Goal: Task Accomplishment & Management: Complete application form

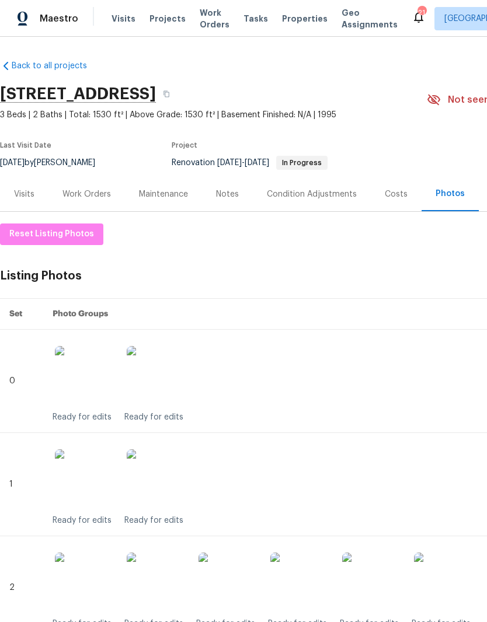
click at [101, 195] on div "Work Orders" at bounding box center [86, 195] width 48 height 12
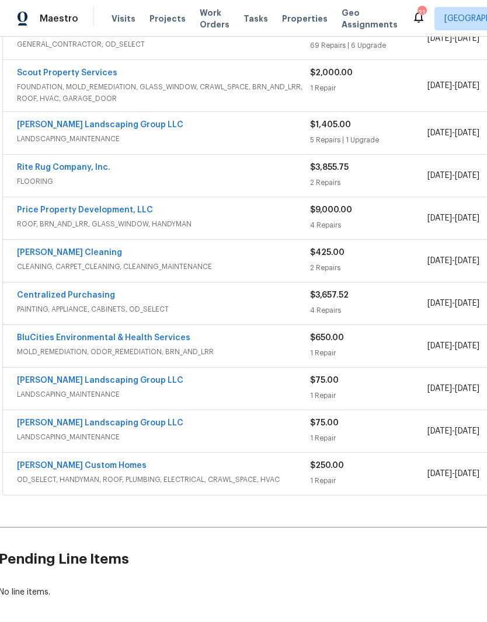
scroll to position [342, 1]
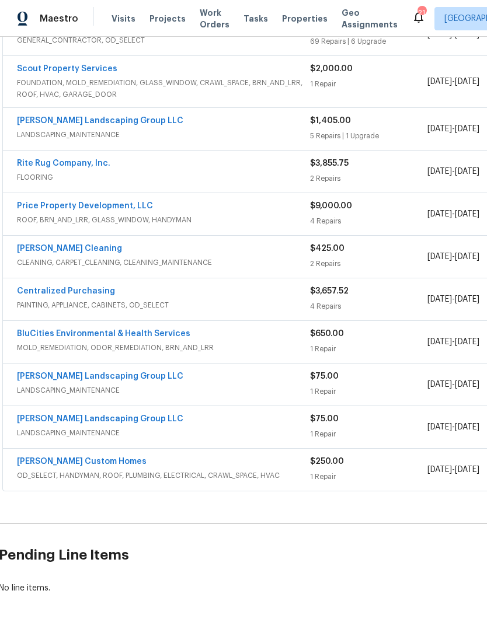
click at [92, 464] on link "Rappa Custom Homes" at bounding box center [82, 462] width 130 height 8
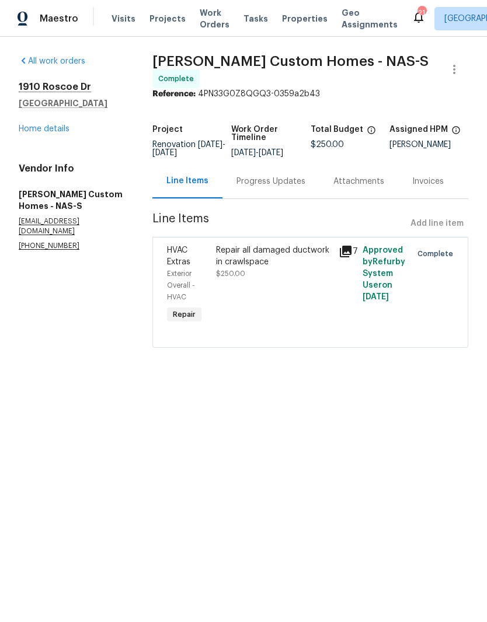
click at [67, 130] on link "Home details" at bounding box center [44, 129] width 51 height 8
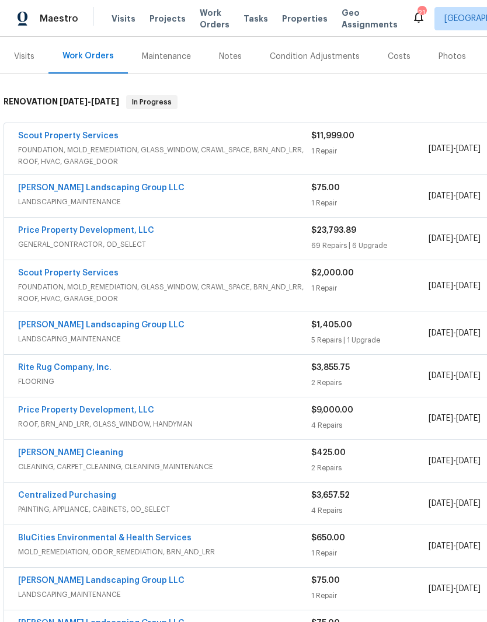
scroll to position [138, 0]
click at [125, 241] on span "GENERAL_CONTRACTOR, OD_SELECT" at bounding box center [164, 244] width 293 height 12
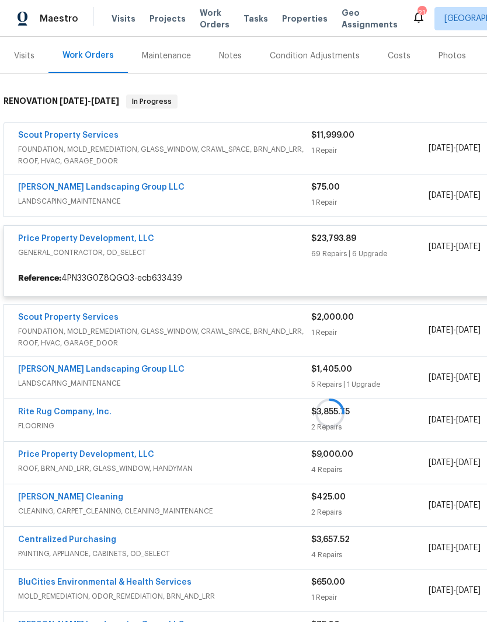
click at [123, 238] on div at bounding box center [330, 413] width 660 height 661
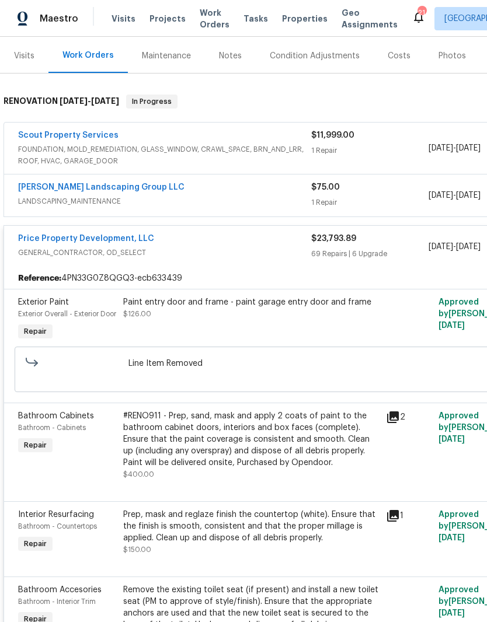
click at [104, 242] on link "Price Property Development, LLC" at bounding box center [86, 239] width 136 height 8
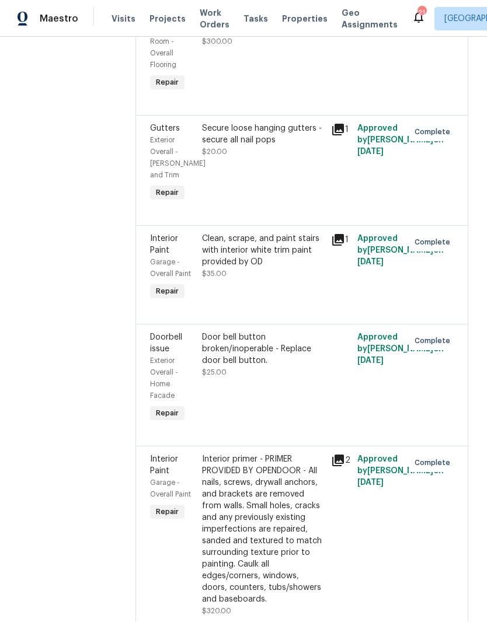
scroll to position [2688, 0]
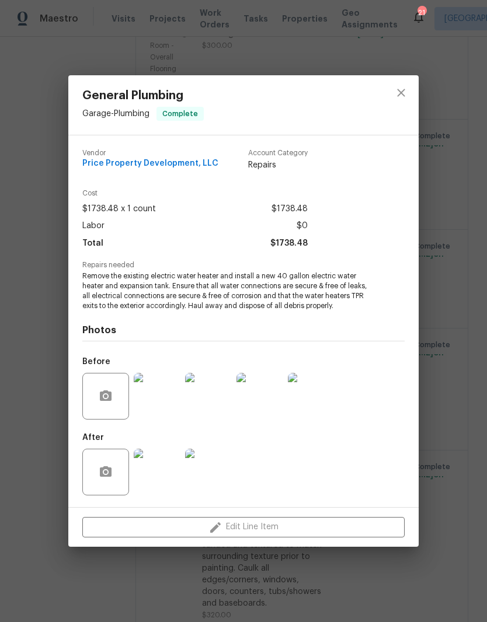
click at [214, 479] on img at bounding box center [208, 472] width 47 height 47
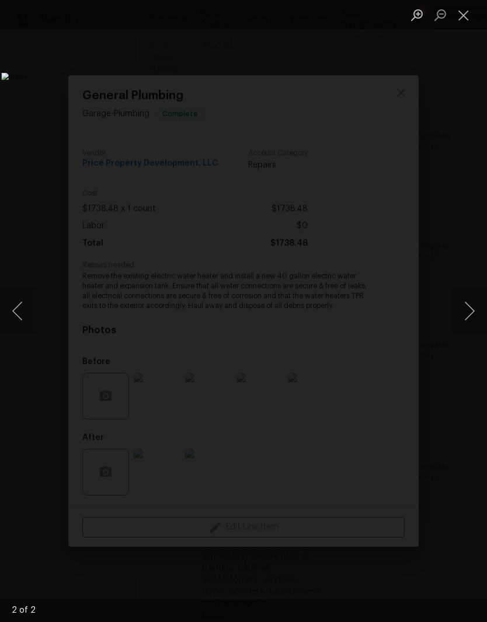
click at [461, 20] on button "Close lightbox" at bounding box center [463, 15] width 23 height 20
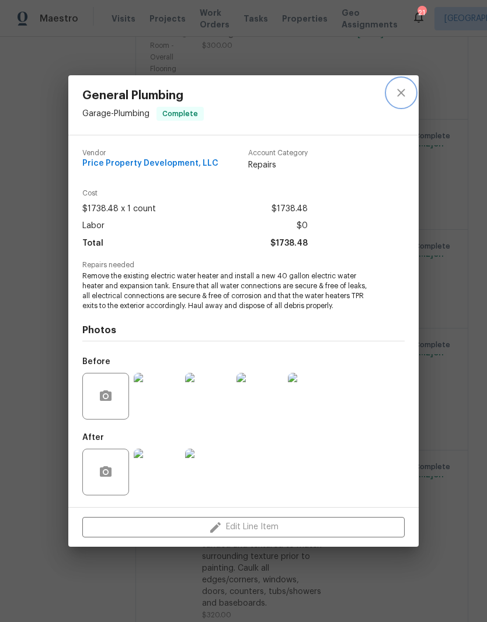
click at [400, 93] on icon "close" at bounding box center [401, 93] width 8 height 8
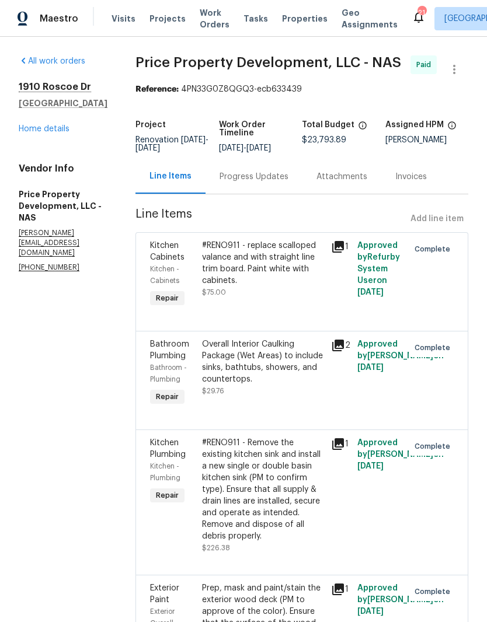
scroll to position [0, 0]
click at [59, 127] on link "Home details" at bounding box center [44, 129] width 51 height 8
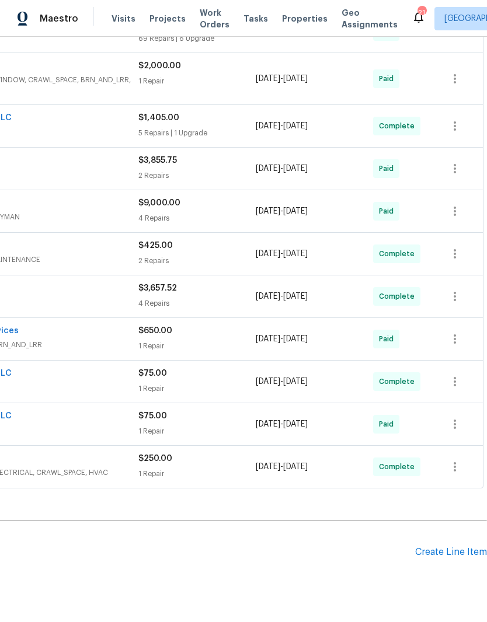
scroll to position [345, 173]
click at [462, 548] on div "Create Line Item" at bounding box center [451, 552] width 72 height 11
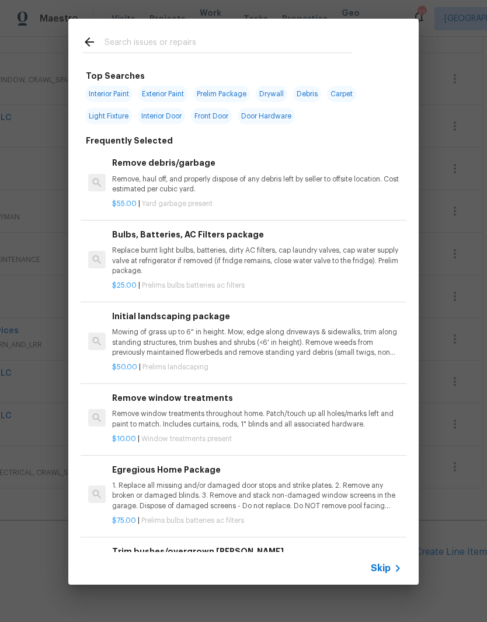
click at [214, 37] on input "text" at bounding box center [228, 44] width 248 height 18
type input "Pressur"
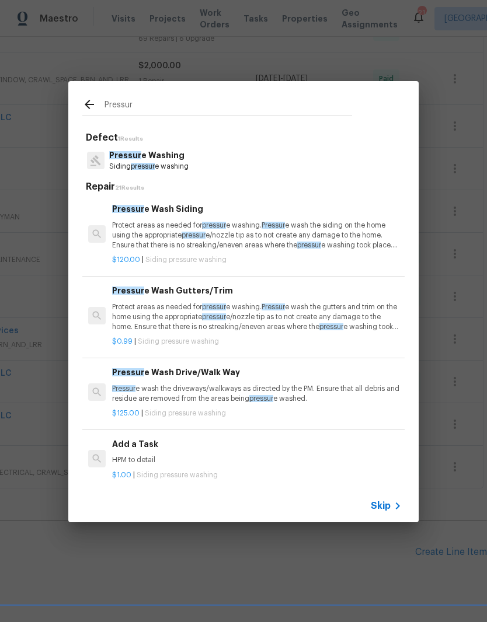
click at [183, 163] on p "Siding pressur e washing" at bounding box center [148, 167] width 79 height 10
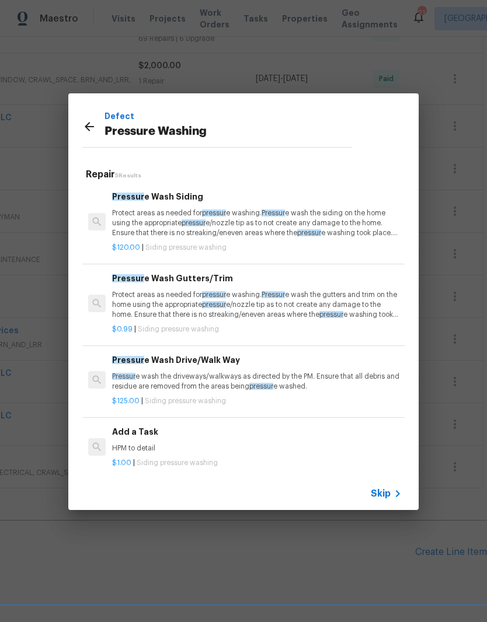
click at [182, 214] on p "Protect areas as needed for pressur e washing. Pressur e wash the siding on the…" at bounding box center [257, 223] width 290 height 30
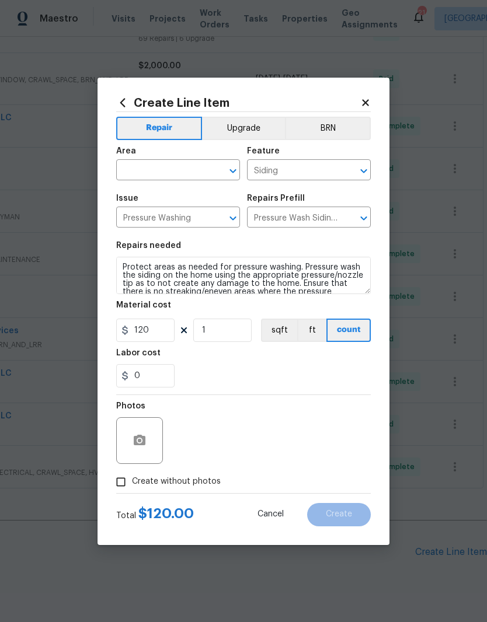
click at [213, 165] on icon "Clear" at bounding box center [218, 171] width 12 height 12
click at [183, 215] on li "Exterior Overall" at bounding box center [178, 216] width 124 height 19
type input "Exterior Overall"
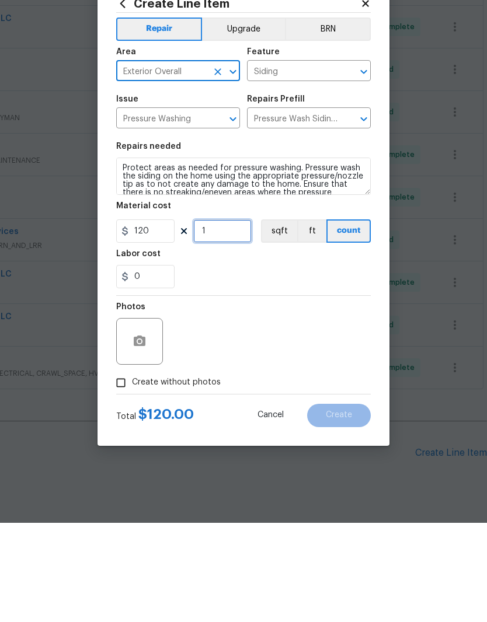
click at [231, 319] on input "1" at bounding box center [222, 330] width 58 height 23
type input "3"
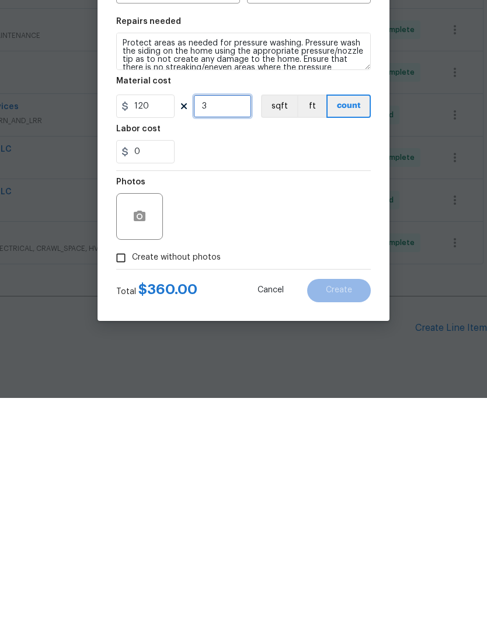
scroll to position [48, 0]
click at [147, 427] on button "button" at bounding box center [140, 441] width 28 height 28
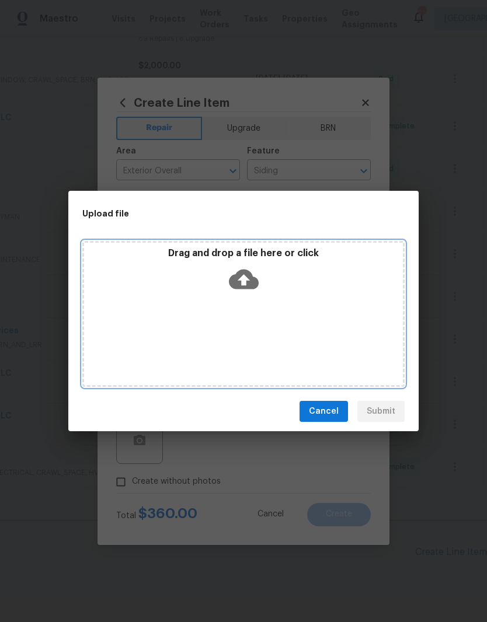
click at [280, 309] on div "Drag and drop a file here or click" at bounding box center [243, 314] width 322 height 146
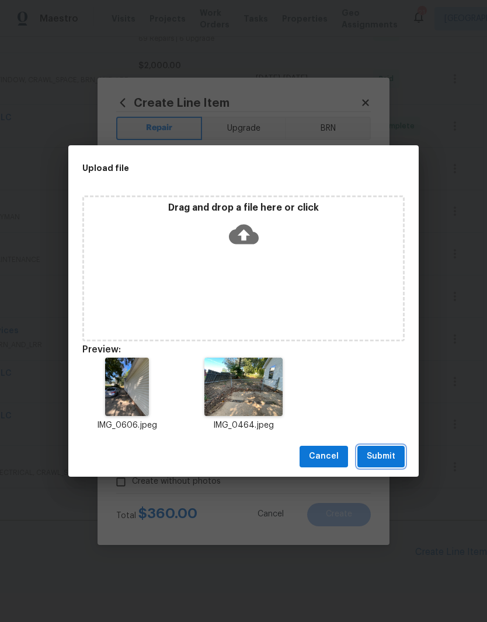
click at [387, 459] on span "Submit" at bounding box center [381, 457] width 29 height 15
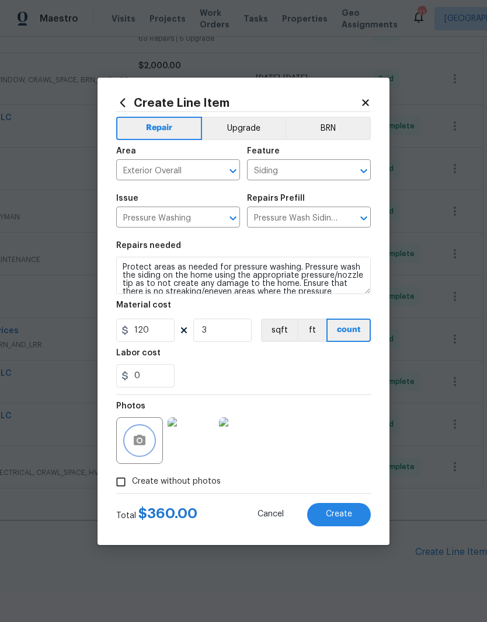
click at [148, 442] on button "button" at bounding box center [140, 441] width 28 height 28
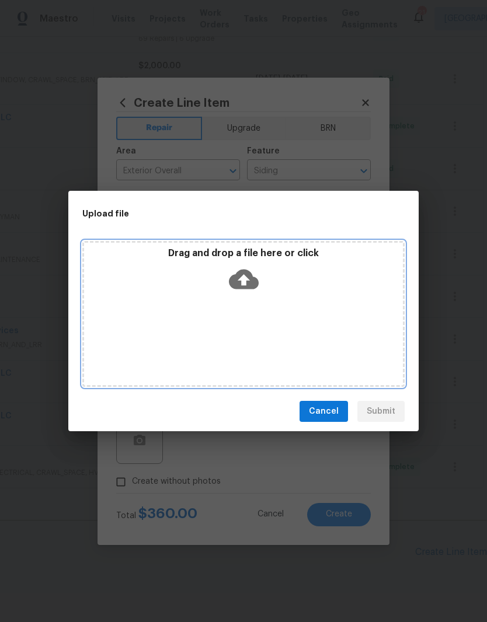
click at [284, 294] on div "Drag and drop a file here or click" at bounding box center [243, 273] width 319 height 50
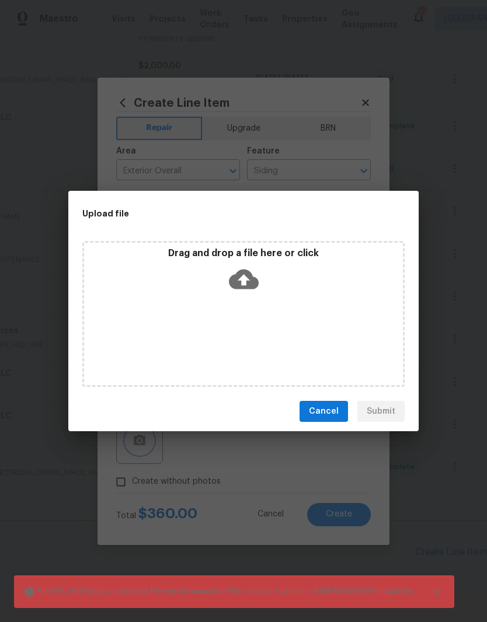
click at [445, 163] on div "Upload file Drag and drop a file here or click File IMG_0600.jpeg was rejected.…" at bounding box center [243, 311] width 487 height 622
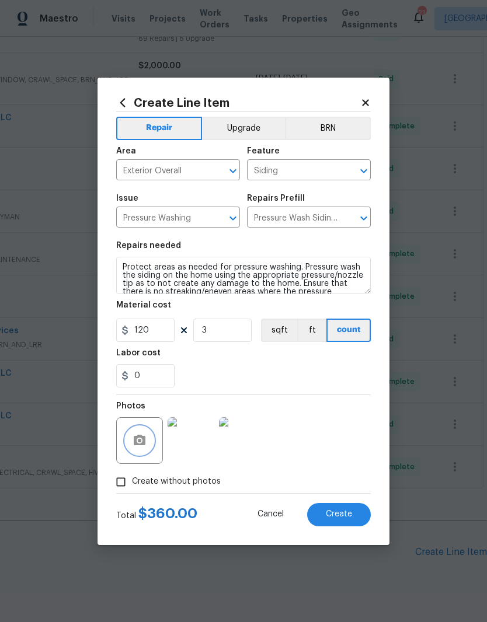
click at [144, 447] on icon "button" at bounding box center [140, 441] width 14 height 14
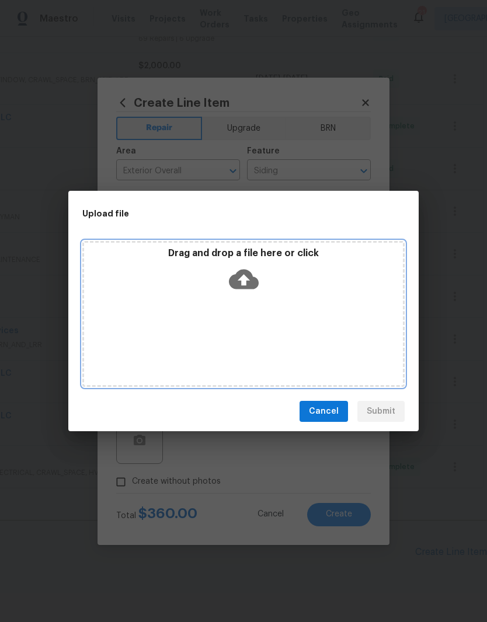
click at [291, 292] on div "Drag and drop a file here or click" at bounding box center [243, 273] width 319 height 50
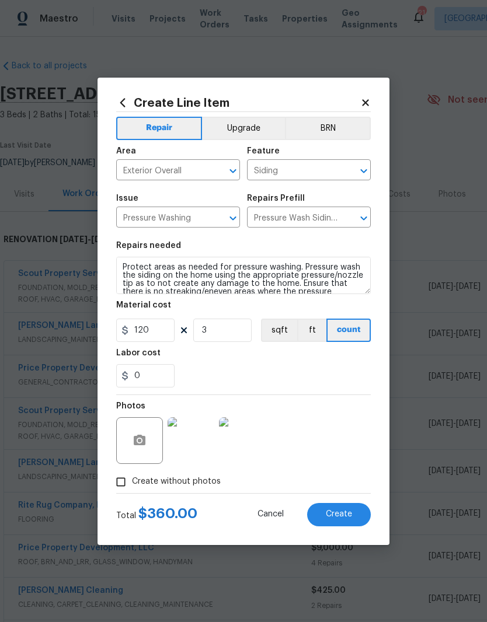
scroll to position [345, 173]
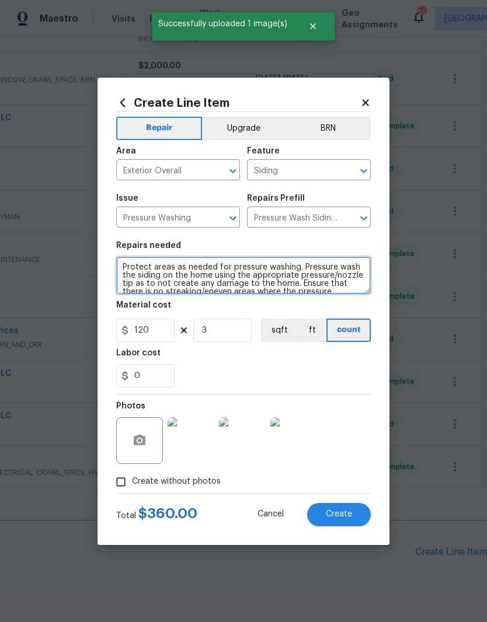
click at [123, 264] on textarea "Protect areas as needed for pressure washing. Pressure wash the siding on the h…" at bounding box center [243, 275] width 255 height 37
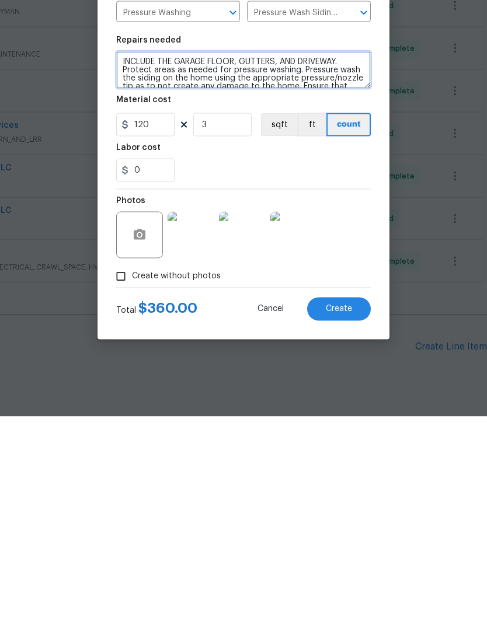
type textarea "INCLUDE THE GARAGE FLOOR, GUTTERS, AND DRIVEWAY. Protect areas as needed for pr…"
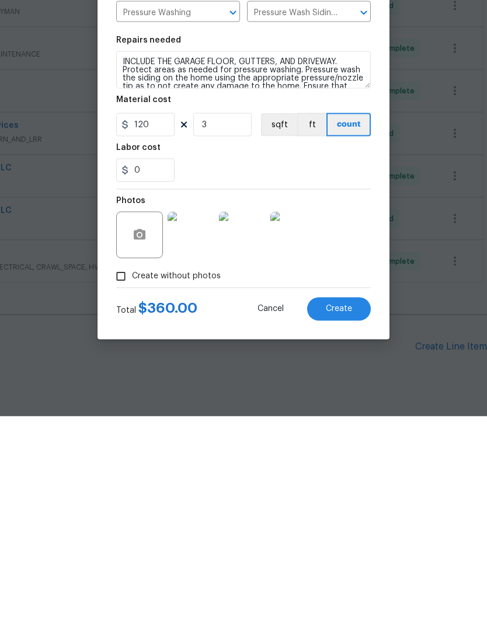
click at [344, 510] on span "Create" at bounding box center [339, 514] width 26 height 9
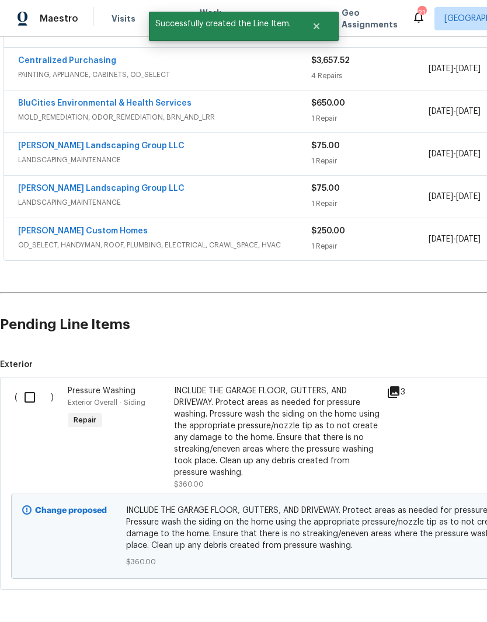
scroll to position [572, 0]
click at [32, 386] on input "checkbox" at bounding box center [34, 398] width 33 height 25
checkbox input "true"
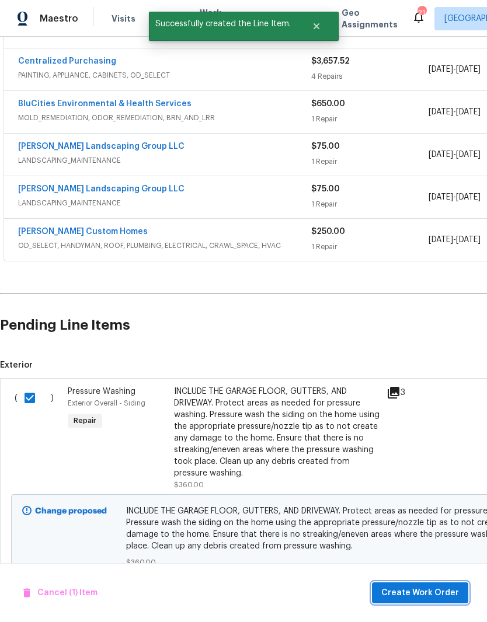
click at [432, 589] on span "Create Work Order" at bounding box center [420, 593] width 78 height 15
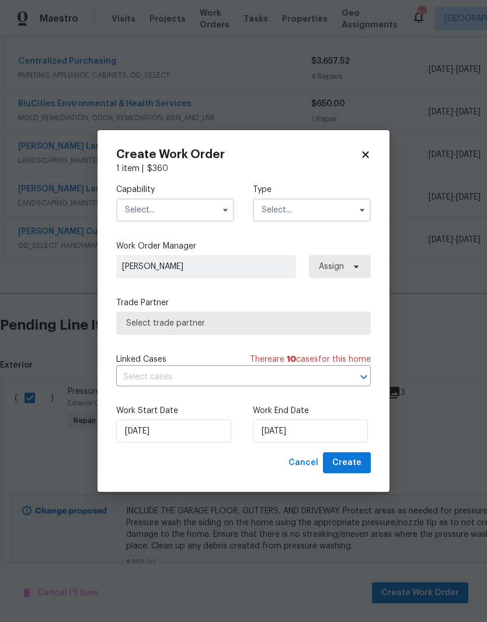
click at [205, 210] on input "text" at bounding box center [175, 209] width 118 height 23
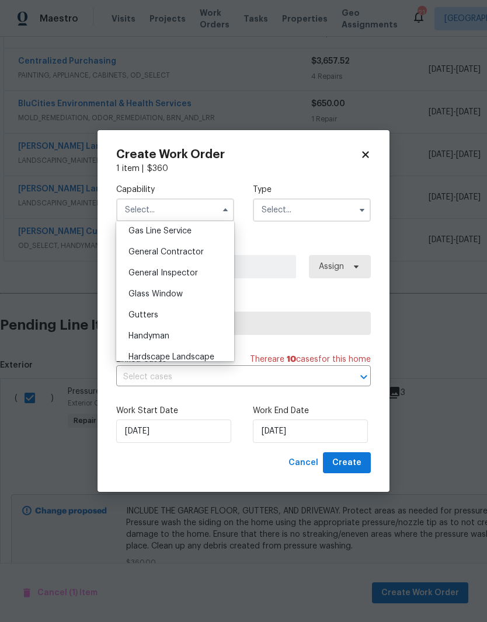
scroll to position [542, 0]
click at [168, 336] on span "Handyman" at bounding box center [148, 335] width 41 height 8
type input "Handyman"
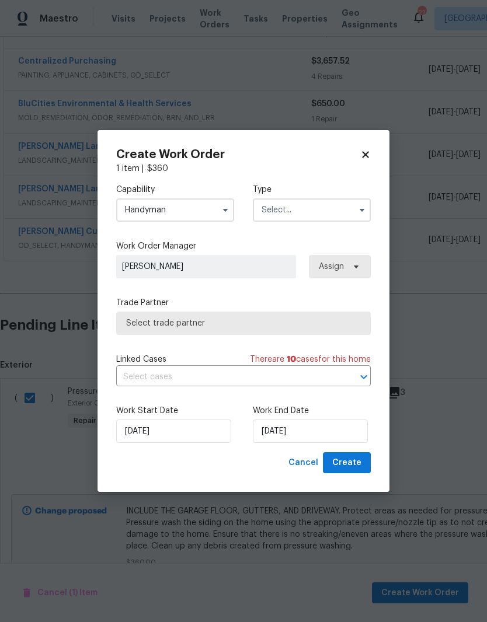
click at [316, 212] on input "text" at bounding box center [312, 209] width 118 height 23
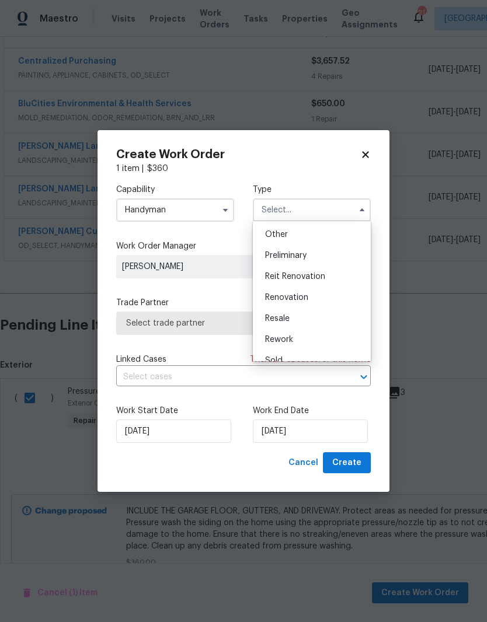
scroll to position [232, 0]
click at [304, 297] on span "Renovation" at bounding box center [286, 296] width 43 height 8
type input "Renovation"
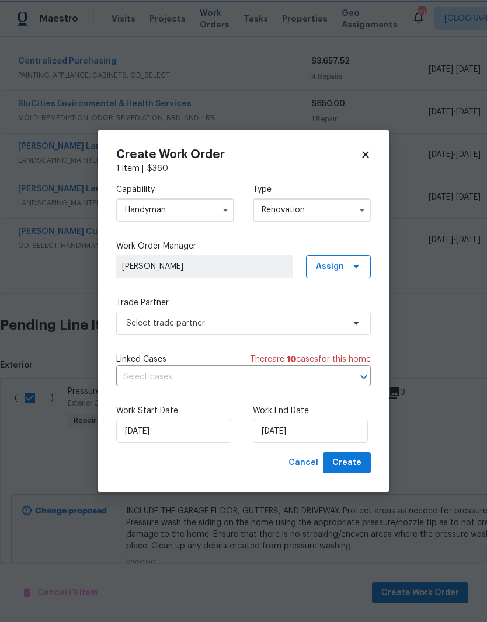
scroll to position [0, 0]
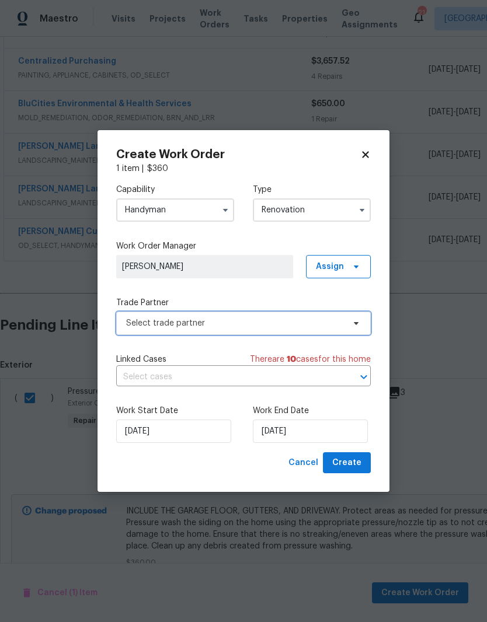
click at [308, 326] on span "Select trade partner" at bounding box center [235, 324] width 218 height 12
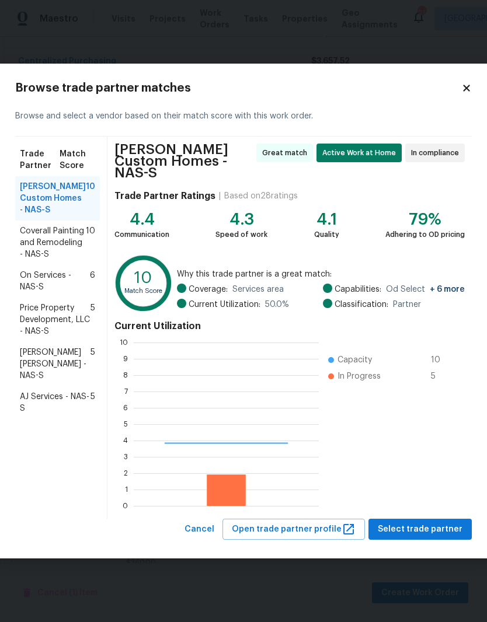
scroll to position [163, 185]
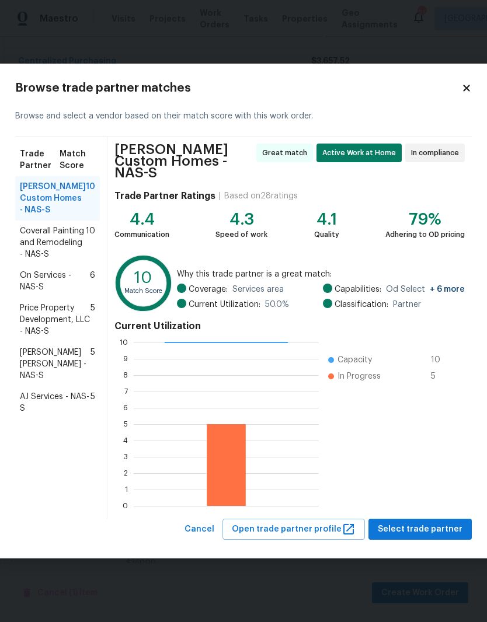
click at [59, 254] on span "Coverall Painting and Remodeling - NAS-S" at bounding box center [53, 242] width 66 height 35
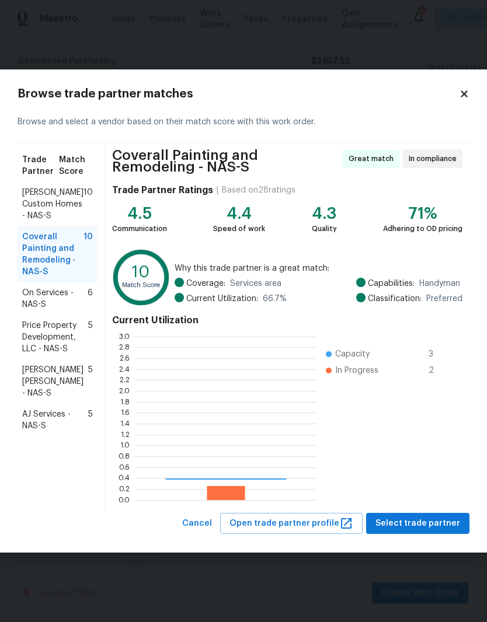
scroll to position [163, 181]
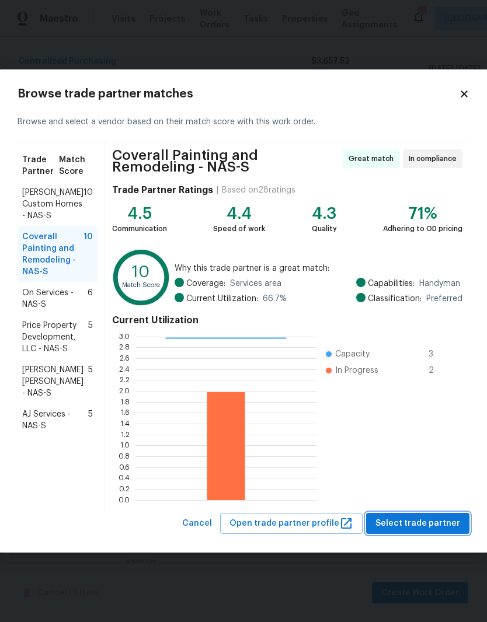
click at [433, 525] on span "Select trade partner" at bounding box center [417, 524] width 85 height 15
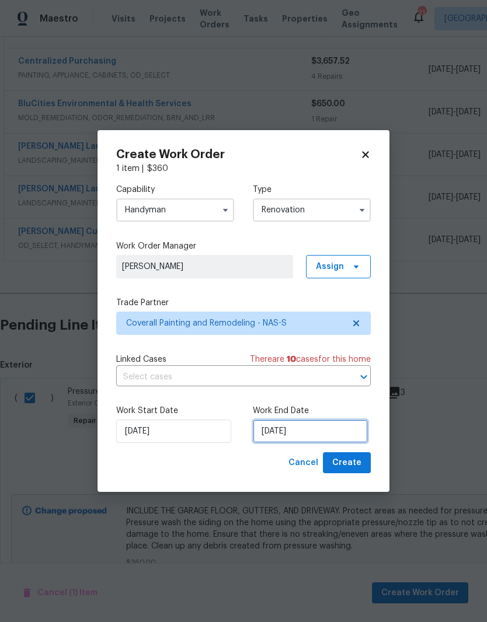
click at [323, 428] on input "[DATE]" at bounding box center [310, 431] width 115 height 23
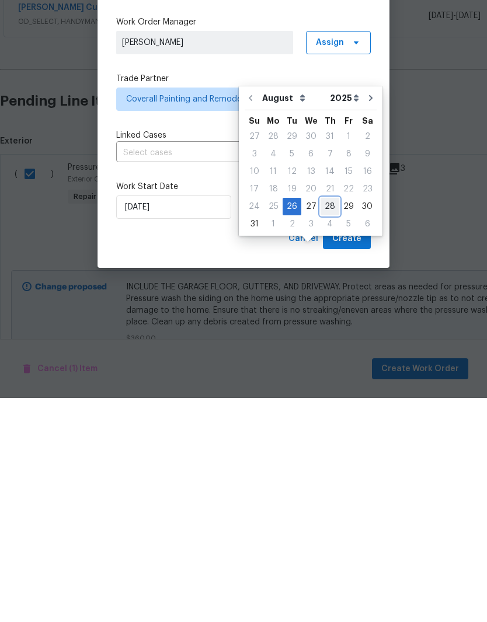
click at [333, 423] on div "28" at bounding box center [329, 431] width 19 height 16
type input "[DATE]"
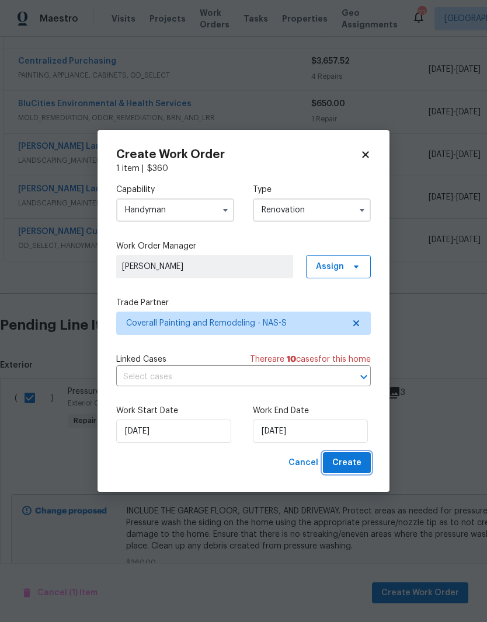
click at [356, 461] on span "Create" at bounding box center [346, 463] width 29 height 15
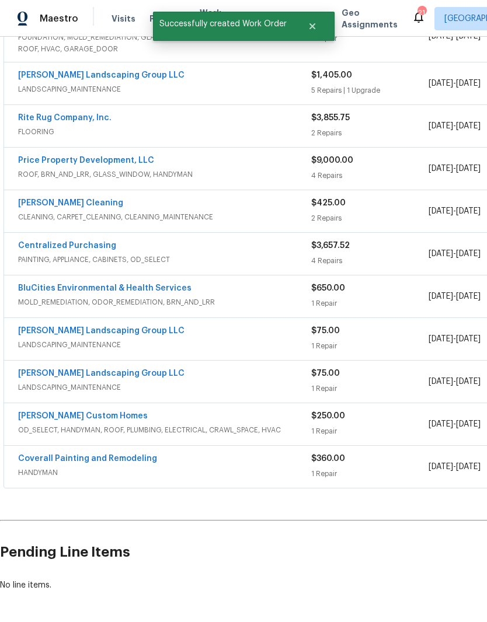
click at [120, 455] on link "Coverall Painting and Remodeling" at bounding box center [87, 459] width 139 height 8
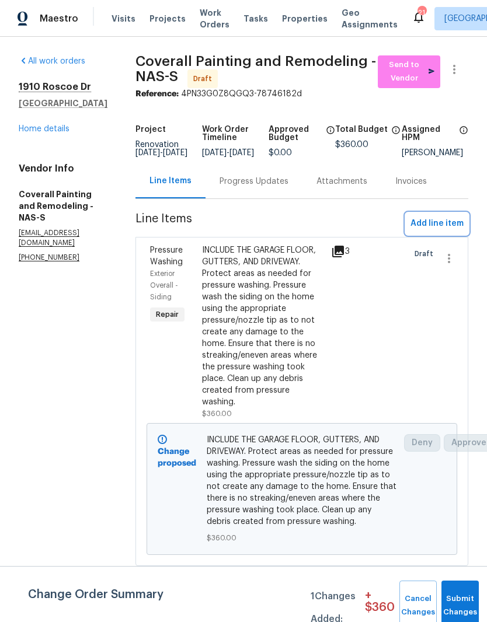
click at [446, 230] on span "Add line item" at bounding box center [436, 224] width 53 height 15
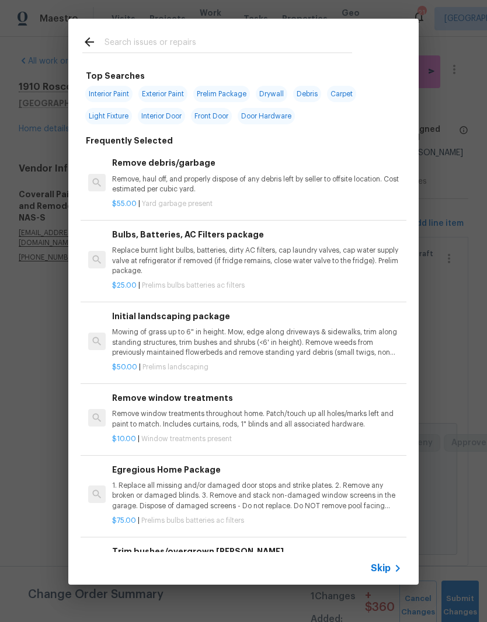
click at [159, 41] on input "text" at bounding box center [228, 44] width 248 height 18
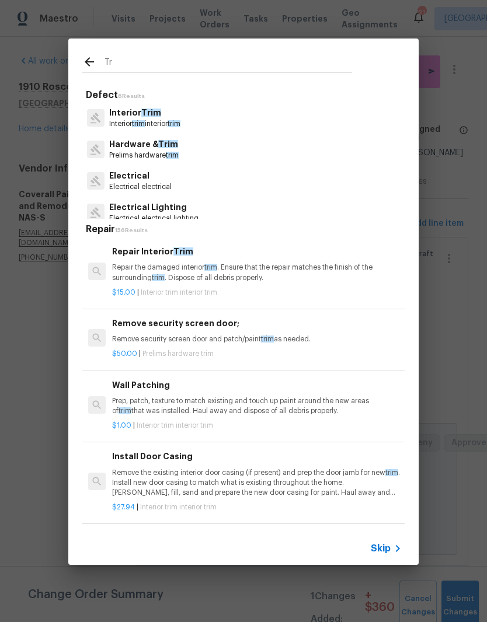
type input "T"
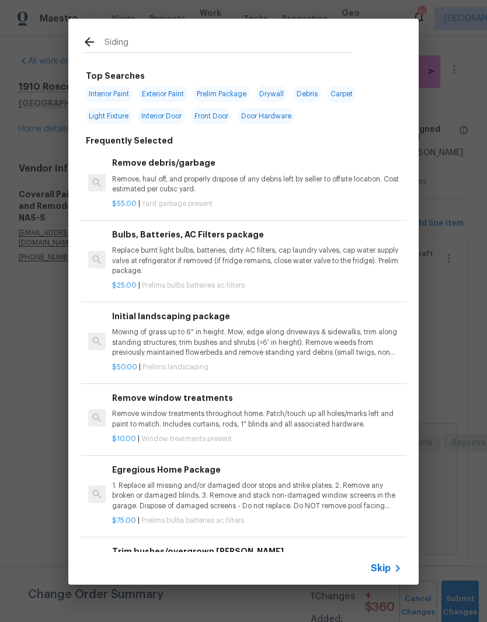
type input "Siding"
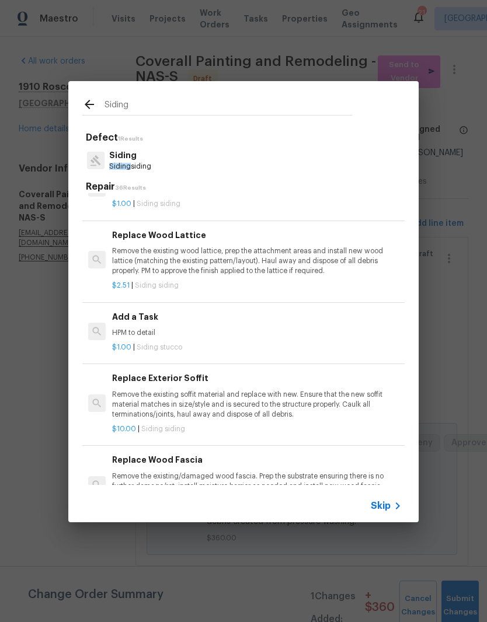
scroll to position [592, 0]
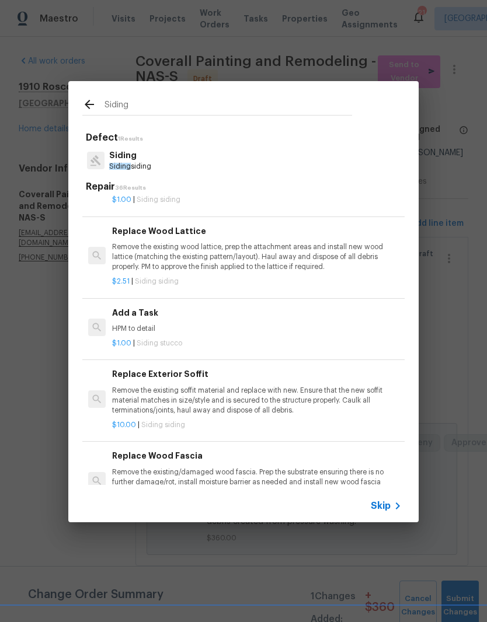
click at [155, 324] on p "HPM to detail" at bounding box center [257, 329] width 290 height 10
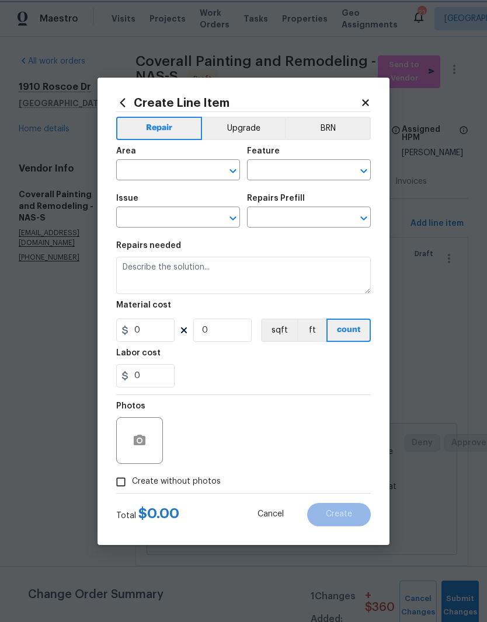
type input "Siding"
type input "Stucco"
type textarea "HPM to detail"
type input "1"
type input "Add a Task $1.00"
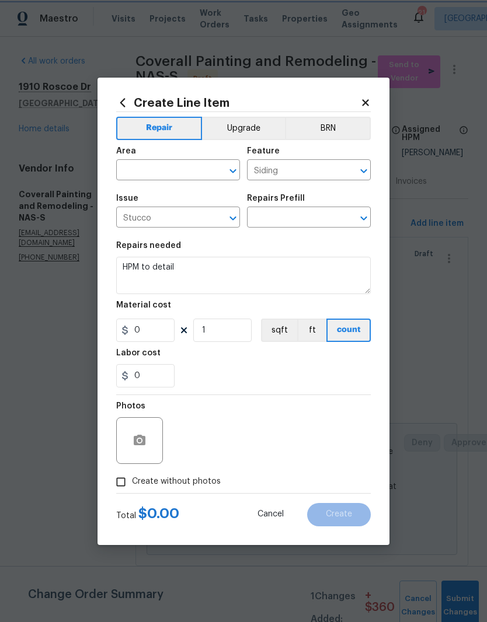
type input "1"
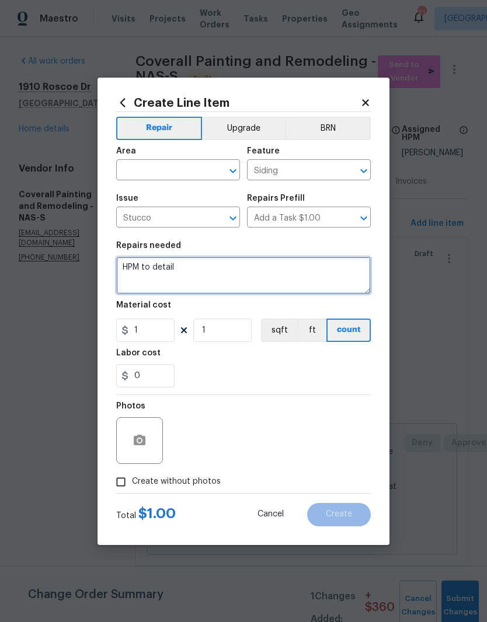
click at [204, 267] on textarea "HPM to detail" at bounding box center [243, 275] width 255 height 37
type textarea "H"
type textarea "Replace cracked vinyl trim piece"
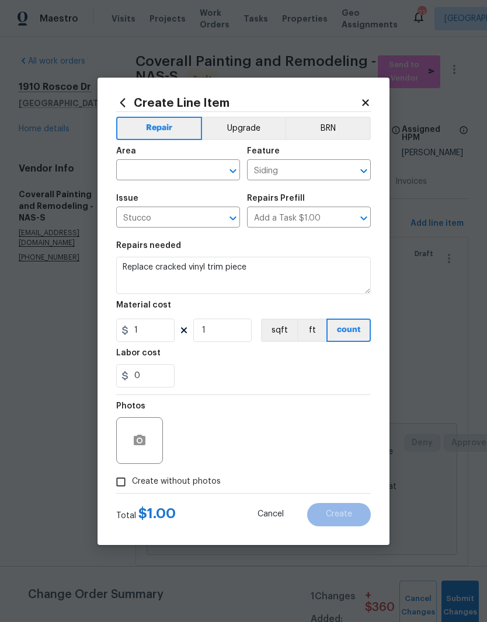
click at [198, 163] on input "text" at bounding box center [161, 171] width 91 height 18
click at [183, 217] on li "Exterior Overall" at bounding box center [178, 216] width 124 height 19
type input "Exterior Overall"
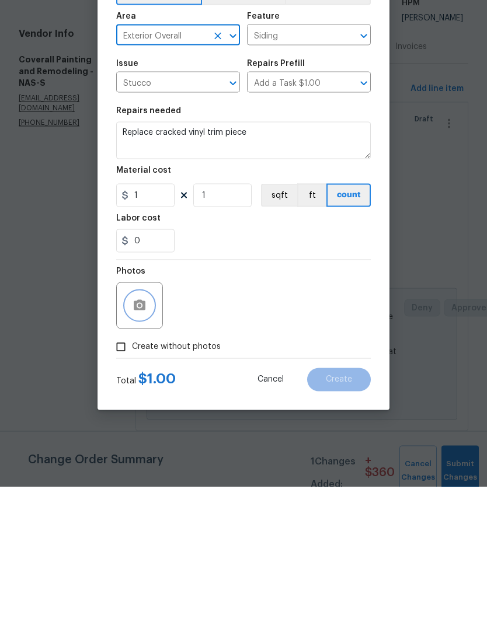
click at [149, 427] on button "button" at bounding box center [140, 441] width 28 height 28
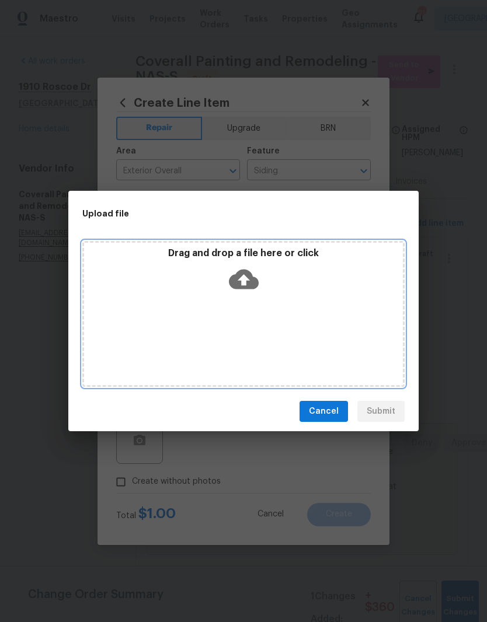
click at [312, 292] on div "Drag and drop a file here or click" at bounding box center [243, 273] width 319 height 50
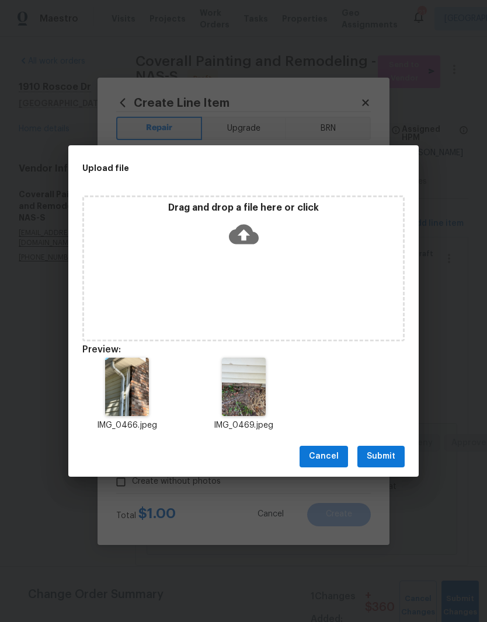
click at [396, 455] on button "Submit" at bounding box center [380, 457] width 47 height 22
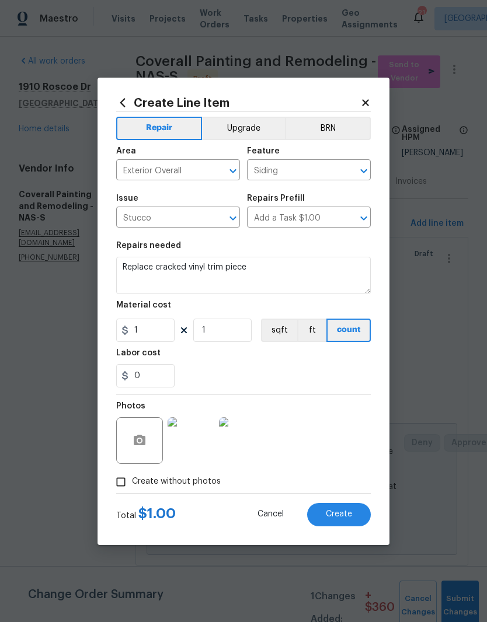
click at [198, 440] on img at bounding box center [191, 440] width 47 height 47
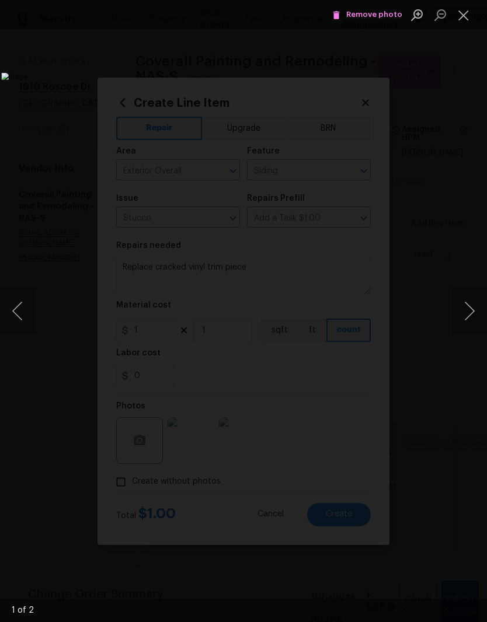
click at [468, 20] on button "Close lightbox" at bounding box center [463, 15] width 23 height 20
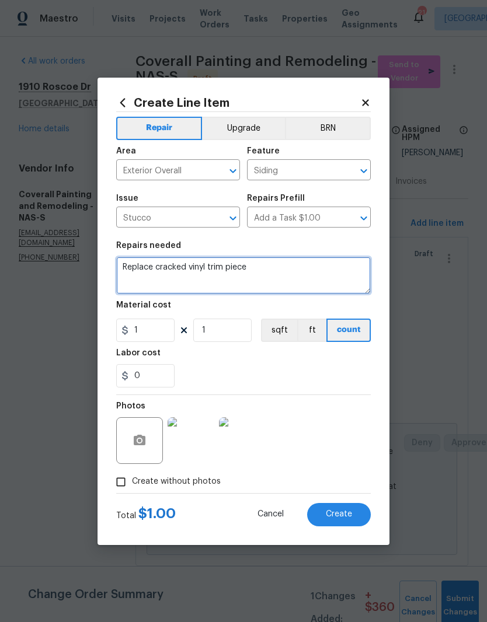
click at [281, 275] on textarea "Replace cracked vinyl trim piece" at bounding box center [243, 275] width 255 height 37
click at [271, 266] on textarea "Replace cracked vinyl trim piece - fill hole with clear silicone" at bounding box center [243, 275] width 255 height 37
type textarea "Replace cracked vinyl trim piece - fill trim piece crack/hole with clear silico…"
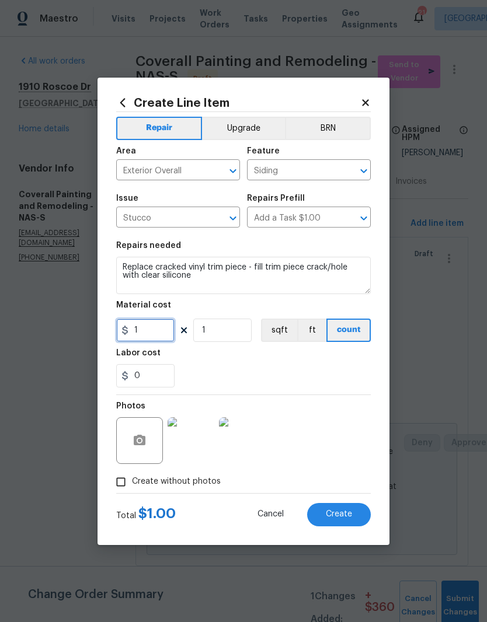
click at [160, 330] on input "1" at bounding box center [145, 330] width 58 height 23
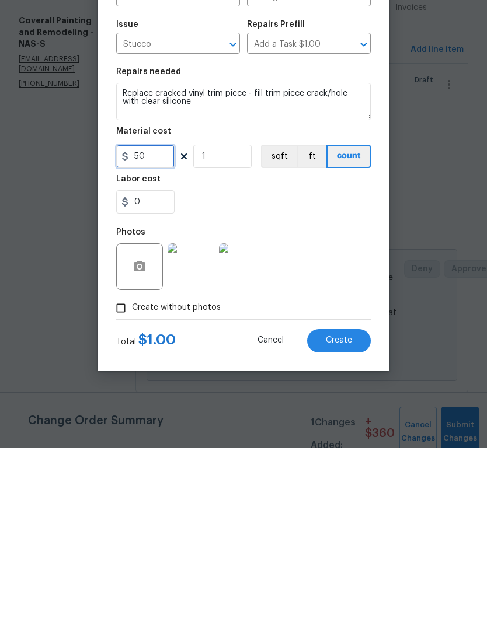
type input "50"
click at [350, 395] on div "Photos" at bounding box center [243, 433] width 255 height 76
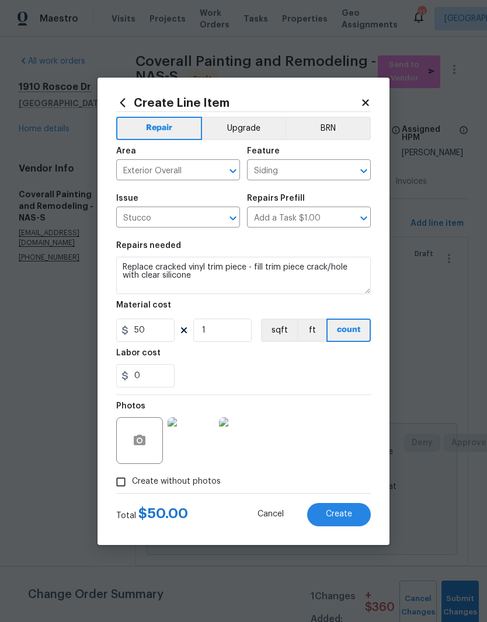
click at [350, 516] on span "Create" at bounding box center [339, 514] width 26 height 9
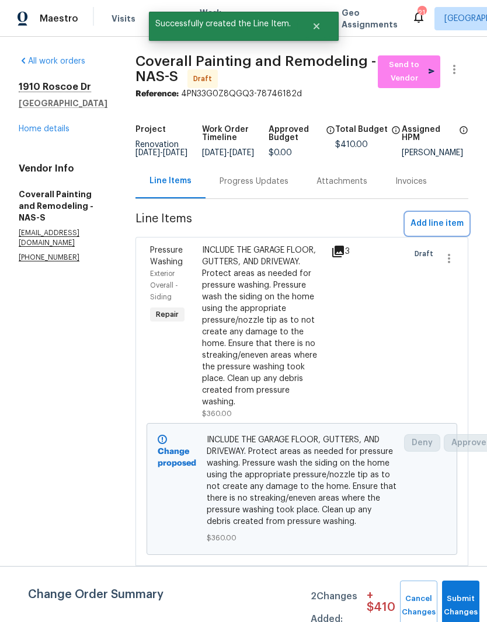
click at [449, 231] on span "Add line item" at bounding box center [436, 224] width 53 height 15
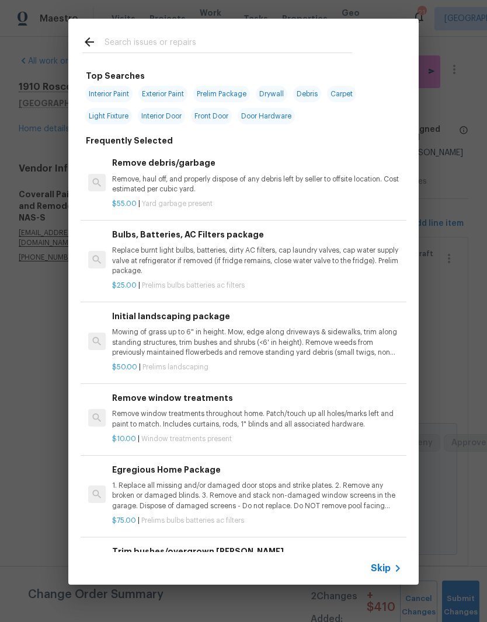
click at [225, 41] on input "text" at bounding box center [228, 44] width 248 height 18
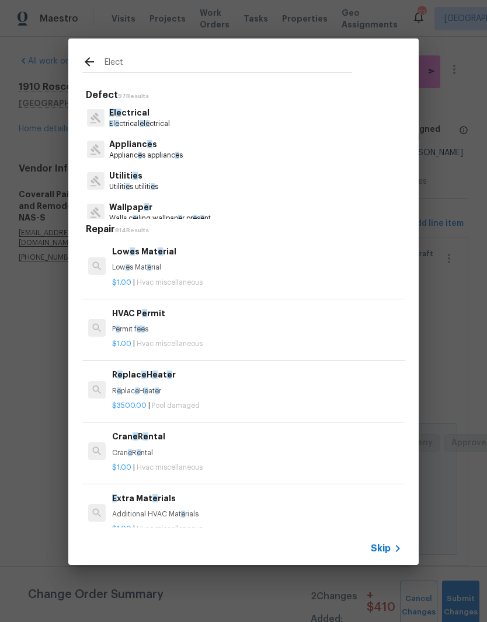
type input "Electr"
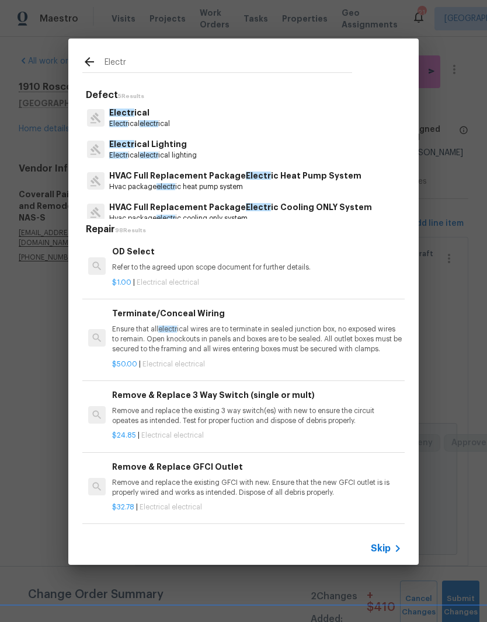
click at [148, 116] on p "Electr ical" at bounding box center [139, 113] width 61 height 12
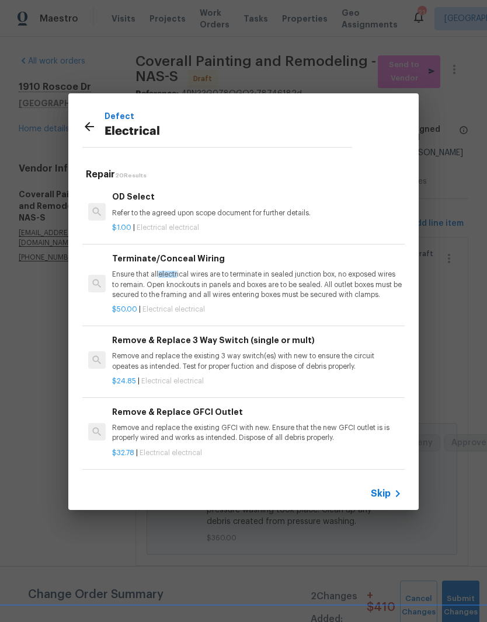
click at [221, 273] on p "Ensure that all electr ical wires are to terminate in sealed junction box, no e…" at bounding box center [257, 285] width 290 height 30
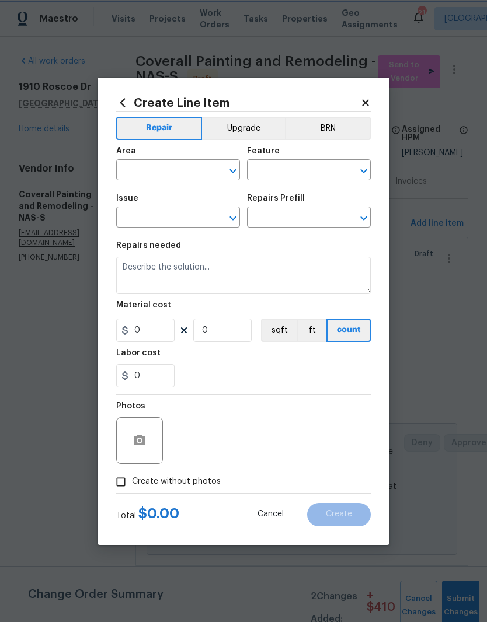
type input "Electrical"
type input "Terminate/Conceal Wiring $50.00"
type textarea "Ensure that all electrical wires are to terminate in sealed junction box, no ex…"
type input "50"
type input "1"
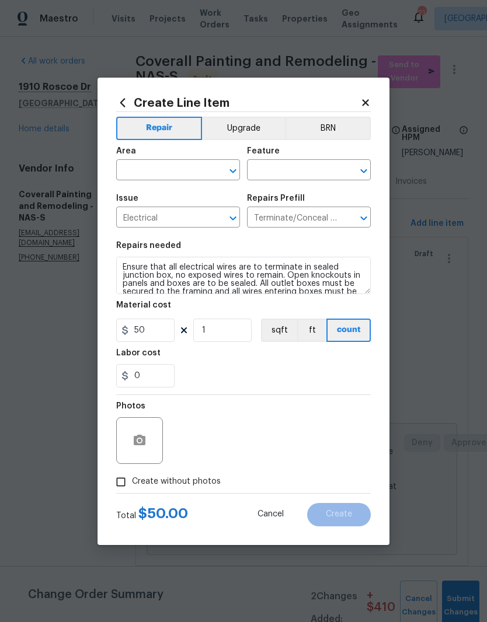
click at [198, 169] on input "text" at bounding box center [161, 171] width 91 height 18
click at [151, 196] on li "Garage" at bounding box center [178, 196] width 124 height 19
type input "Garage"
click at [334, 165] on input "text" at bounding box center [292, 171] width 91 height 18
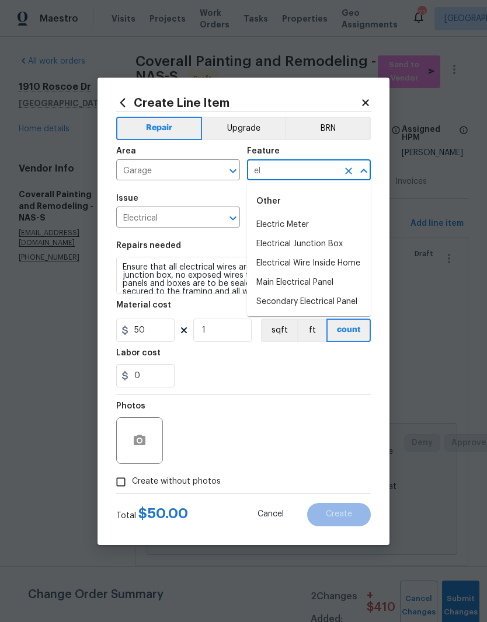
type input "e"
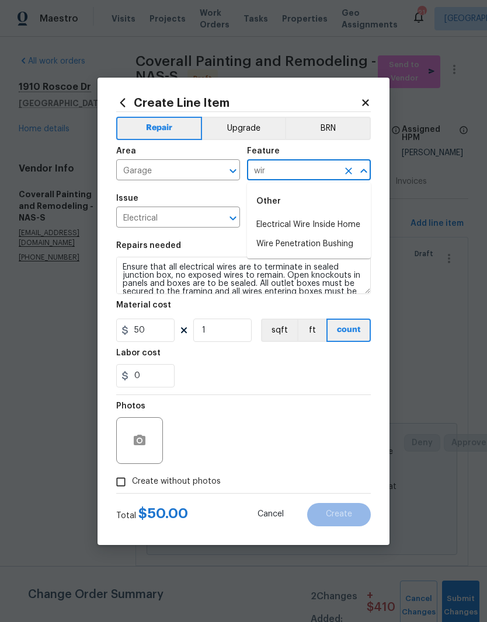
click at [343, 224] on li "Electrical Wire Inside Home" at bounding box center [309, 224] width 124 height 19
type input "Electrical Wire Inside Home"
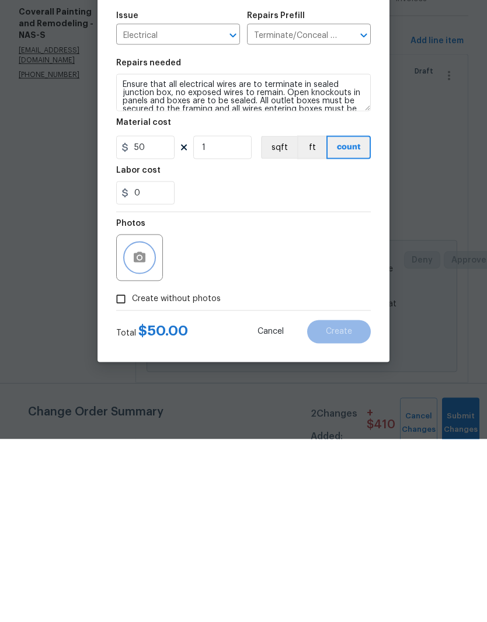
click at [151, 427] on button "button" at bounding box center [140, 441] width 28 height 28
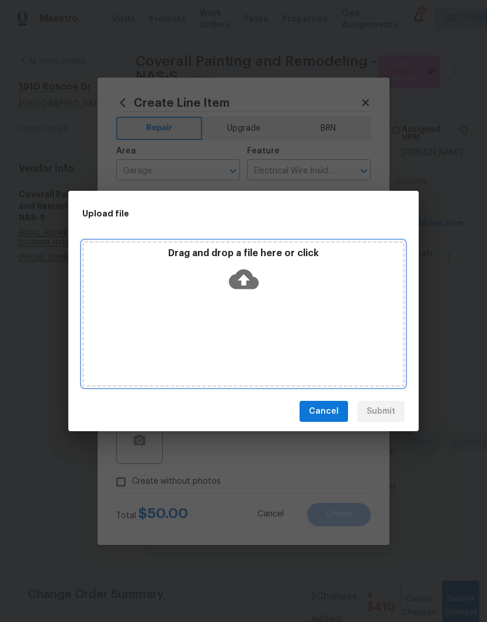
click at [307, 289] on div "Drag and drop a file here or click" at bounding box center [243, 273] width 319 height 50
click at [274, 310] on div "Drag and drop a file here or click" at bounding box center [243, 314] width 322 height 146
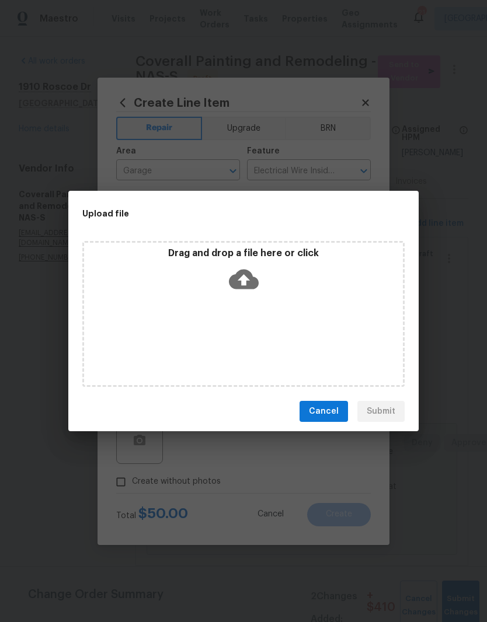
scroll to position [48, 0]
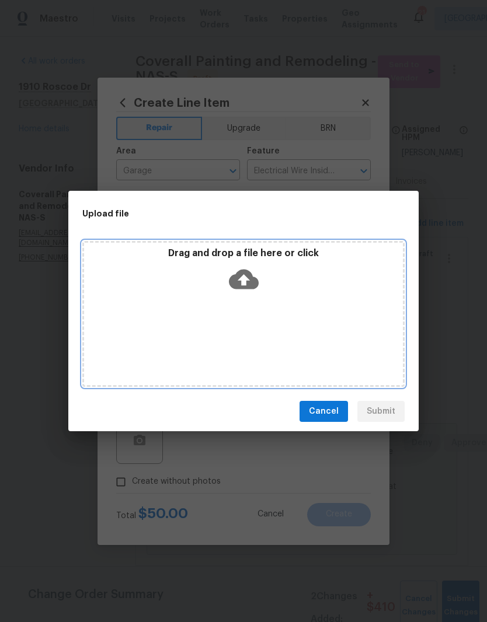
click at [292, 298] on div "Drag and drop a file here or click" at bounding box center [243, 314] width 322 height 146
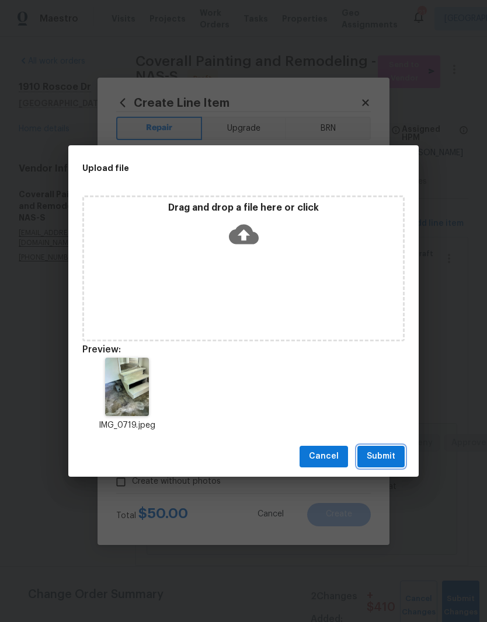
click at [390, 459] on span "Submit" at bounding box center [381, 457] width 29 height 15
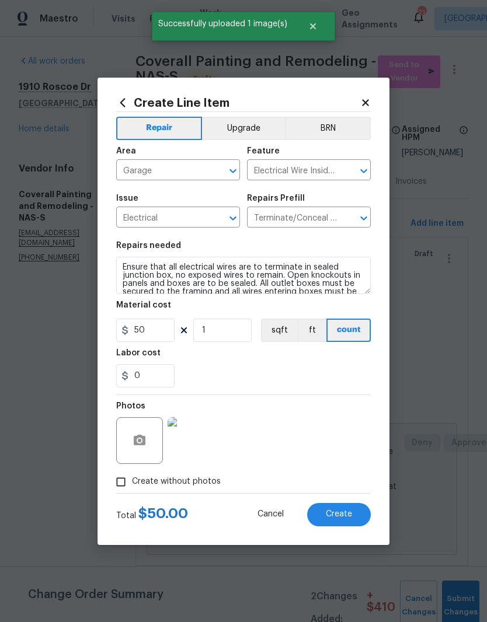
click at [200, 437] on img at bounding box center [191, 440] width 47 height 47
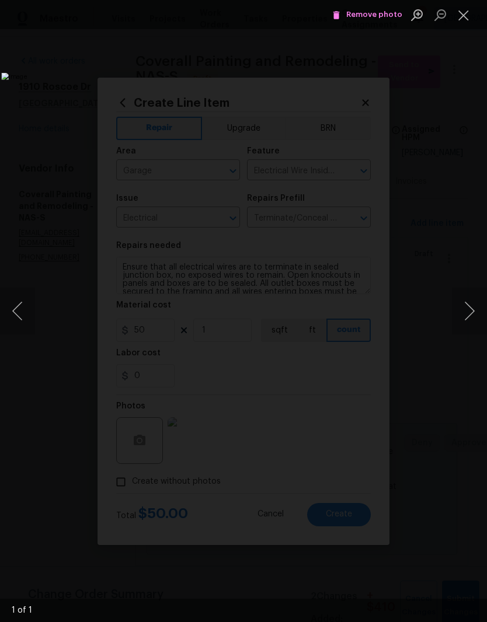
click at [466, 17] on button "Close lightbox" at bounding box center [463, 15] width 23 height 20
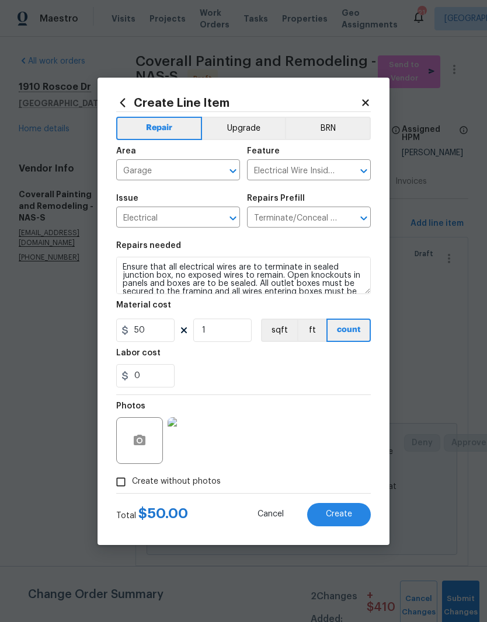
click at [346, 513] on span "Create" at bounding box center [339, 514] width 26 height 9
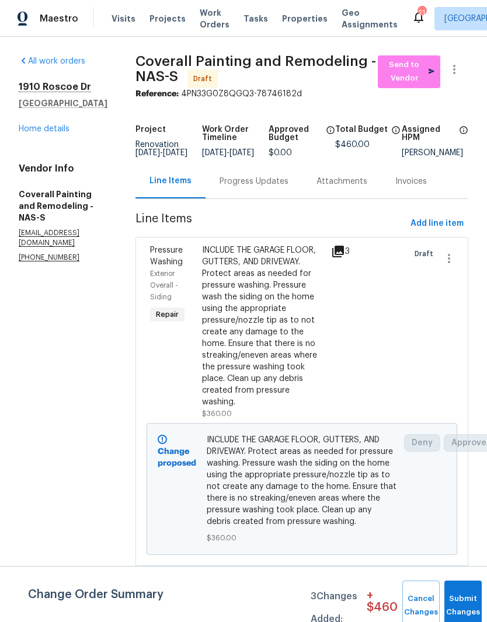
click at [310, 283] on div "INCLUDE THE GARAGE FLOOR, GUTTERS, AND DRIVEWAY. Protect areas as needed for pr…" at bounding box center [263, 326] width 123 height 163
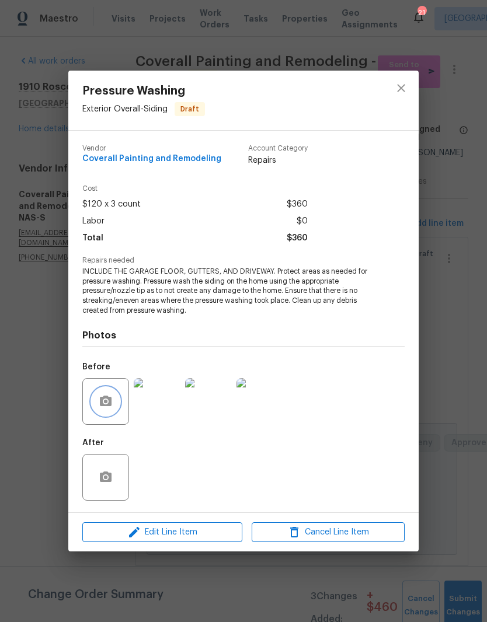
click at [117, 399] on button "button" at bounding box center [106, 402] width 28 height 28
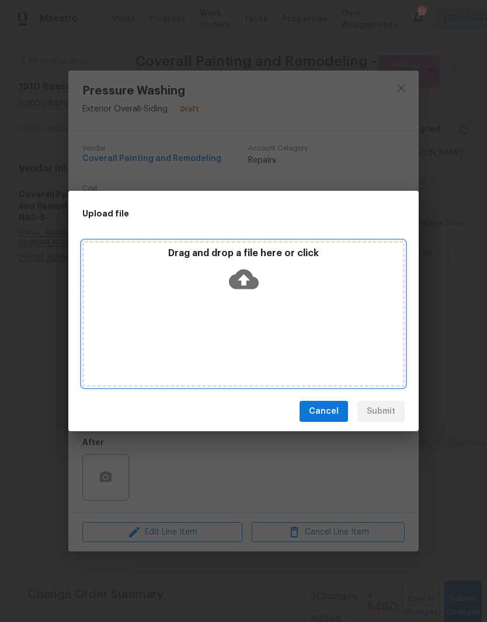
click at [312, 323] on div "Drag and drop a file here or click" at bounding box center [243, 314] width 322 height 146
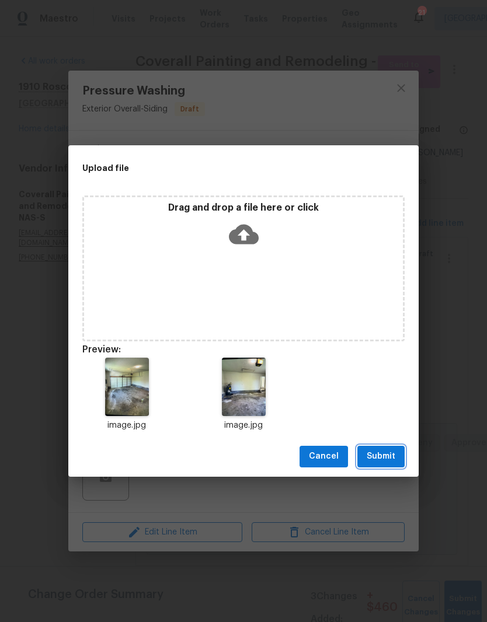
click at [393, 460] on span "Submit" at bounding box center [381, 457] width 29 height 15
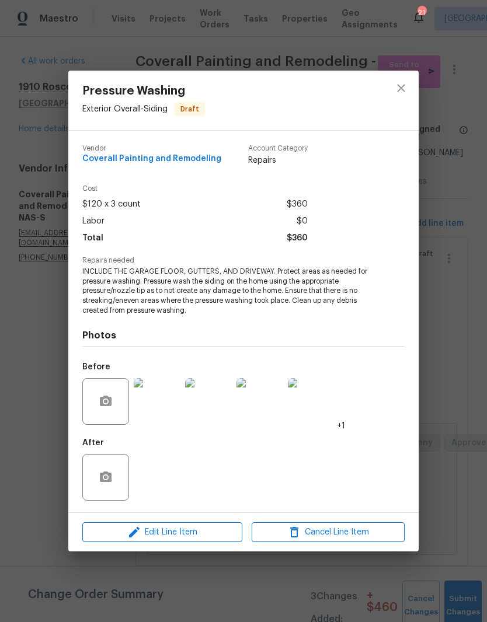
click at [169, 407] on img at bounding box center [157, 401] width 47 height 47
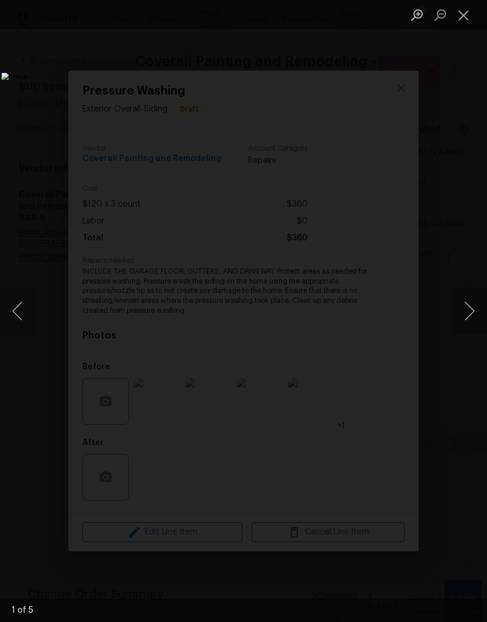
click at [466, 312] on button "Next image" at bounding box center [469, 311] width 35 height 47
click at [465, 16] on button "Close lightbox" at bounding box center [463, 15] width 23 height 20
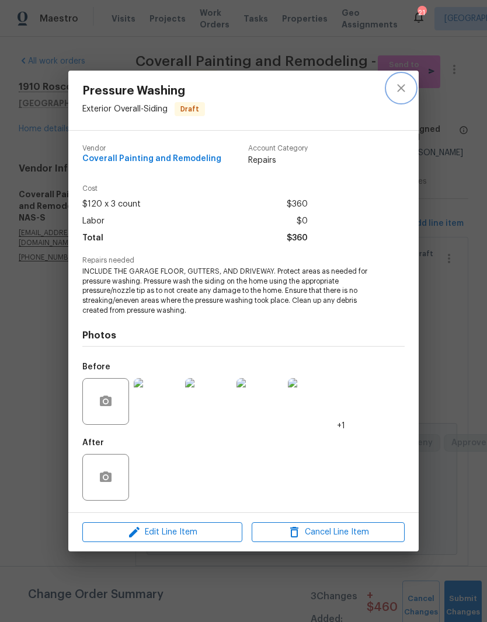
click at [402, 91] on icon "close" at bounding box center [401, 88] width 14 height 14
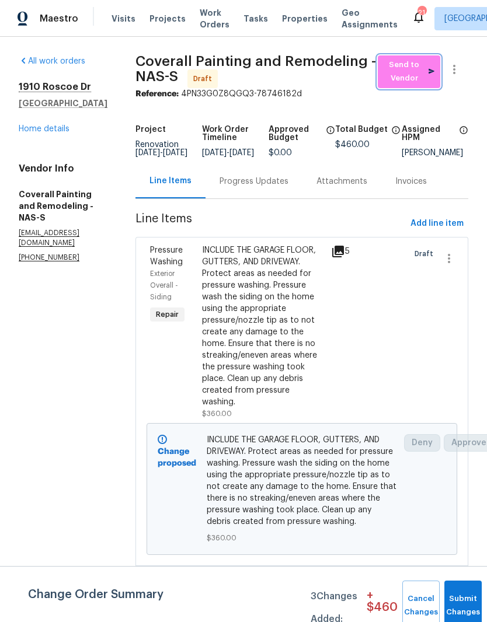
click at [415, 75] on span "Send to Vendor" at bounding box center [409, 71] width 51 height 27
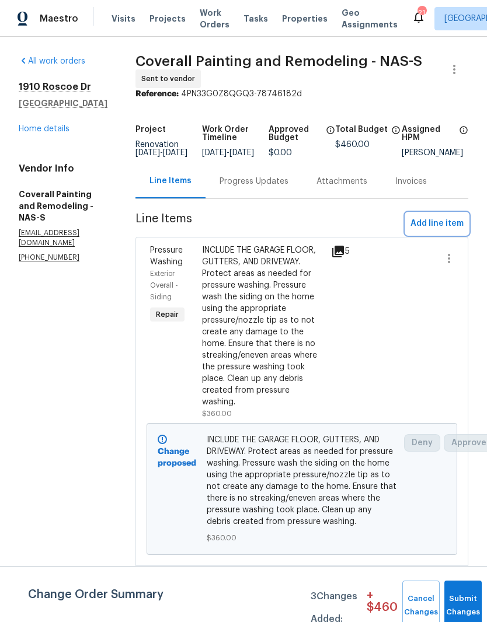
click at [446, 231] on span "Add line item" at bounding box center [436, 224] width 53 height 15
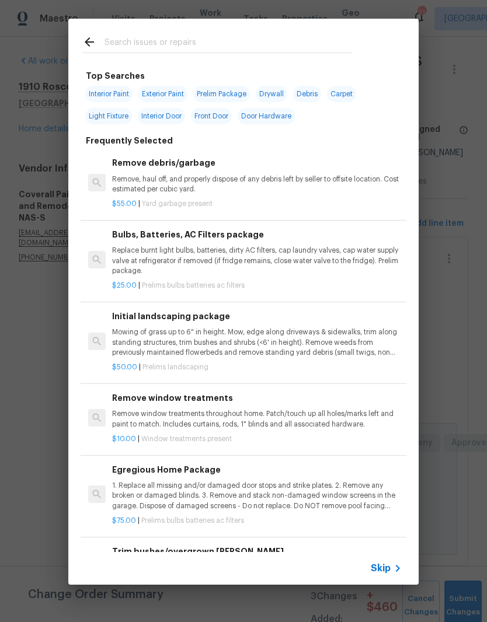
click at [224, 39] on input "text" at bounding box center [228, 44] width 248 height 18
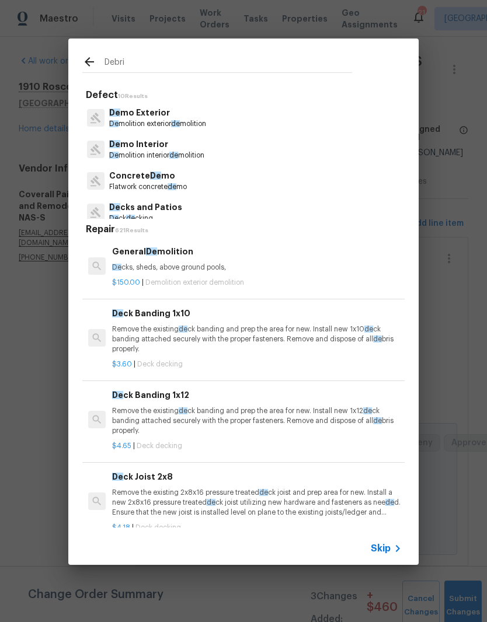
type input "Debris"
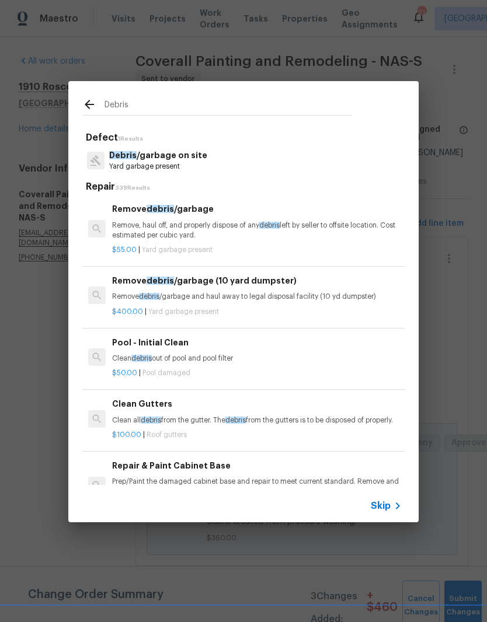
click at [178, 155] on p "Debris /garbage on site" at bounding box center [158, 155] width 98 height 12
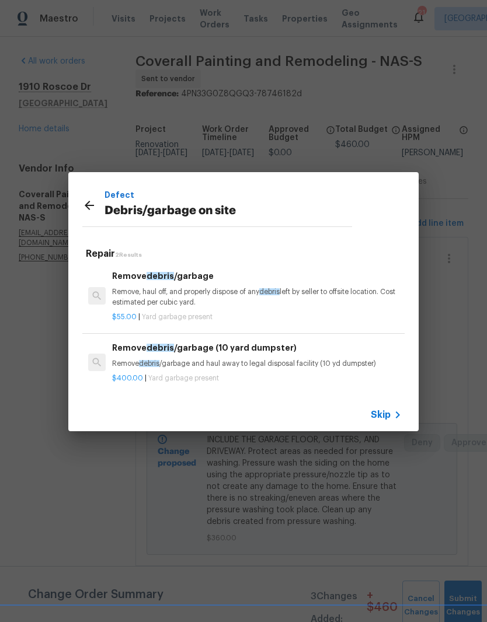
click at [197, 285] on div "Remove debris /garbage Remove, haul off, and properly dispose of any debris lef…" at bounding box center [257, 289] width 290 height 38
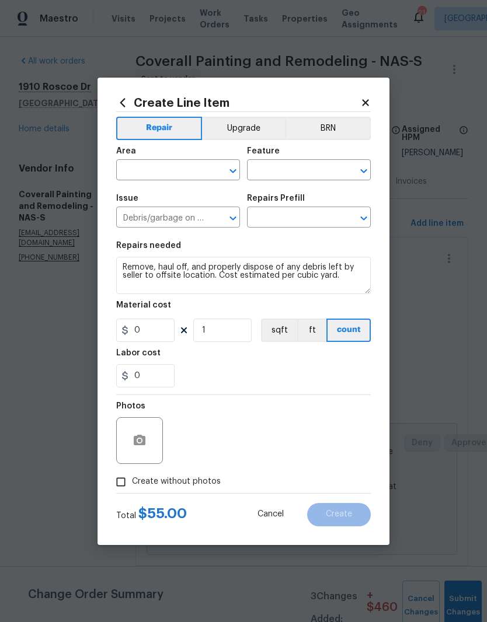
type input "Remove debris/garbage $55.00"
type input "55"
click at [206, 168] on input "text" at bounding box center [161, 171] width 91 height 18
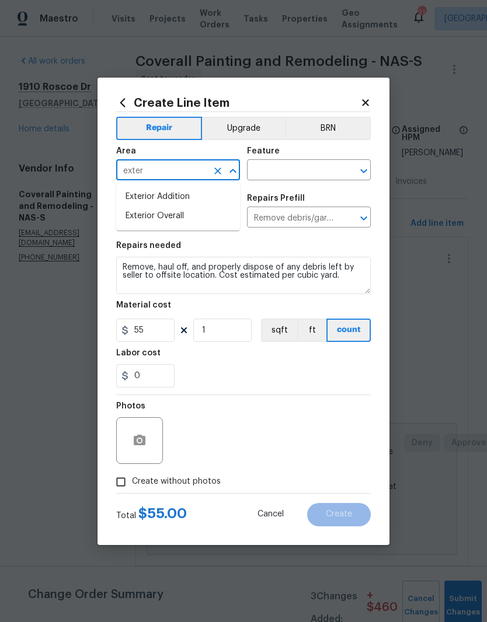
click at [182, 221] on li "Exterior Overall" at bounding box center [178, 216] width 124 height 19
type input "Exterior Overall"
click at [312, 172] on input "text" at bounding box center [292, 171] width 91 height 18
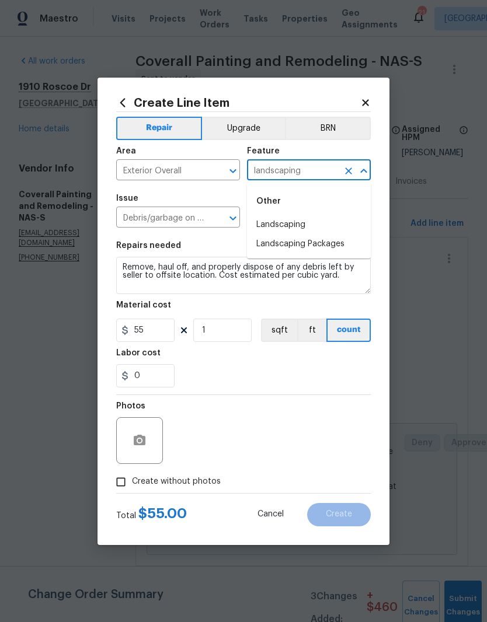
click at [293, 225] on li "Landscaping" at bounding box center [309, 224] width 124 height 19
type input "Landscaping"
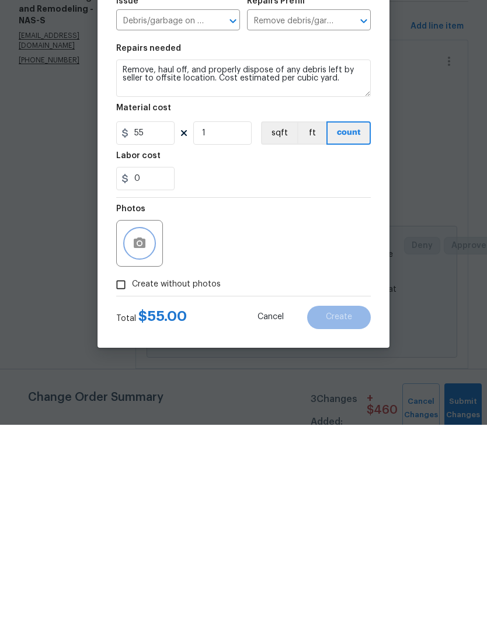
click at [152, 427] on button "button" at bounding box center [140, 441] width 28 height 28
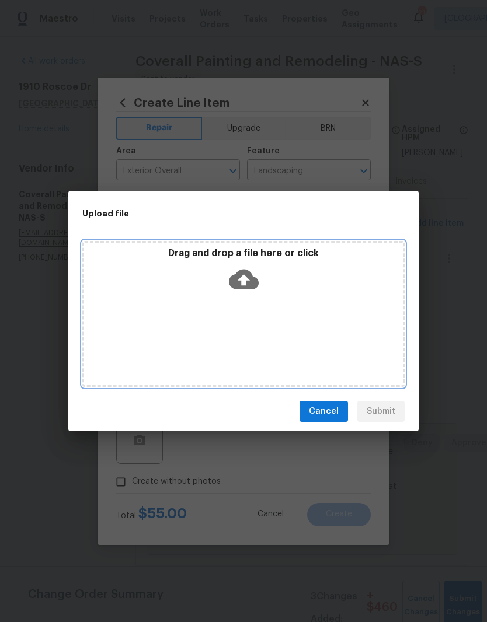
click at [296, 306] on div "Drag and drop a file here or click" at bounding box center [243, 314] width 322 height 146
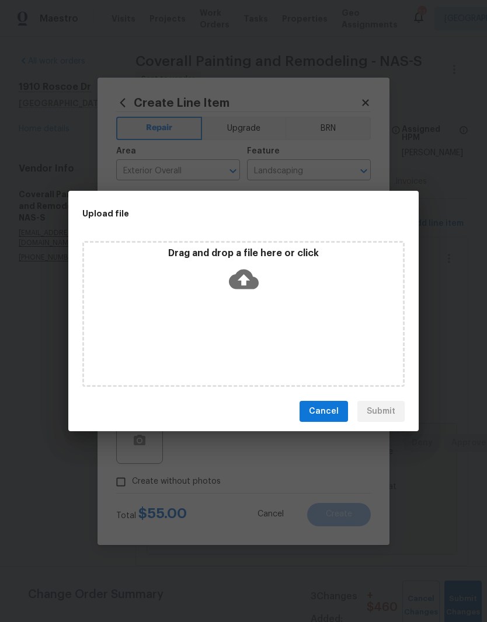
scroll to position [48, 0]
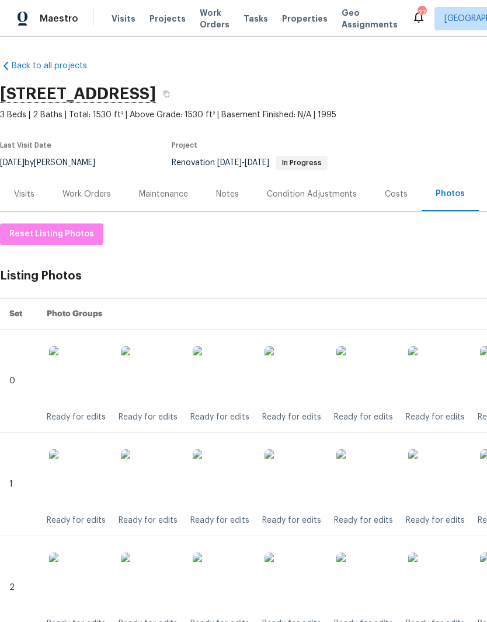
click at [306, 388] on img at bounding box center [293, 375] width 58 height 58
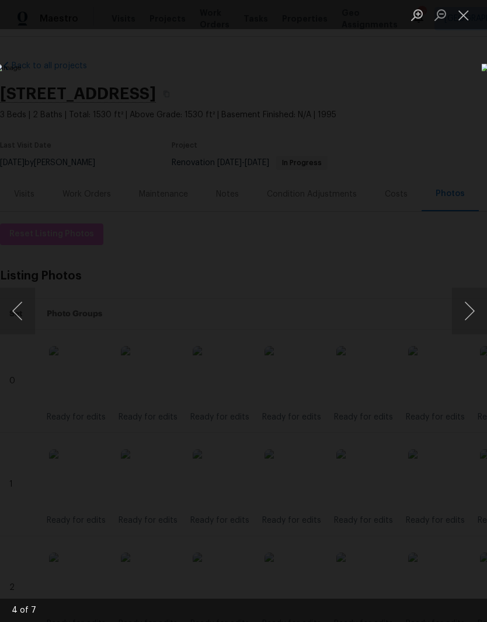
click at [467, 313] on button "Next image" at bounding box center [469, 311] width 35 height 47
click at [466, 22] on button "Close lightbox" at bounding box center [463, 15] width 23 height 20
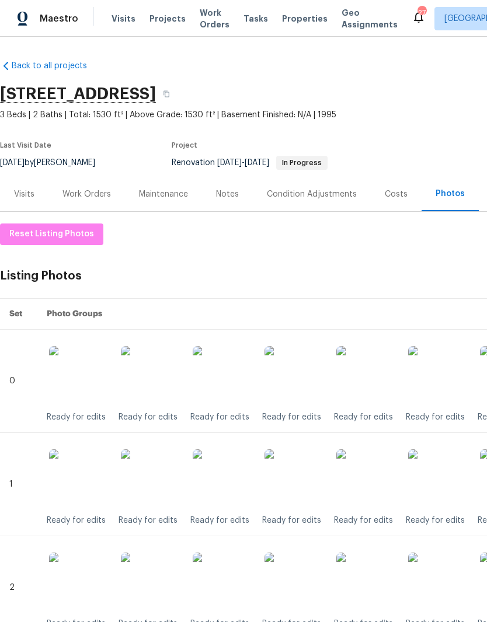
click at [305, 485] on img at bounding box center [293, 479] width 58 height 58
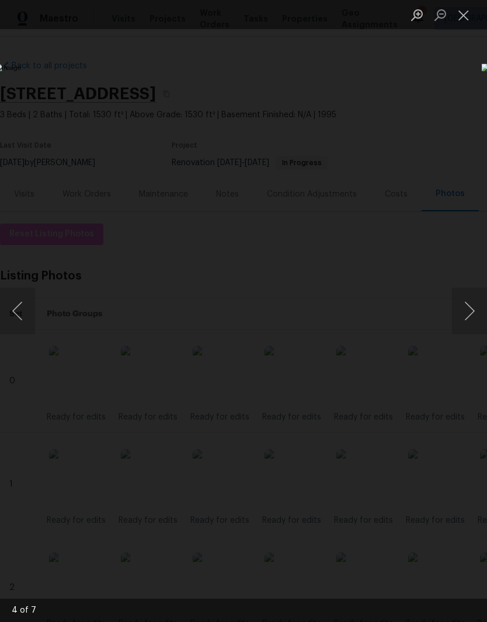
click at [470, 19] on button "Close lightbox" at bounding box center [463, 15] width 23 height 20
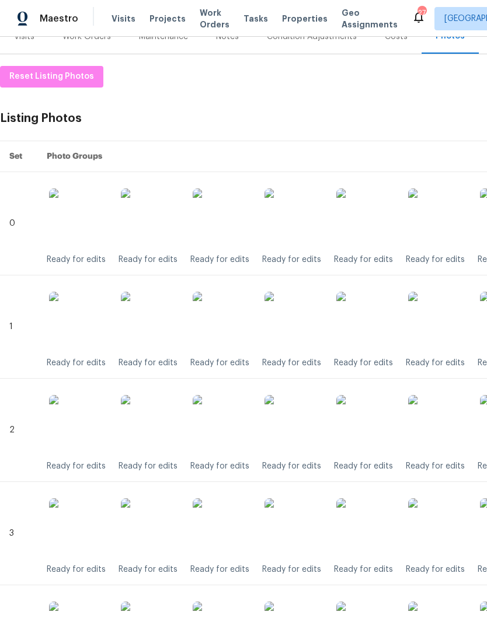
scroll to position [165, 0]
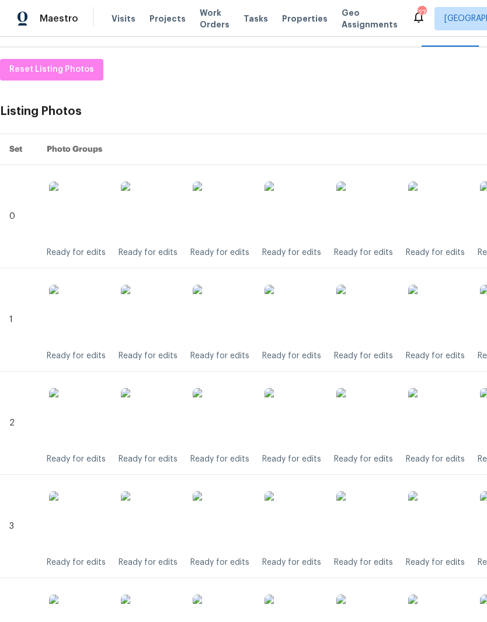
click at [306, 422] on img at bounding box center [293, 417] width 58 height 58
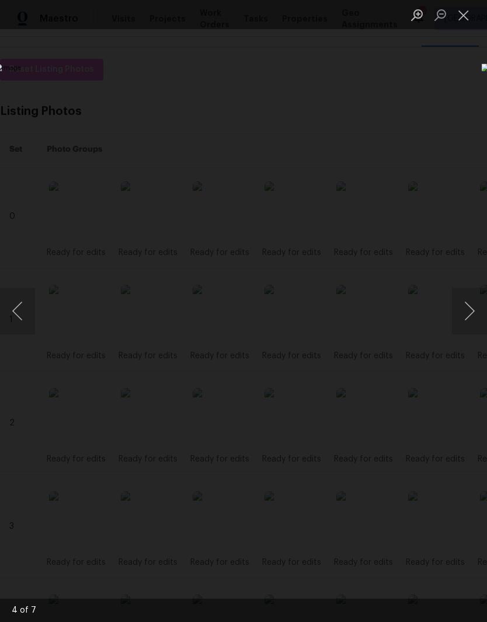
click at [466, 19] on button "Close lightbox" at bounding box center [463, 15] width 23 height 20
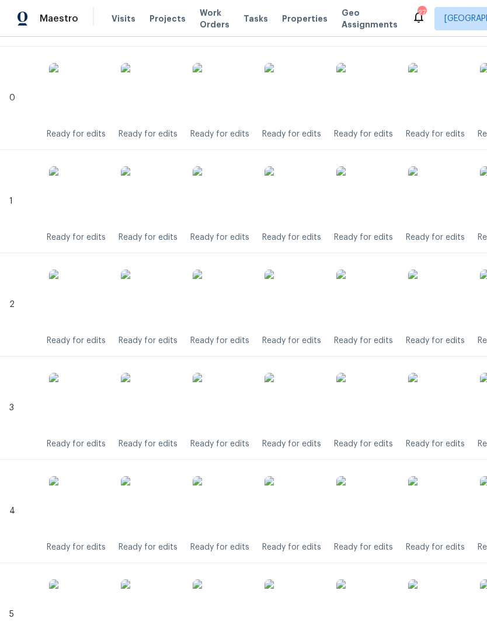
scroll to position [285, 0]
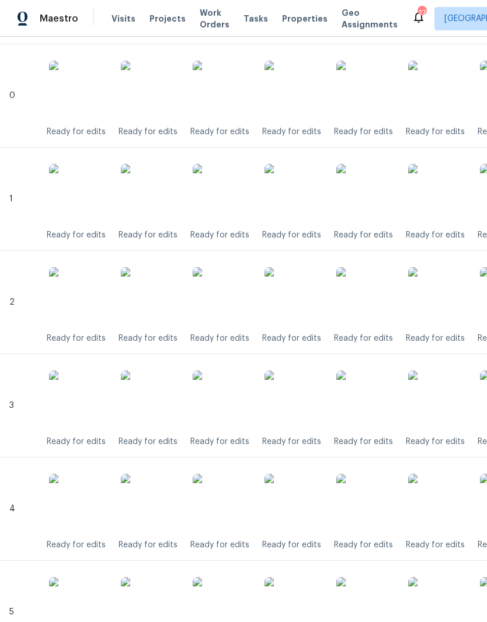
click at [295, 399] on img at bounding box center [293, 400] width 58 height 58
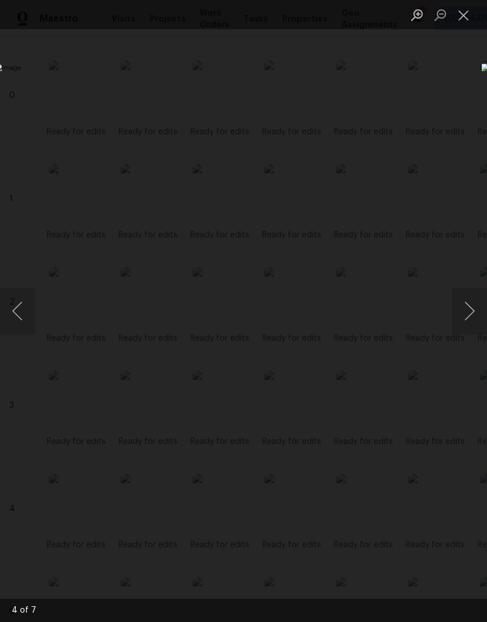
click at [465, 18] on button "Close lightbox" at bounding box center [463, 15] width 23 height 20
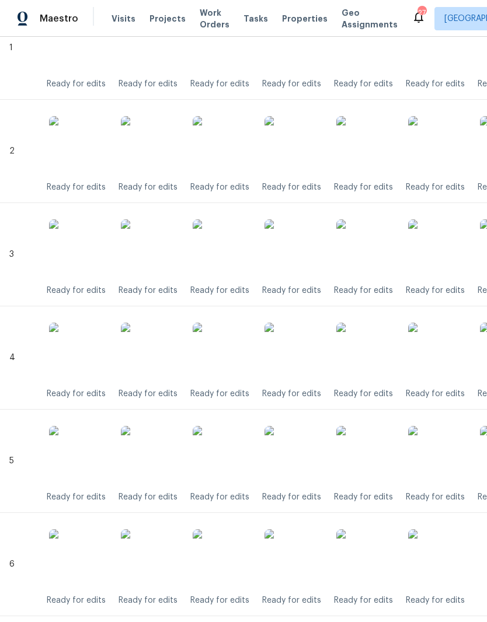
scroll to position [444, 0]
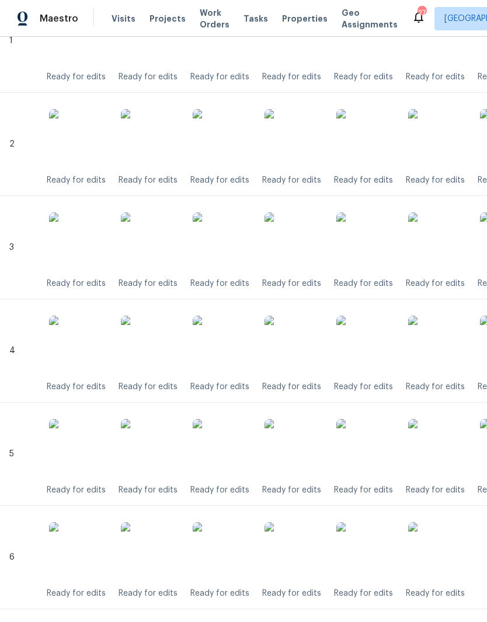
click at [303, 351] on img at bounding box center [293, 345] width 58 height 58
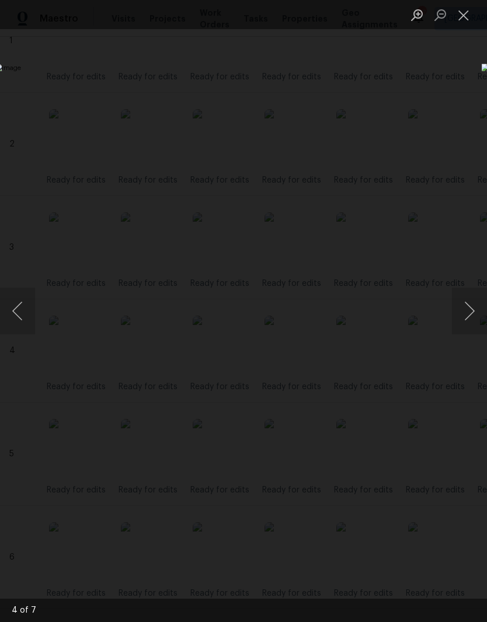
click at [464, 20] on button "Close lightbox" at bounding box center [463, 15] width 23 height 20
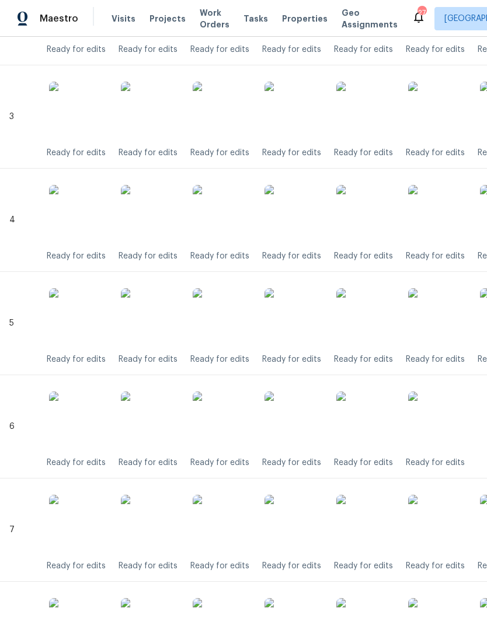
scroll to position [576, 0]
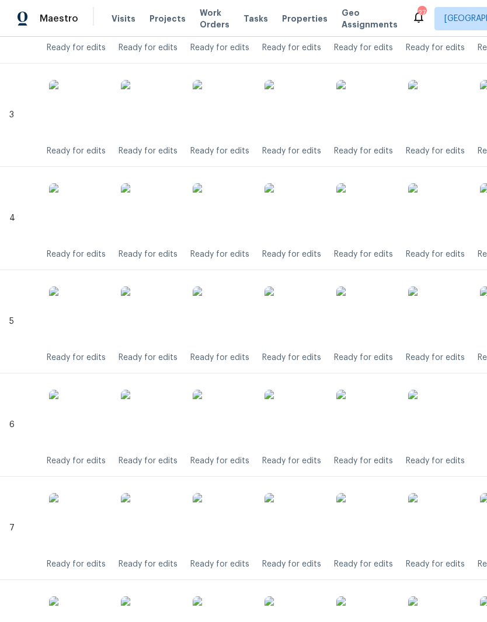
click at [304, 313] on img at bounding box center [293, 316] width 58 height 58
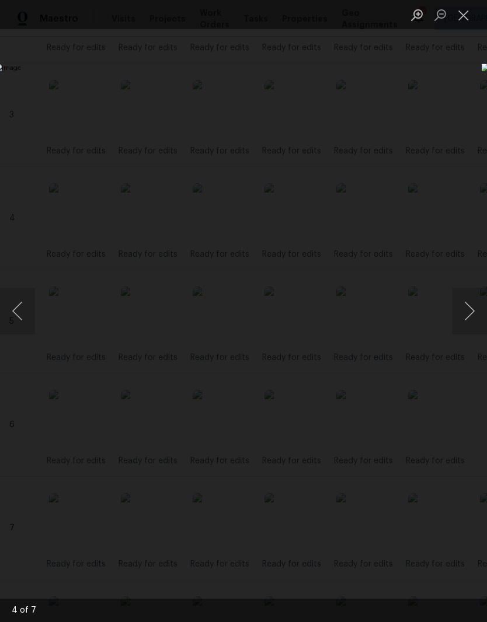
click at [468, 16] on button "Close lightbox" at bounding box center [463, 15] width 23 height 20
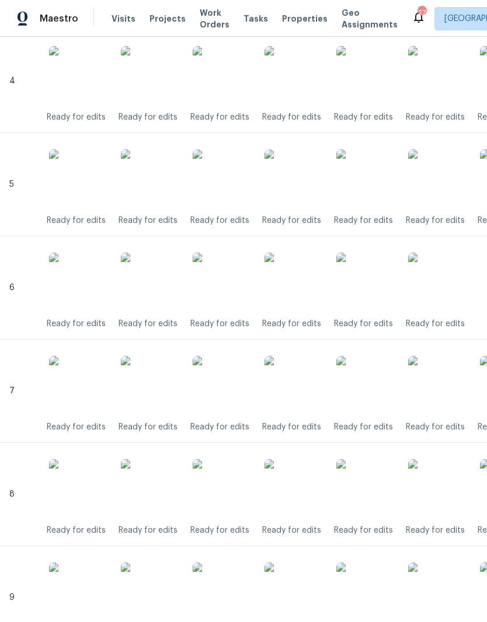
scroll to position [715, 0]
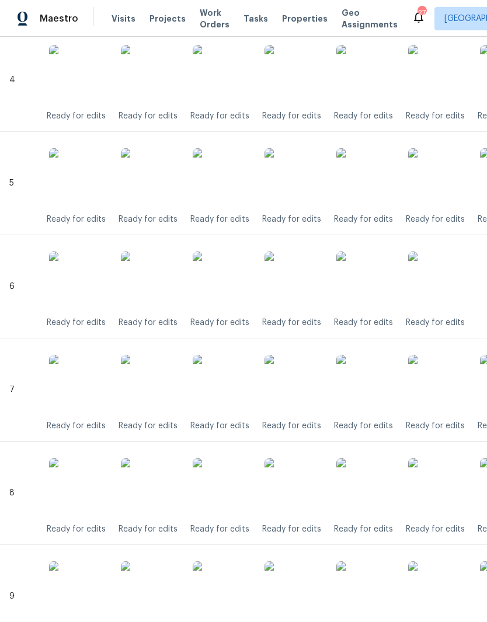
click at [302, 287] on img at bounding box center [293, 281] width 58 height 58
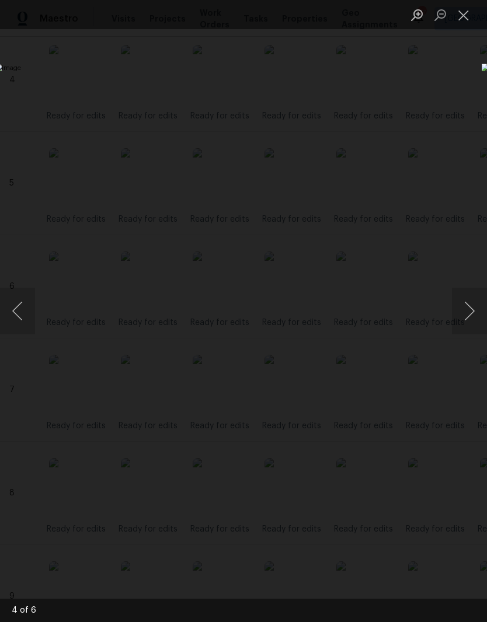
click at [462, 19] on button "Close lightbox" at bounding box center [463, 15] width 23 height 20
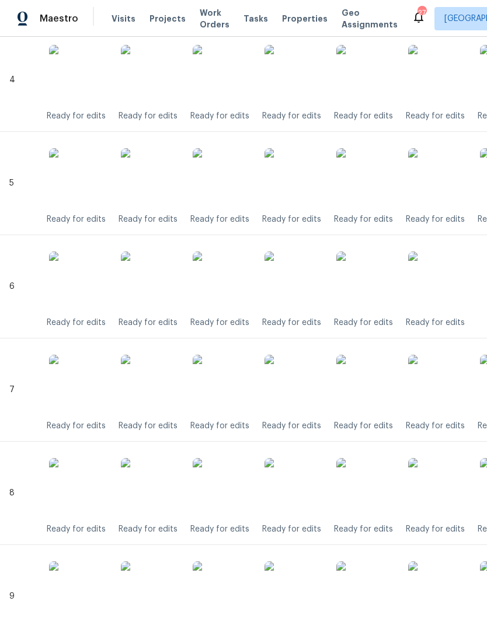
click at [305, 389] on img at bounding box center [293, 384] width 58 height 58
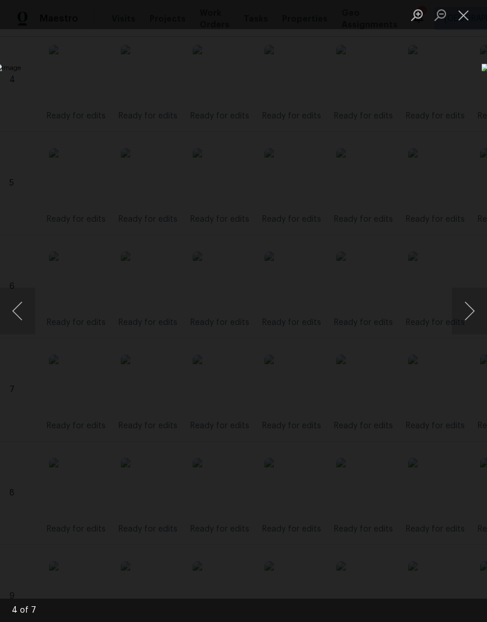
click at [468, 17] on button "Close lightbox" at bounding box center [463, 15] width 23 height 20
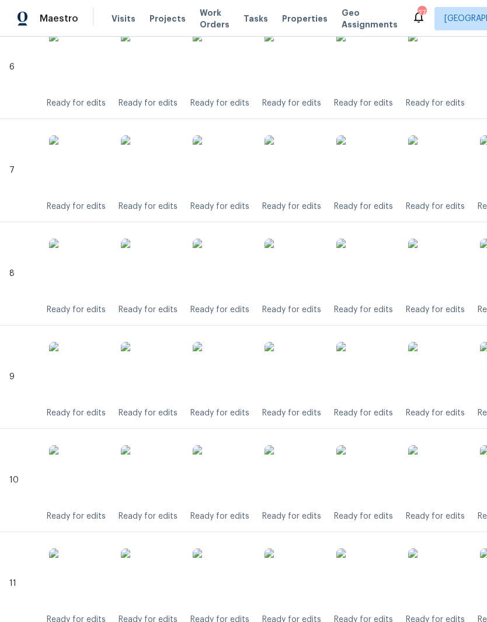
scroll to position [934, 0]
click at [305, 276] on img at bounding box center [293, 268] width 58 height 58
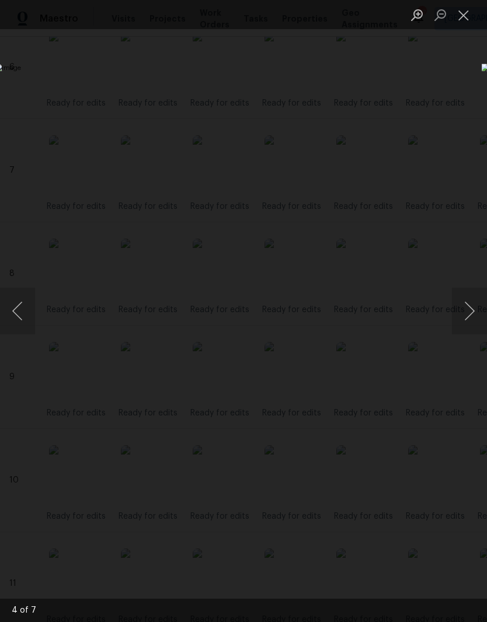
click at [465, 19] on button "Close lightbox" at bounding box center [463, 15] width 23 height 20
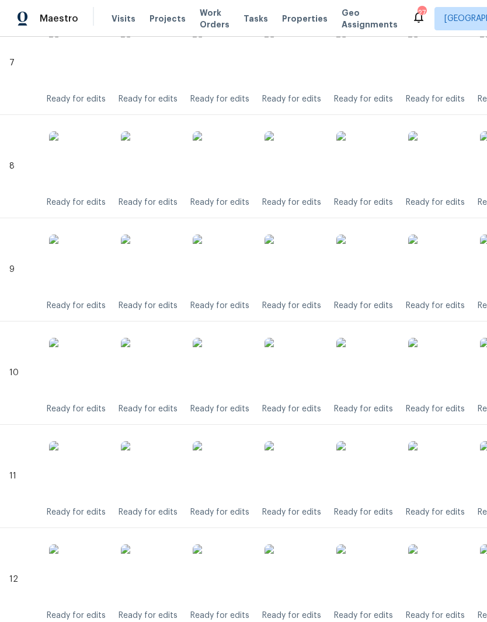
scroll to position [1041, 0]
click at [303, 269] on img at bounding box center [293, 264] width 58 height 58
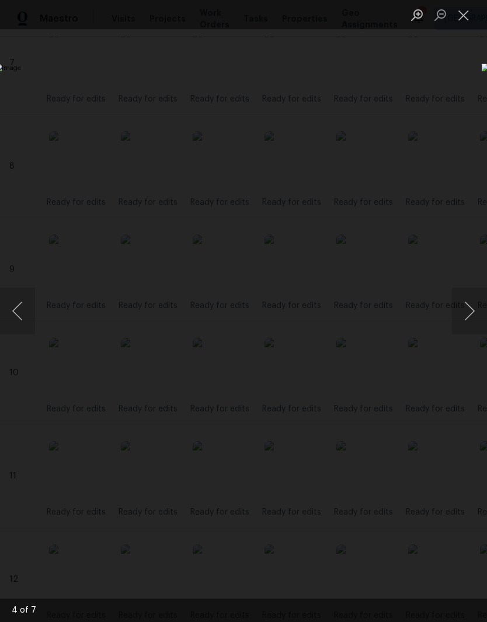
click at [464, 20] on button "Close lightbox" at bounding box center [463, 15] width 23 height 20
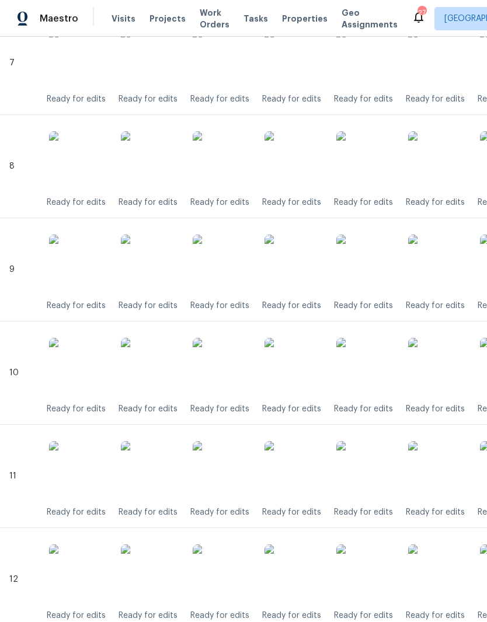
click at [304, 373] on img at bounding box center [293, 367] width 58 height 58
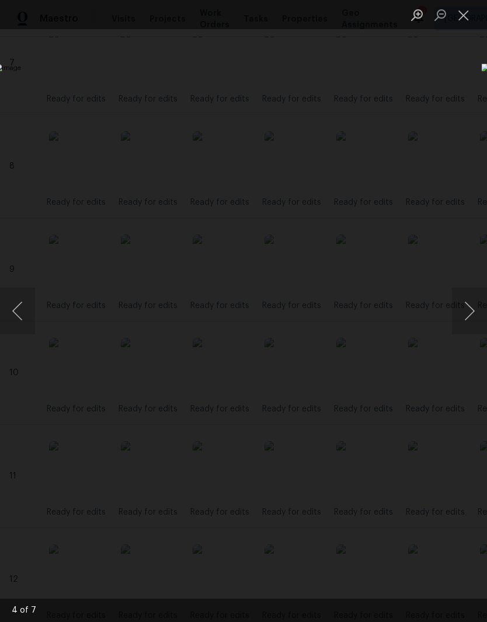
click at [468, 17] on button "Close lightbox" at bounding box center [463, 15] width 23 height 20
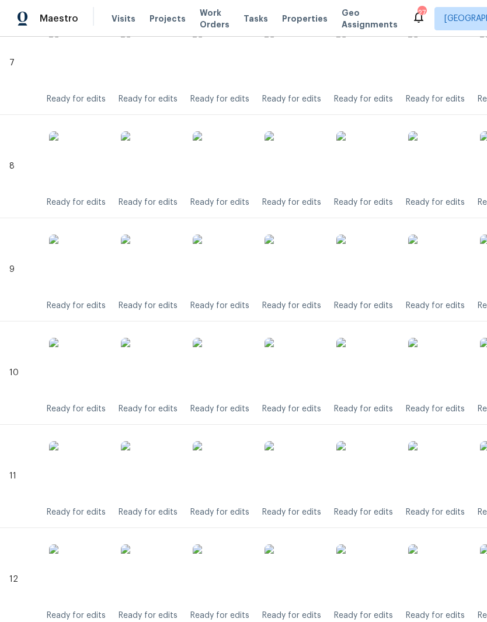
click at [302, 375] on img at bounding box center [293, 367] width 58 height 58
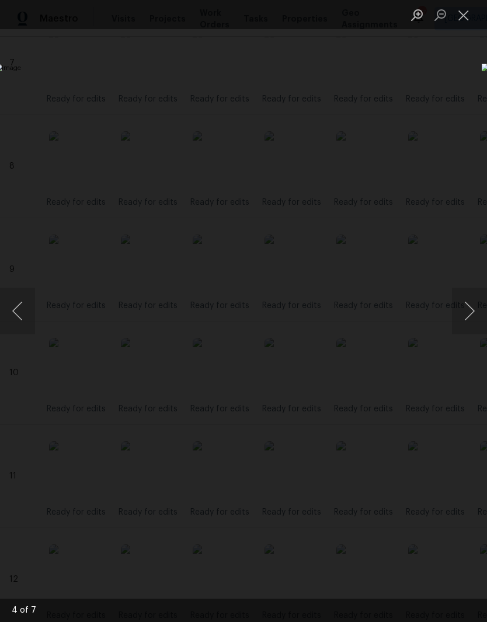
click at [466, 18] on button "Close lightbox" at bounding box center [463, 15] width 23 height 20
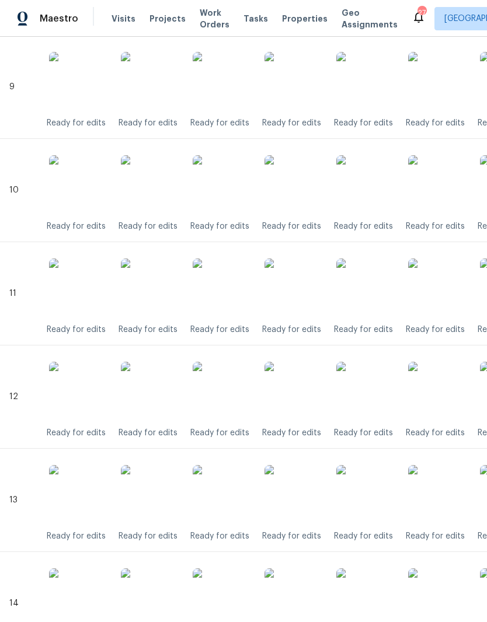
scroll to position [1228, 0]
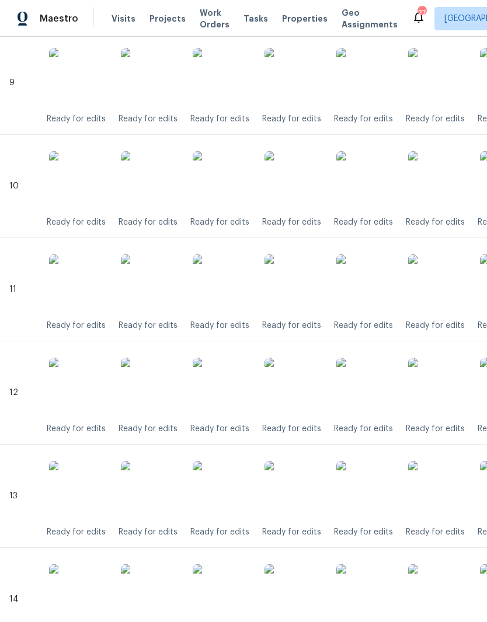
click at [303, 392] on img at bounding box center [293, 387] width 58 height 58
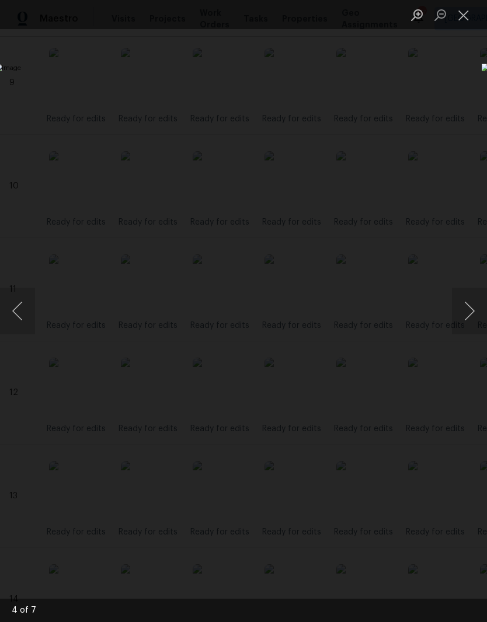
click at [466, 18] on button "Close lightbox" at bounding box center [463, 15] width 23 height 20
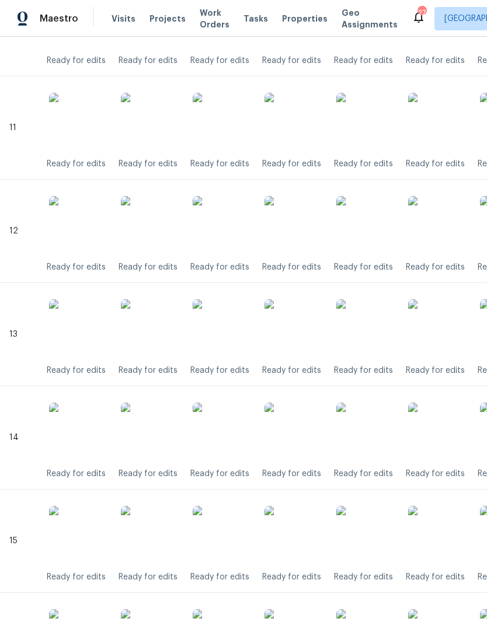
scroll to position [1390, 0]
click at [301, 338] on img at bounding box center [293, 328] width 58 height 58
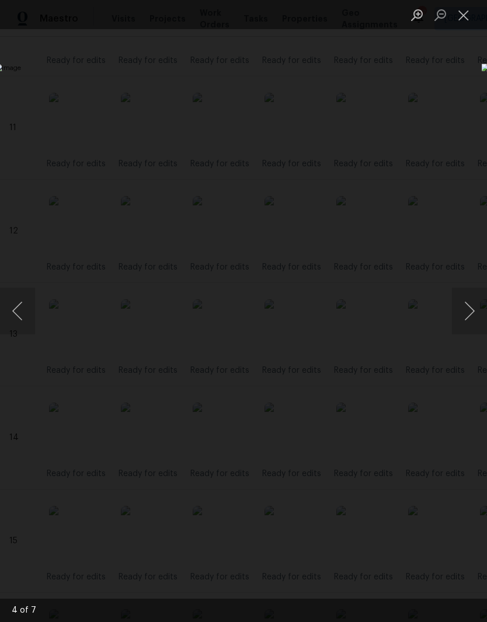
click at [470, 16] on button "Close lightbox" at bounding box center [463, 15] width 23 height 20
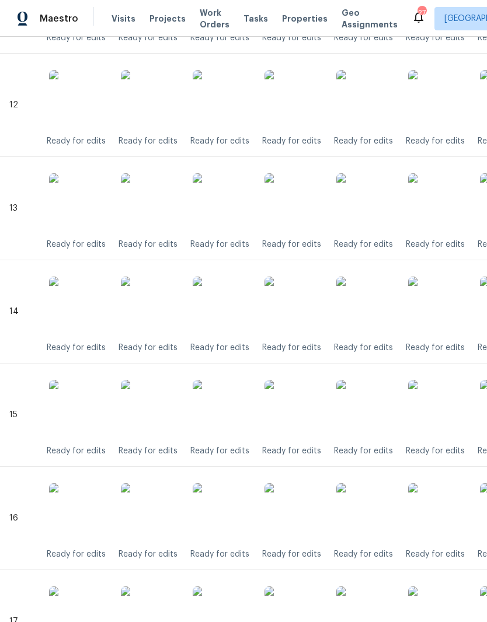
scroll to position [1516, 0]
click at [301, 314] on img at bounding box center [293, 306] width 58 height 58
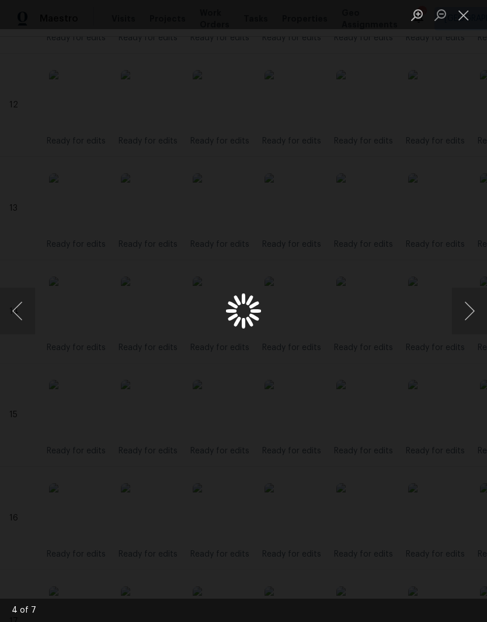
click at [302, 311] on div "Lightbox" at bounding box center [243, 311] width 487 height 622
click at [466, 20] on button "Close lightbox" at bounding box center [463, 15] width 23 height 20
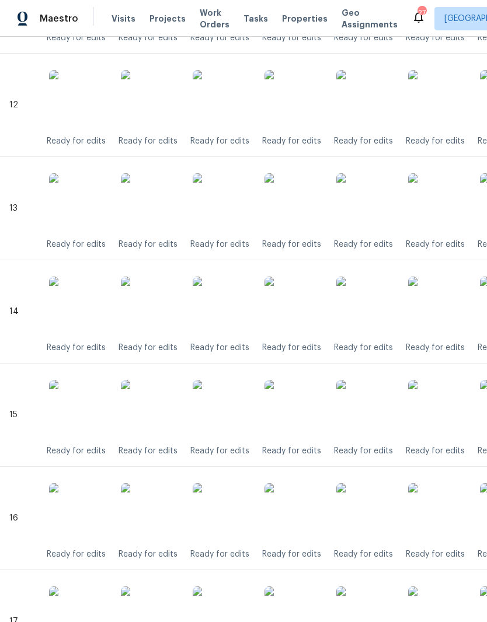
click at [308, 416] on img at bounding box center [293, 409] width 58 height 58
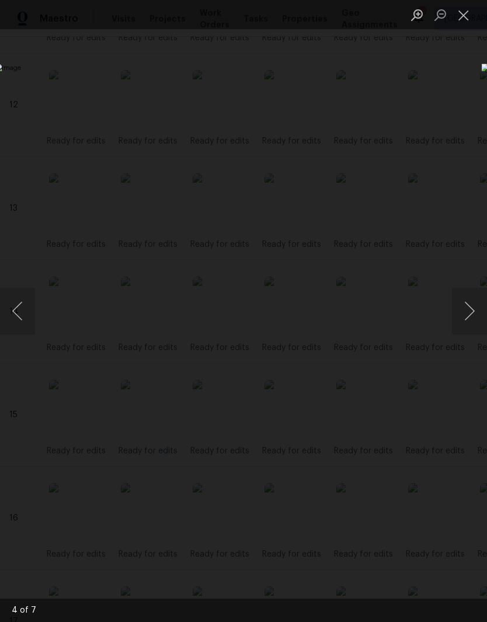
click at [465, 20] on button "Close lightbox" at bounding box center [463, 15] width 23 height 20
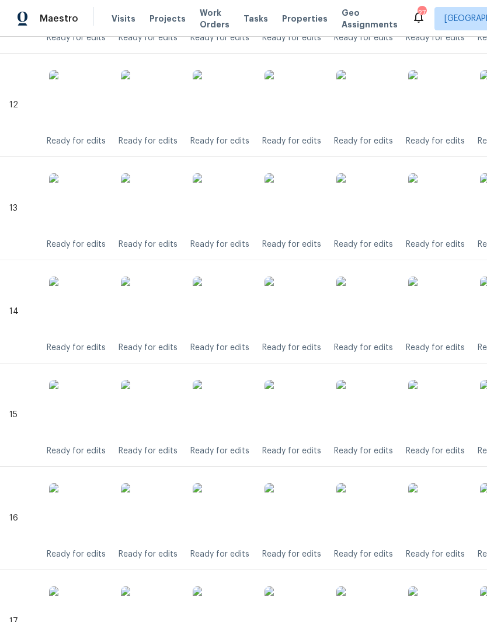
click at [305, 521] on img at bounding box center [293, 512] width 58 height 58
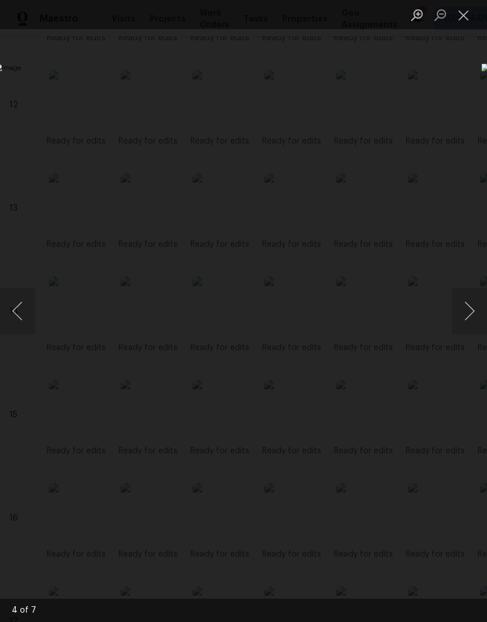
click at [471, 15] on button "Close lightbox" at bounding box center [463, 15] width 23 height 20
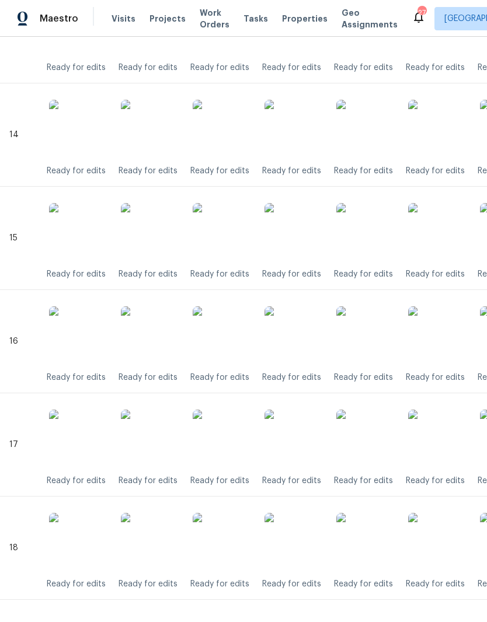
scroll to position [1692, 0]
click at [299, 450] on img at bounding box center [293, 439] width 58 height 58
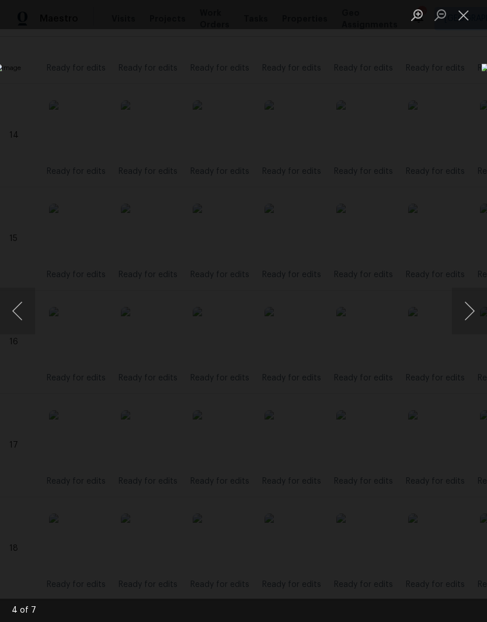
click at [467, 20] on button "Close lightbox" at bounding box center [463, 15] width 23 height 20
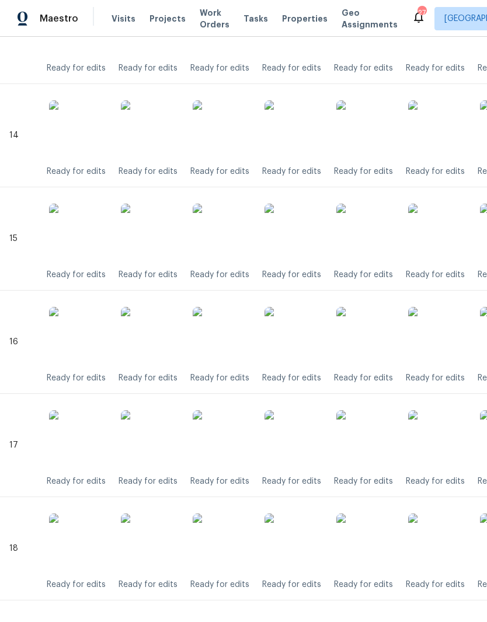
click at [305, 543] on img at bounding box center [293, 543] width 58 height 58
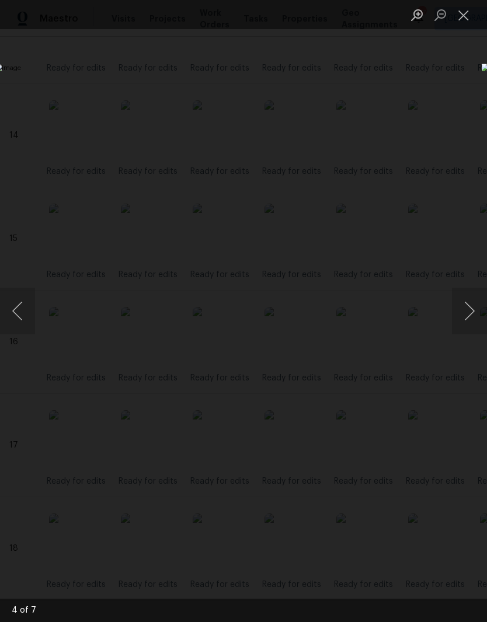
click at [468, 19] on button "Close lightbox" at bounding box center [463, 15] width 23 height 20
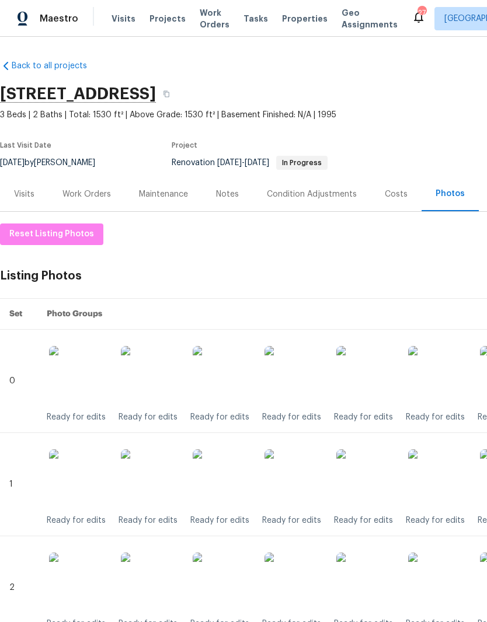
scroll to position [0, 0]
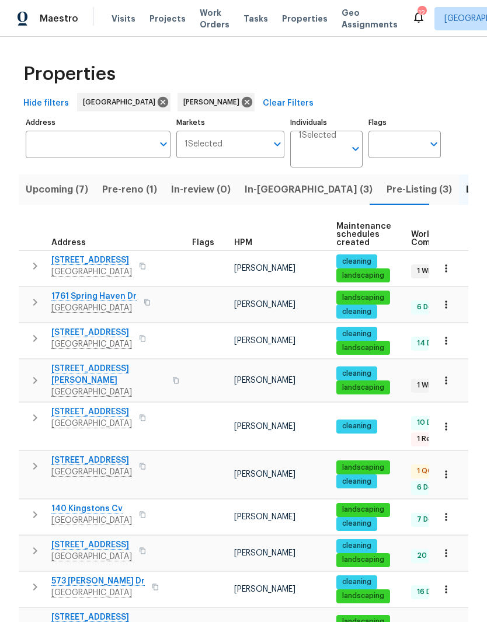
scroll to position [0, 22]
click at [242, 190] on span "In-[GEOGRAPHIC_DATA] (3)" at bounding box center [286, 190] width 128 height 16
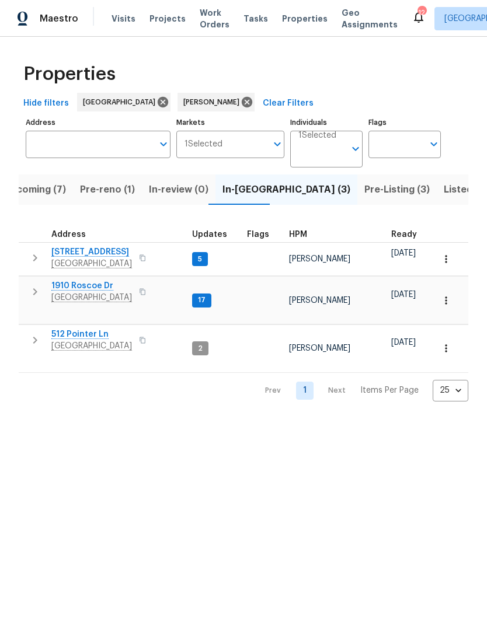
click at [104, 291] on span "1910 Roscoe Dr" at bounding box center [91, 286] width 81 height 12
click at [119, 255] on span "[STREET_ADDRESS]" at bounding box center [91, 252] width 81 height 12
click at [111, 189] on span "Pre-reno (1)" at bounding box center [107, 190] width 55 height 16
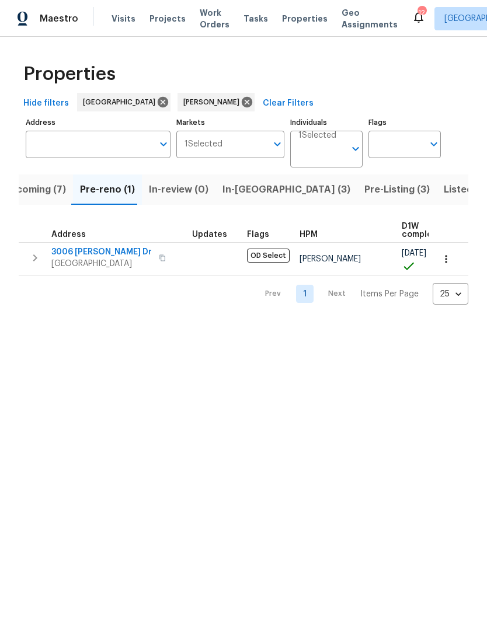
click at [39, 196] on span "Upcoming (7)" at bounding box center [35, 190] width 62 height 16
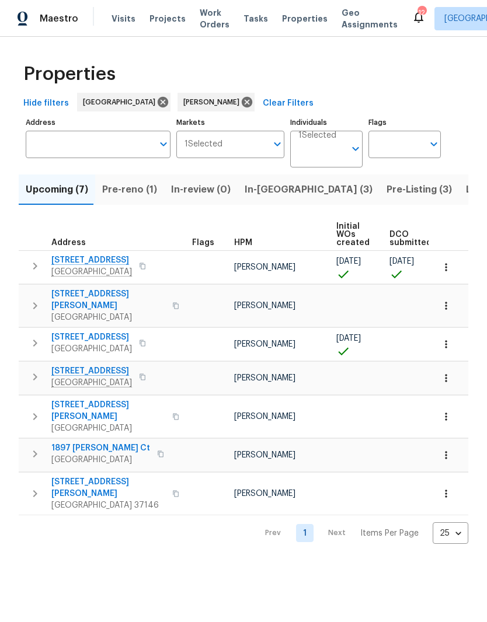
click at [449, 270] on icon "button" at bounding box center [446, 268] width 12 height 12
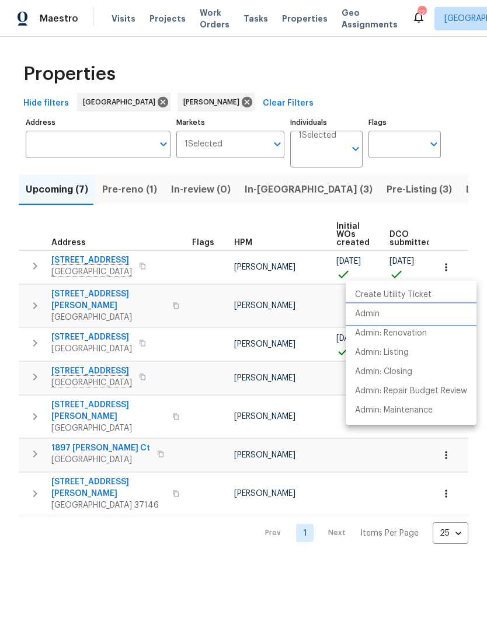
click at [378, 313] on p "Admin" at bounding box center [367, 314] width 25 height 12
click at [95, 265] on div at bounding box center [243, 311] width 487 height 622
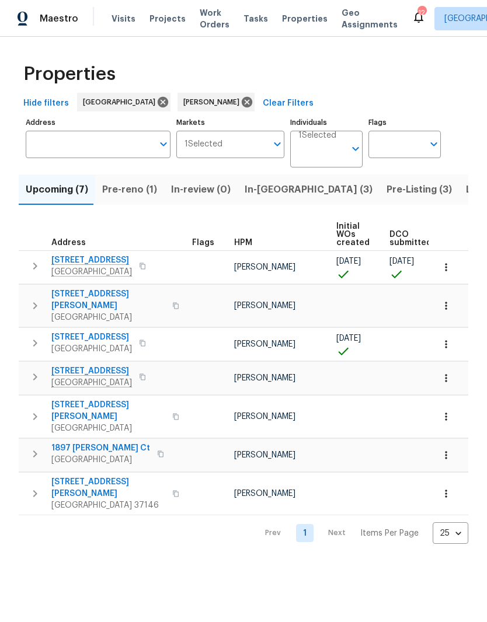
click at [90, 260] on span "2754 Cider Dr" at bounding box center [91, 261] width 81 height 12
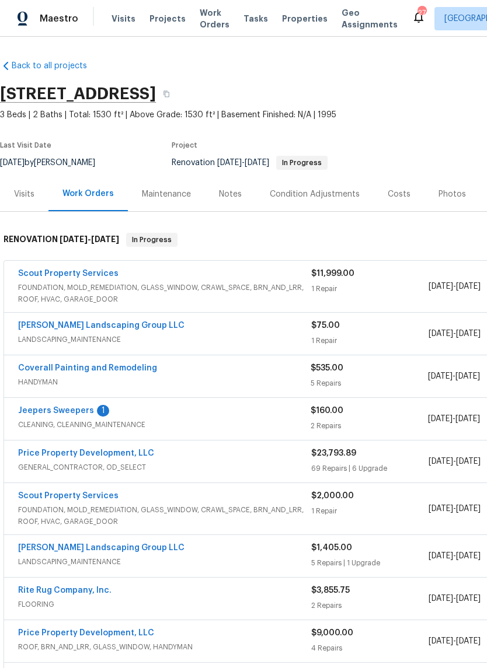
click at [166, 416] on div "Jeepers Sweepers 1" at bounding box center [164, 412] width 292 height 14
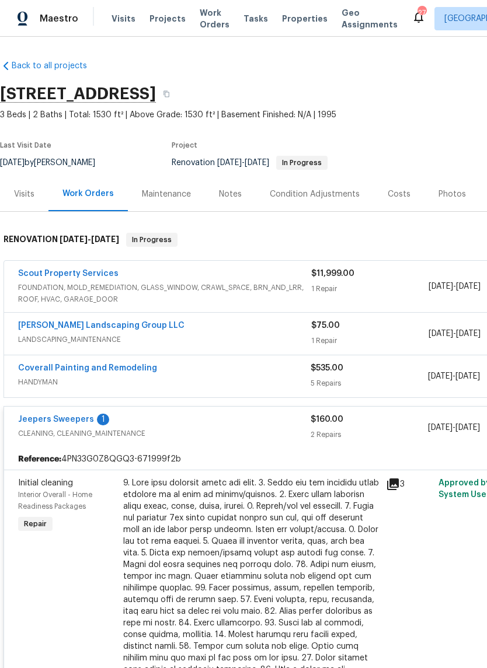
click at [69, 419] on link "Jeepers Sweepers" at bounding box center [56, 420] width 76 height 8
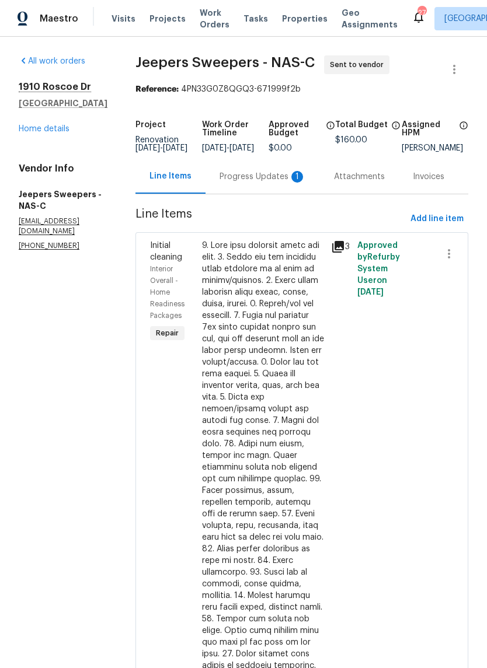
click at [266, 182] on div "Progress Updates 1" at bounding box center [262, 177] width 86 height 12
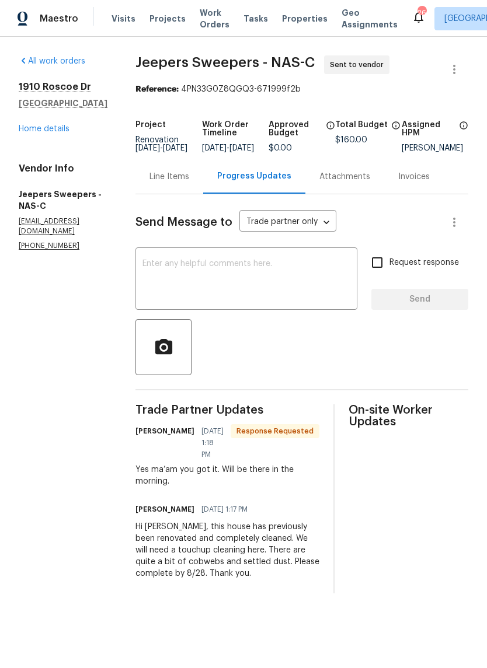
click at [250, 271] on textarea at bounding box center [246, 280] width 208 height 41
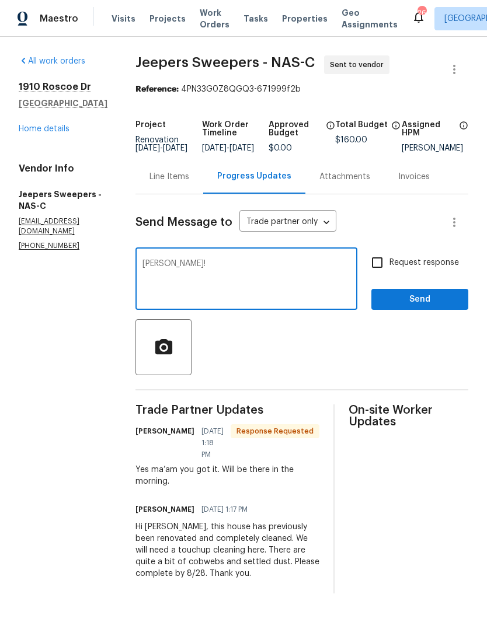
type textarea "[PERSON_NAME]!"
click at [431, 305] on span "Send" at bounding box center [420, 299] width 78 height 15
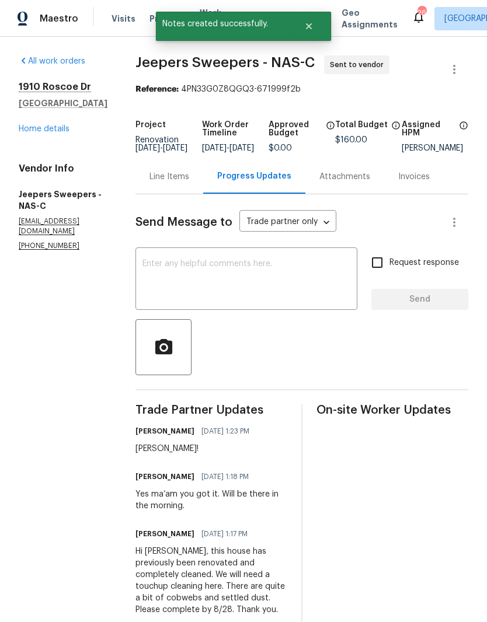
click at [60, 126] on link "Home details" at bounding box center [44, 129] width 51 height 8
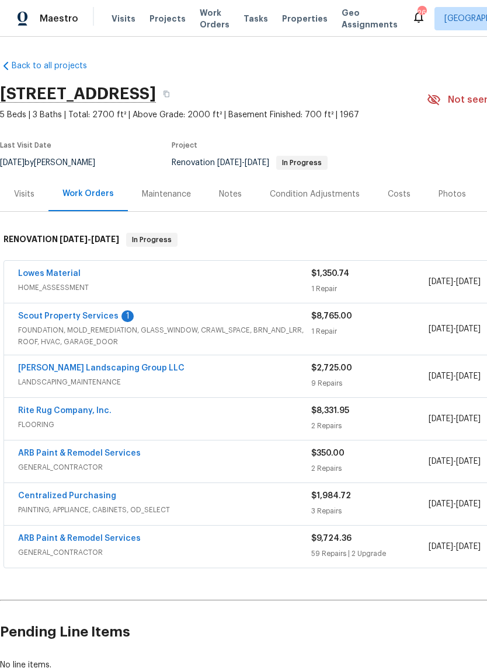
click at [106, 315] on link "Scout Property Services" at bounding box center [68, 316] width 100 height 8
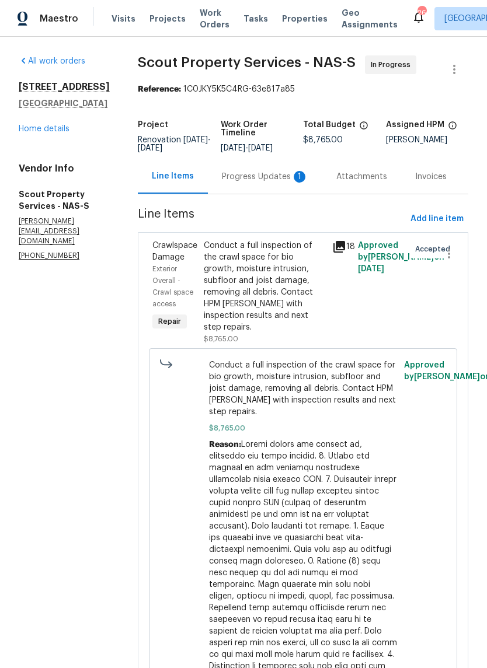
click at [224, 174] on div "Progress Updates 1" at bounding box center [265, 177] width 86 height 12
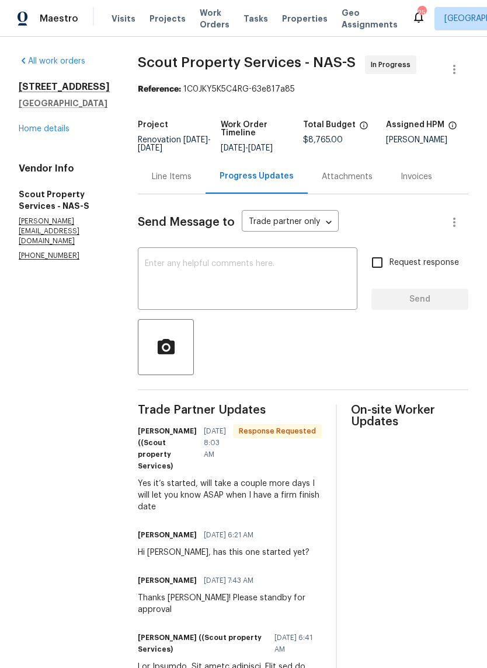
click at [241, 276] on textarea at bounding box center [247, 280] width 205 height 41
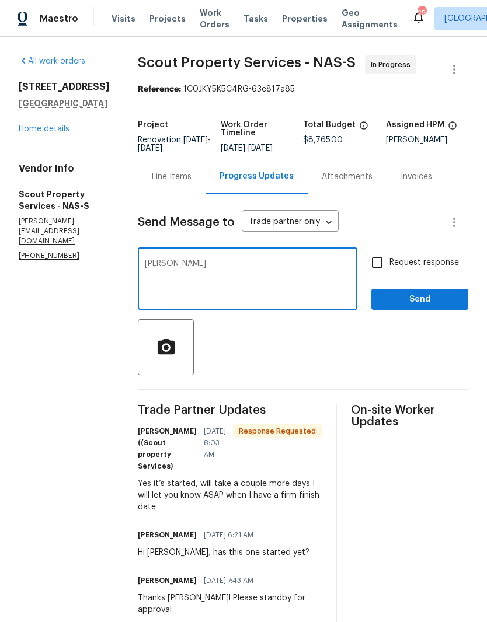
type textarea "[PERSON_NAME]"
click at [445, 299] on span "Send" at bounding box center [420, 299] width 78 height 15
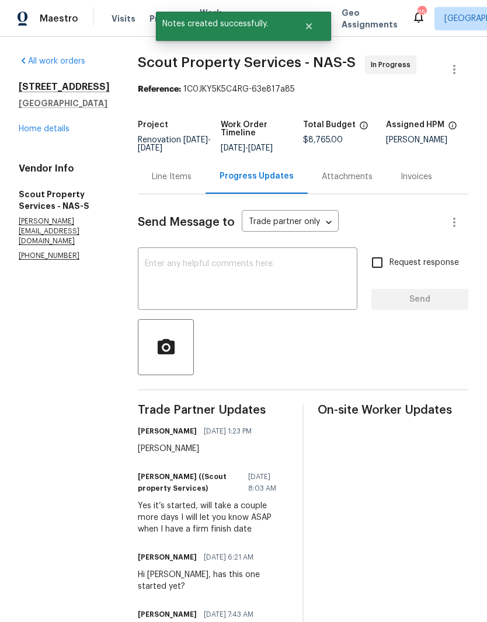
click at [152, 178] on div "Line Items" at bounding box center [172, 177] width 40 height 12
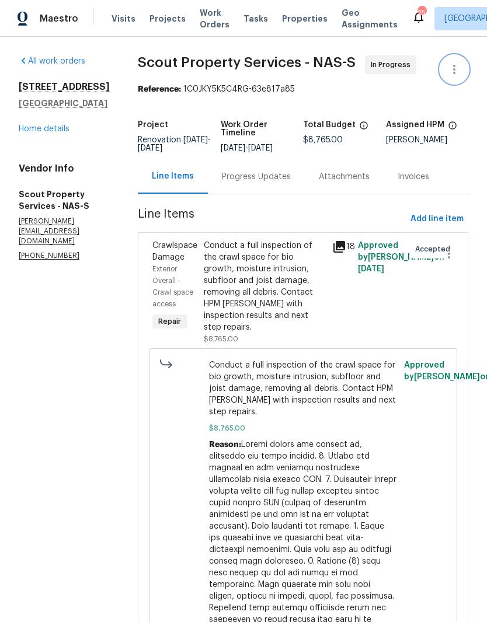
click at [457, 72] on icon "button" at bounding box center [454, 69] width 14 height 14
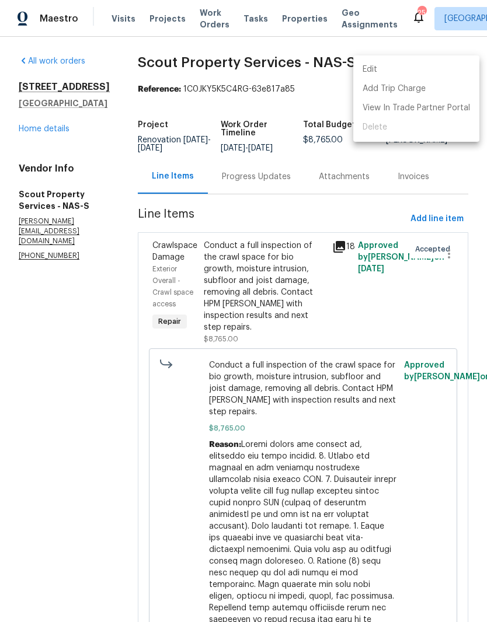
click at [381, 71] on li "Edit" at bounding box center [416, 69] width 126 height 19
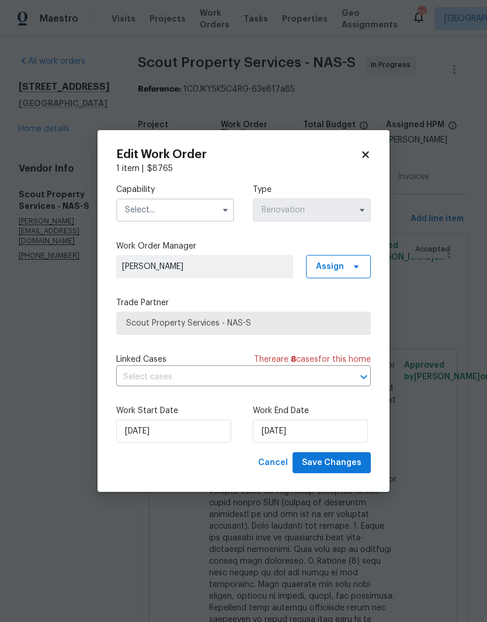
click at [214, 207] on input "text" at bounding box center [175, 209] width 118 height 23
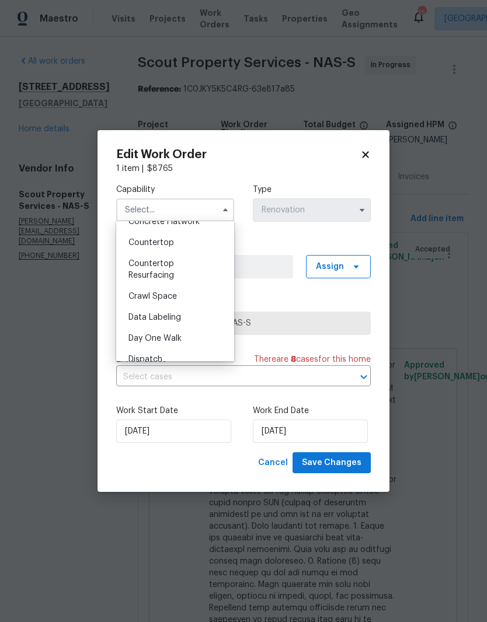
scroll to position [229, 0]
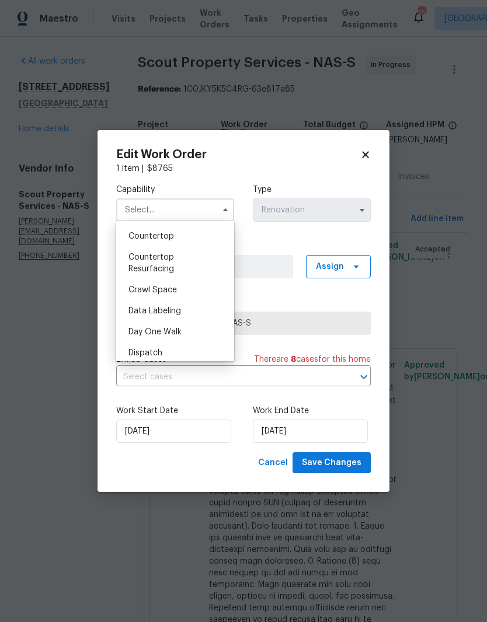
click at [177, 292] on div "Crawl Space" at bounding box center [175, 290] width 112 height 21
type input "Crawl Space"
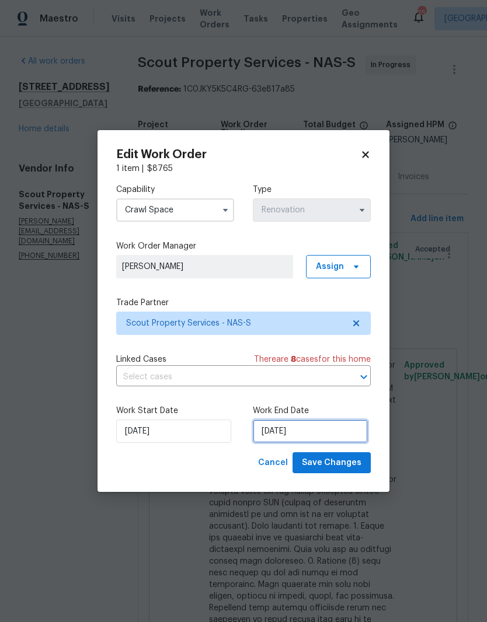
click at [340, 430] on input "[DATE]" at bounding box center [310, 431] width 115 height 23
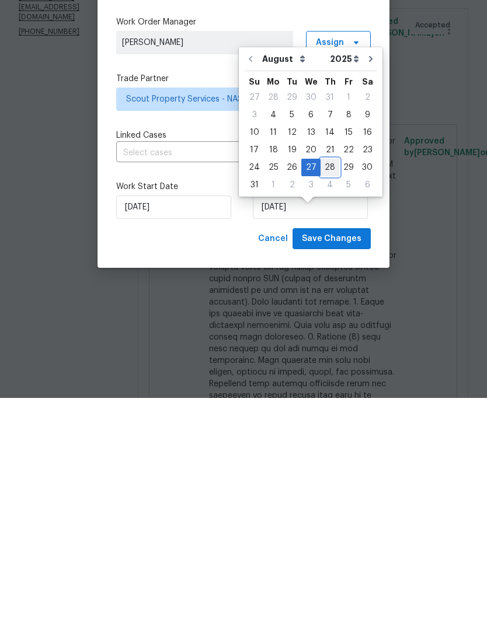
click at [329, 384] on div "28" at bounding box center [329, 392] width 19 height 16
type input "8/28/2025"
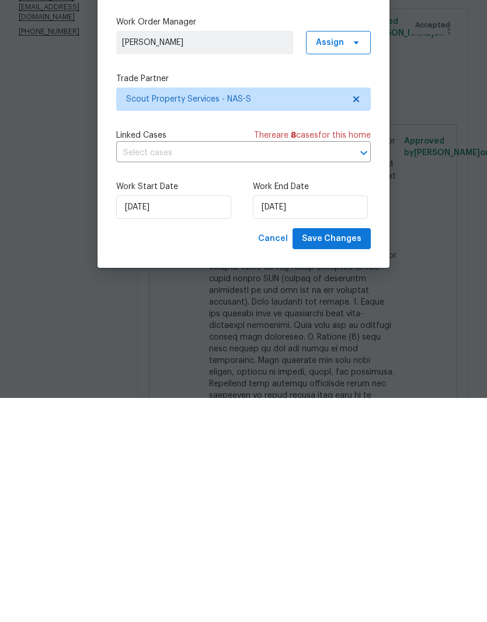
scroll to position [48, 0]
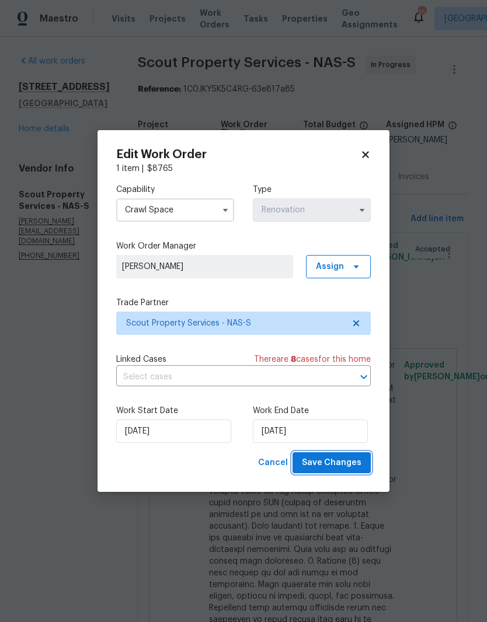
click at [353, 464] on span "Save Changes" at bounding box center [332, 463] width 60 height 15
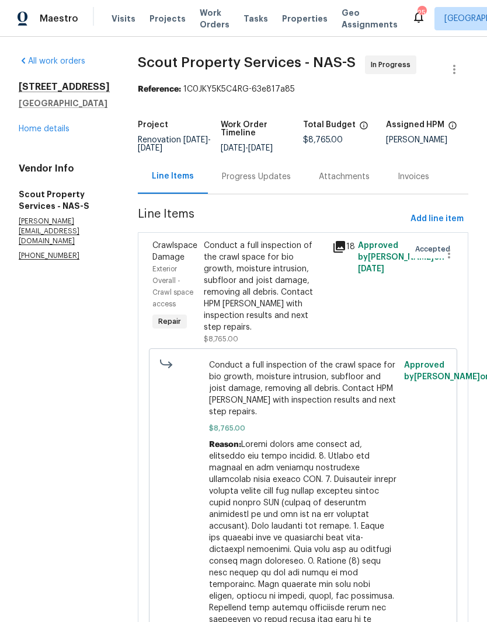
click at [39, 133] on link "Home details" at bounding box center [44, 129] width 51 height 8
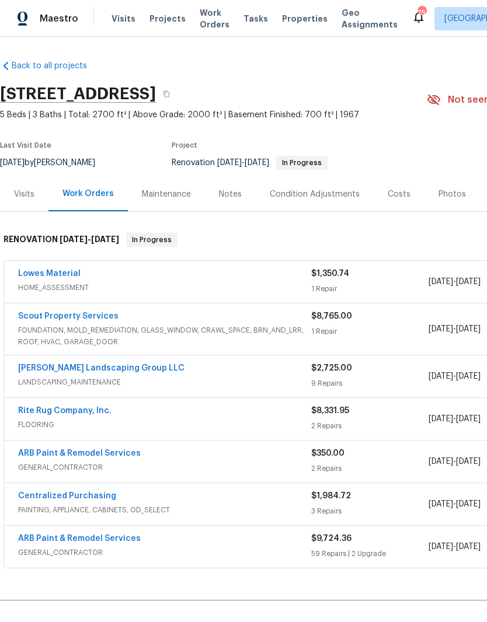
click at [114, 364] on link "[PERSON_NAME] Landscaping Group LLC" at bounding box center [101, 368] width 166 height 8
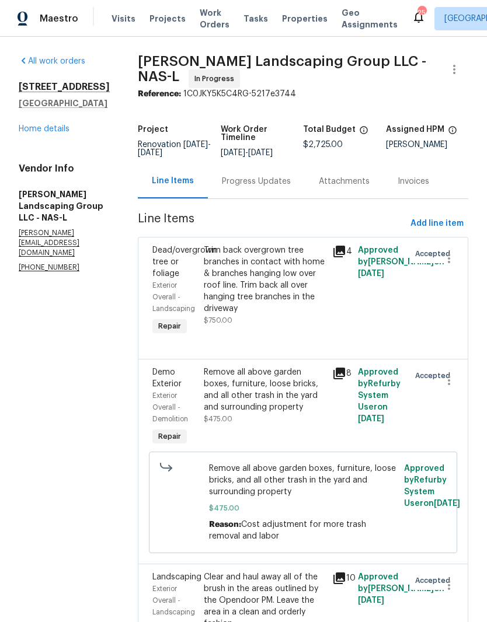
click at [291, 187] on div "Progress Updates" at bounding box center [256, 182] width 69 height 12
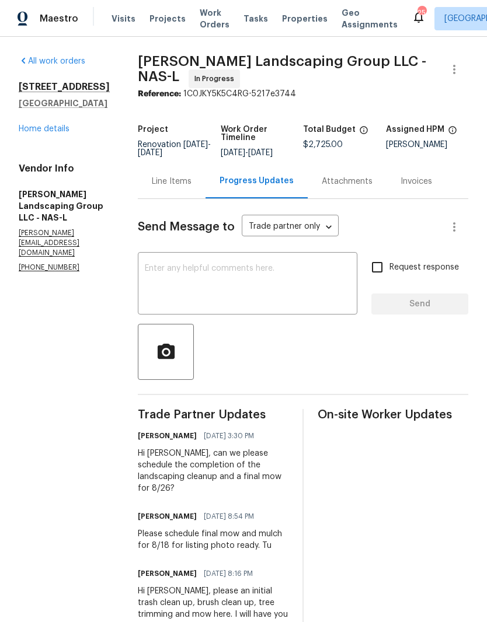
click at [60, 132] on link "Home details" at bounding box center [44, 129] width 51 height 8
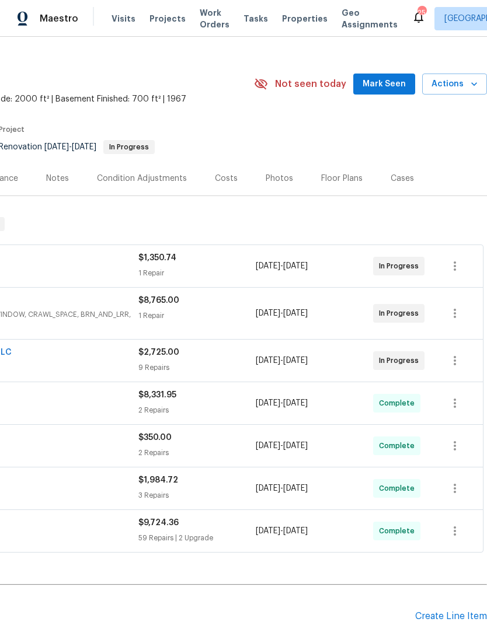
scroll to position [17, 173]
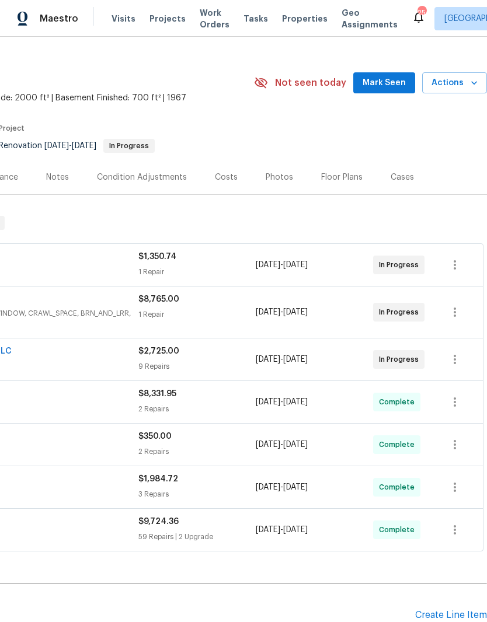
click at [388, 85] on span "Mark Seen" at bounding box center [384, 83] width 43 height 15
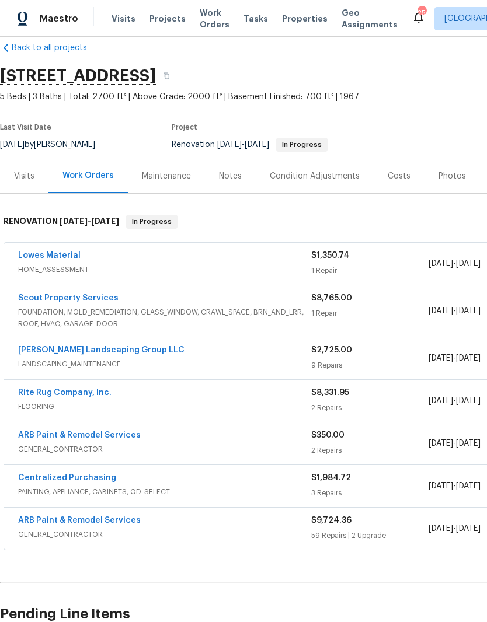
scroll to position [18, 0]
click at [238, 179] on div "Notes" at bounding box center [230, 176] width 23 height 12
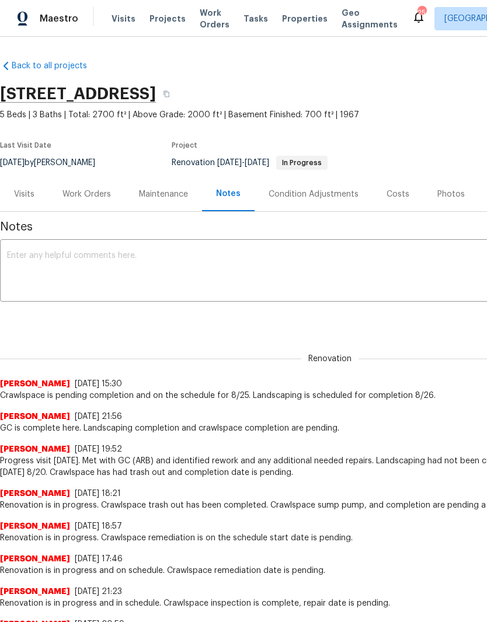
click at [210, 264] on textarea at bounding box center [330, 272] width 646 height 41
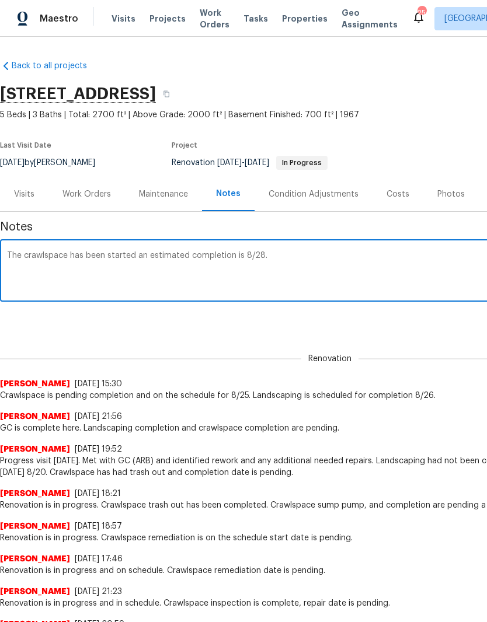
click at [126, 260] on textarea "The crawlspace has been started an estimated completion is 8/28." at bounding box center [330, 272] width 646 height 41
click at [130, 257] on textarea "The crawlspace has been started an estimated completion is 8/28." at bounding box center [330, 272] width 646 height 41
click at [145, 260] on textarea "The crawlspace has been started, an estimated completion is 8/28." at bounding box center [330, 272] width 646 height 41
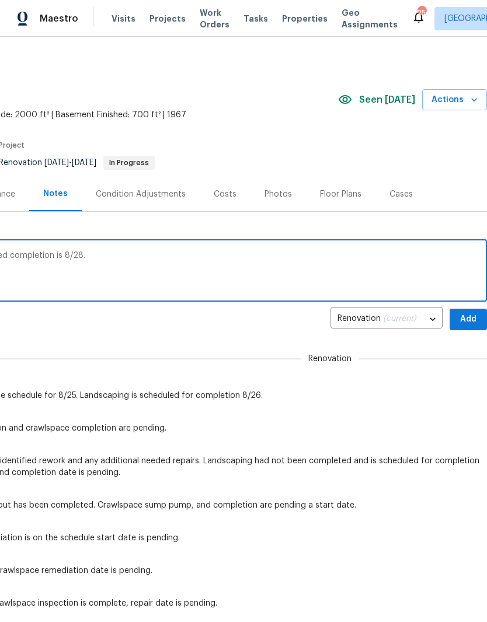
scroll to position [0, 173]
type textarea "The crawlspace has been started, estimated completion is 8/28."
click at [471, 318] on span "Add" at bounding box center [468, 319] width 19 height 15
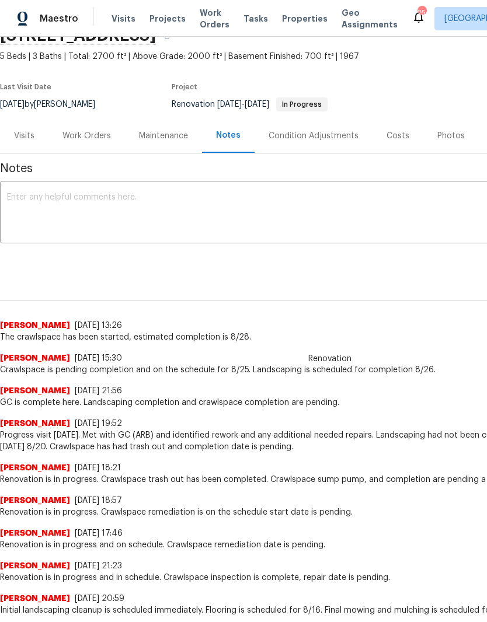
scroll to position [59, 0]
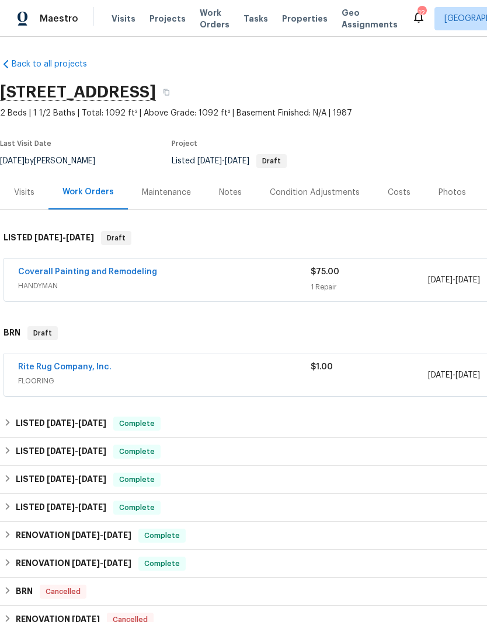
scroll to position [2, 0]
click at [121, 272] on link "Coverall Painting and Remodeling" at bounding box center [87, 272] width 139 height 8
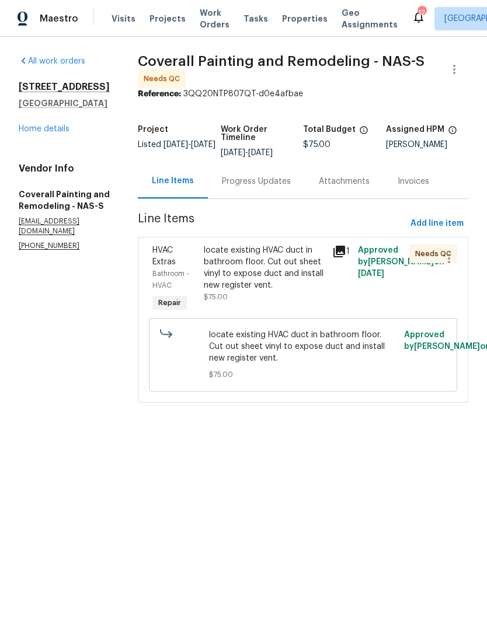
click at [291, 187] on div "Progress Updates" at bounding box center [256, 182] width 69 height 12
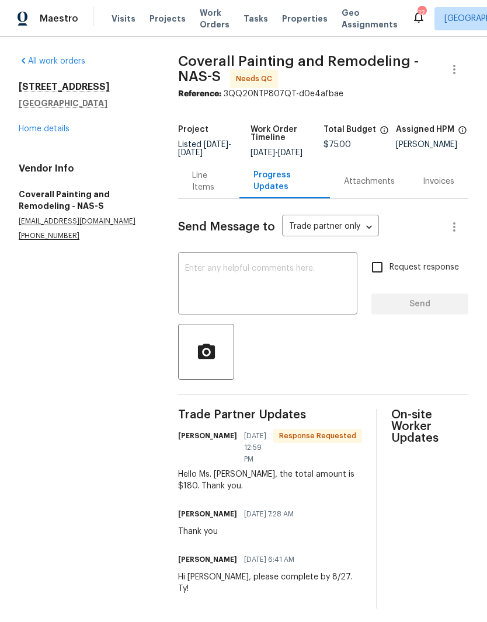
click at [219, 193] on div "Line Items" at bounding box center [208, 181] width 33 height 23
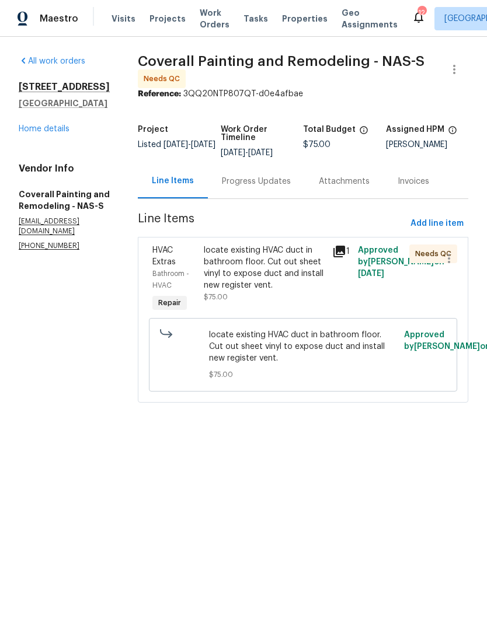
click at [293, 263] on div "locate existing HVAC duct in bathroom floor. Cut out sheet vinyl to expose duct…" at bounding box center [264, 268] width 121 height 47
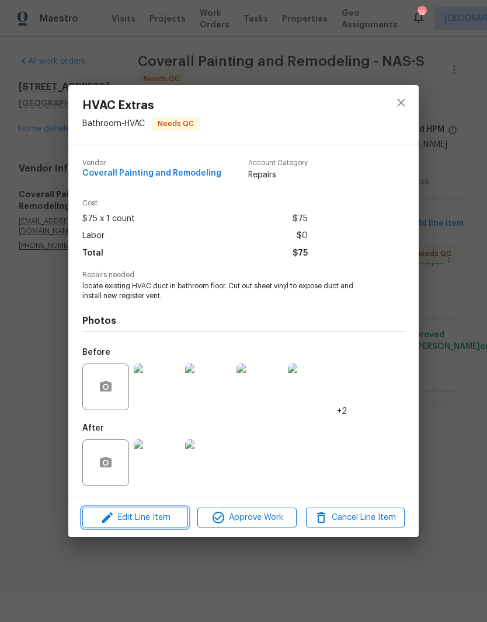
click at [159, 520] on span "Edit Line Item" at bounding box center [135, 518] width 99 height 15
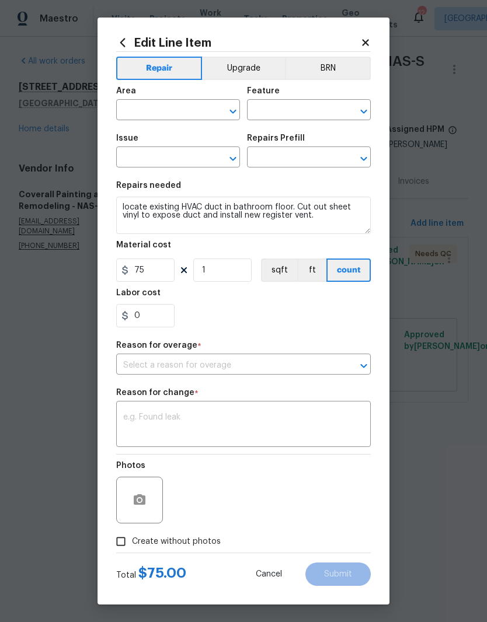
type input "Bathroom"
type input "HVAC"
type input "HVAC Extras"
type input "Floor Vent Register $15.00"
type input "I can't find the right prefill"
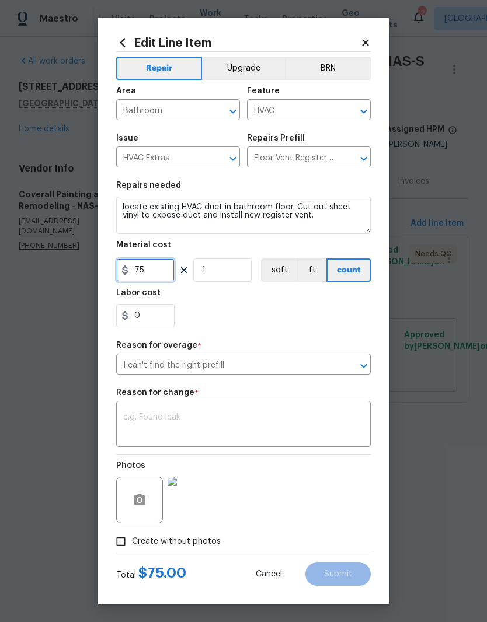
click at [164, 270] on input "75" at bounding box center [145, 270] width 58 height 23
type input "180"
click at [292, 309] on div "0" at bounding box center [243, 315] width 255 height 23
click at [217, 414] on textarea at bounding box center [243, 425] width 241 height 25
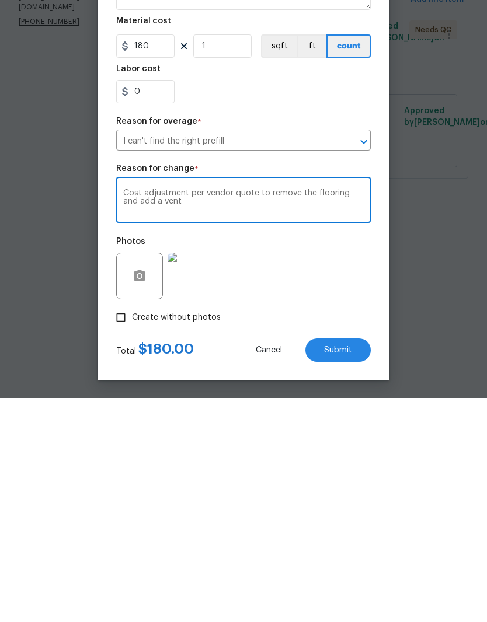
type textarea "Cost adjustment per vendor quote to remove the flooring and add a vent"
click at [339, 570] on span "Submit" at bounding box center [338, 574] width 28 height 9
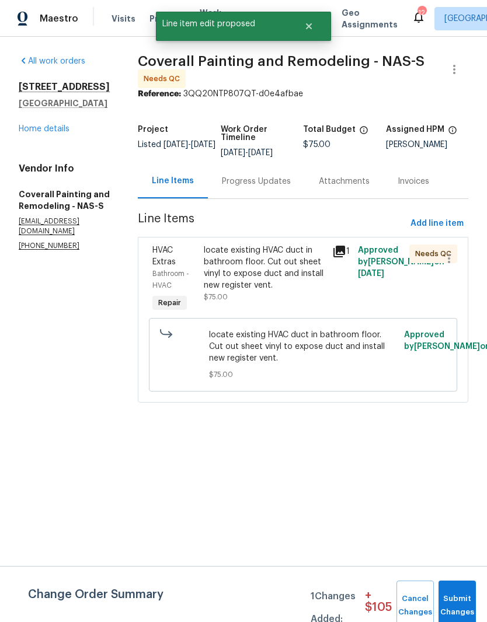
scroll to position [0, 0]
click at [462, 602] on button "Submit Changes" at bounding box center [456, 606] width 37 height 50
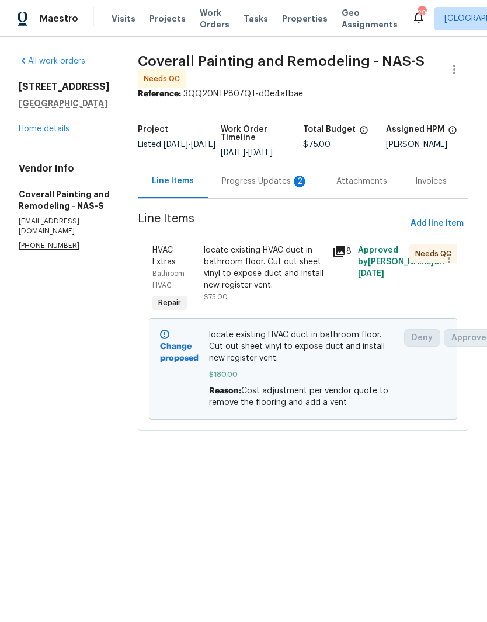
click at [281, 186] on div "Progress Updates 2" at bounding box center [265, 182] width 86 height 12
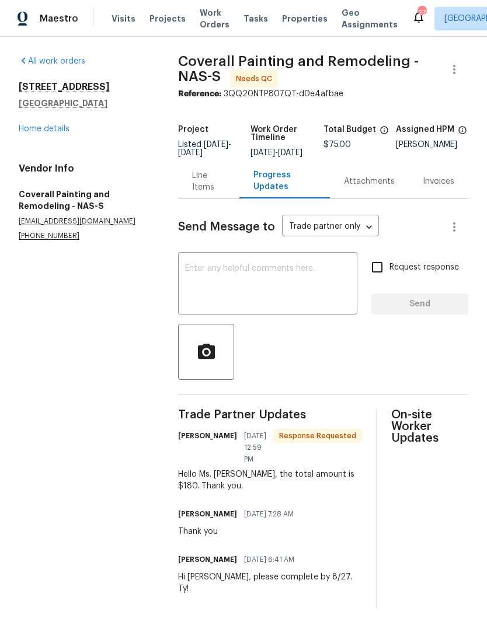
click at [272, 276] on textarea at bounding box center [267, 284] width 165 height 41
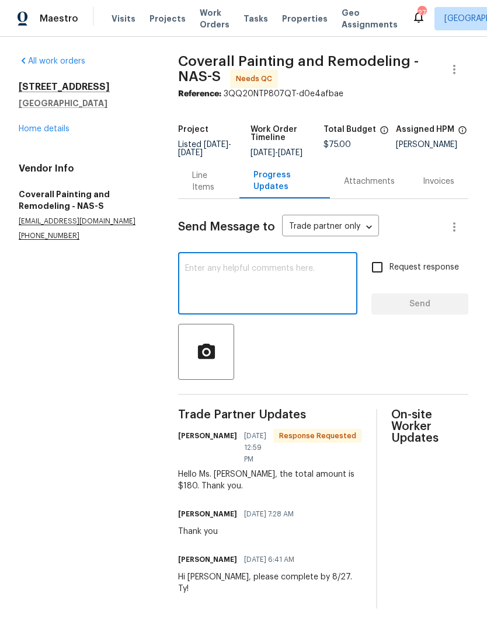
click at [54, 131] on link "Home details" at bounding box center [44, 129] width 51 height 8
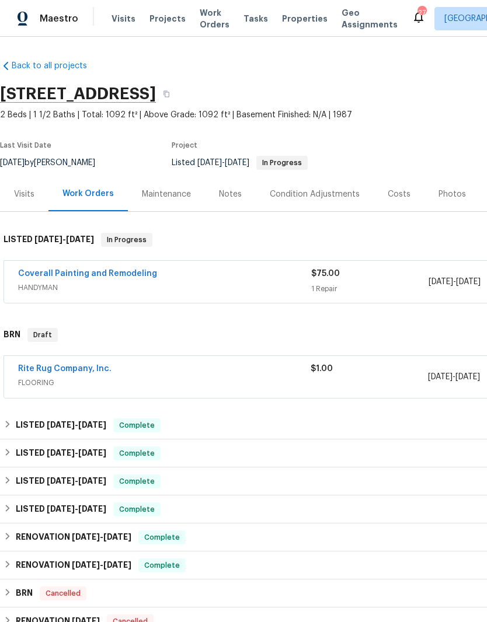
click at [89, 372] on link "Rite Rug Company, Inc." at bounding box center [64, 369] width 93 height 8
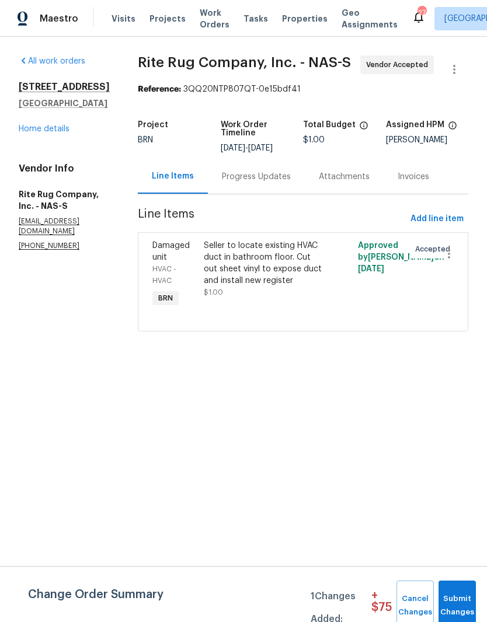
click at [290, 183] on div "Progress Updates" at bounding box center [256, 177] width 69 height 12
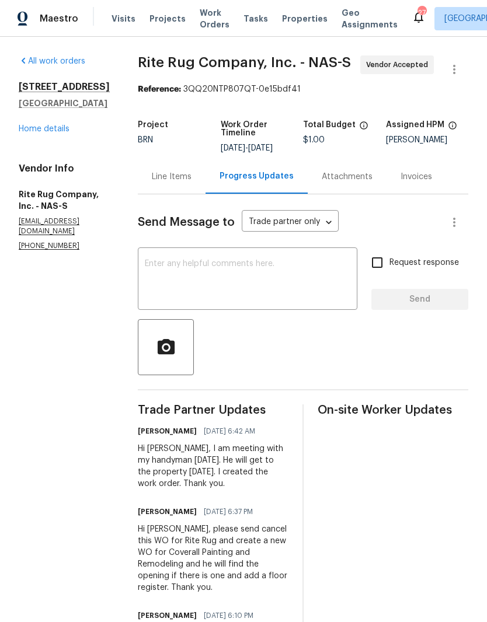
click at [230, 281] on textarea at bounding box center [247, 280] width 205 height 41
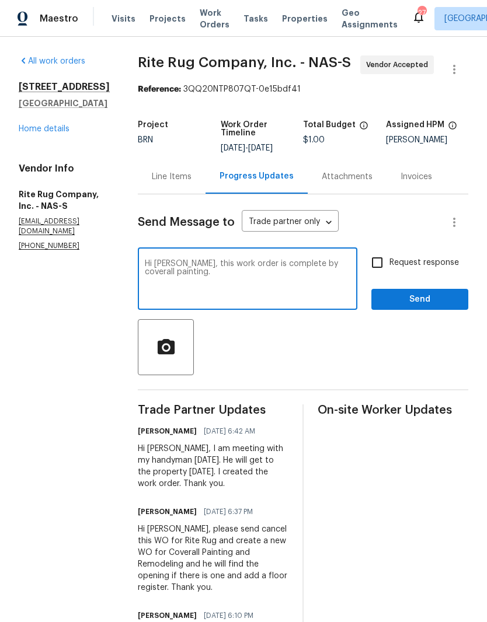
type textarea "Hi Ajay, this work order is complete by coverall painting."
click at [418, 307] on span "Send" at bounding box center [420, 299] width 78 height 15
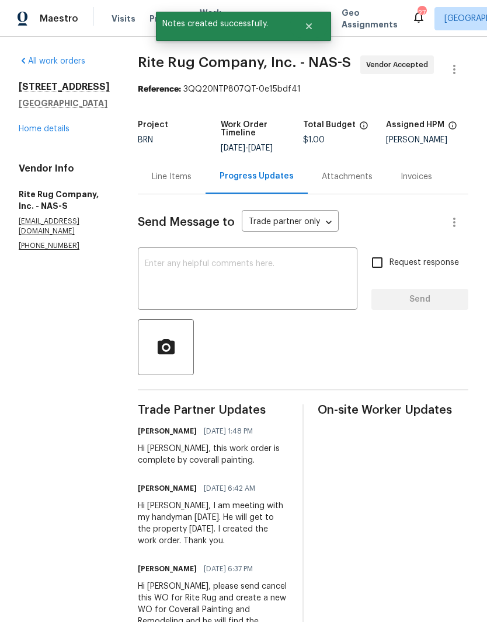
click at [54, 131] on link "Home details" at bounding box center [44, 129] width 51 height 8
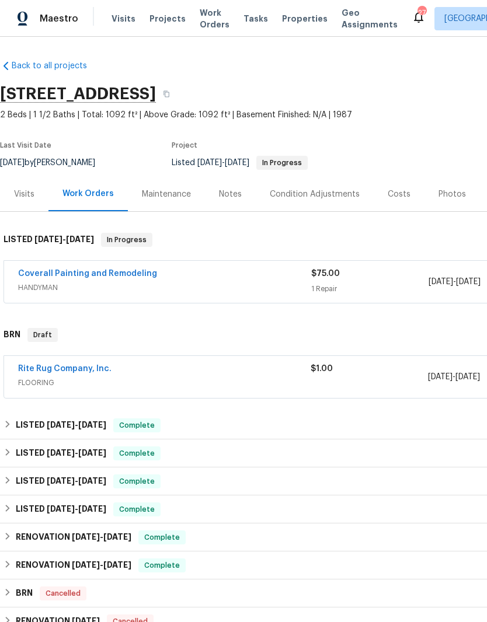
click at [104, 371] on link "Rite Rug Company, Inc." at bounding box center [64, 369] width 93 height 8
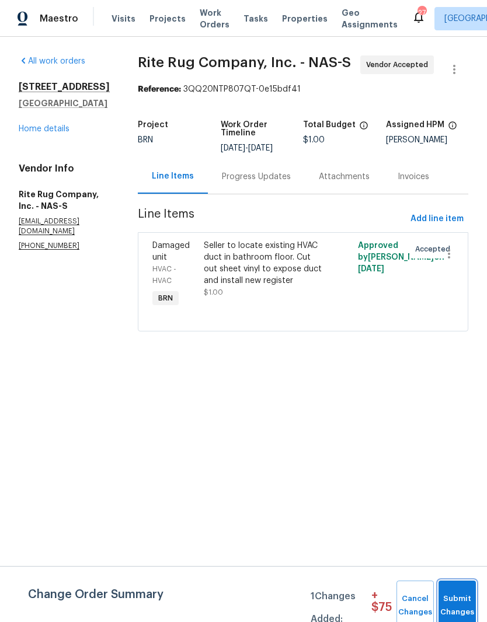
click at [462, 600] on span "Submit Changes" at bounding box center [457, 606] width 26 height 27
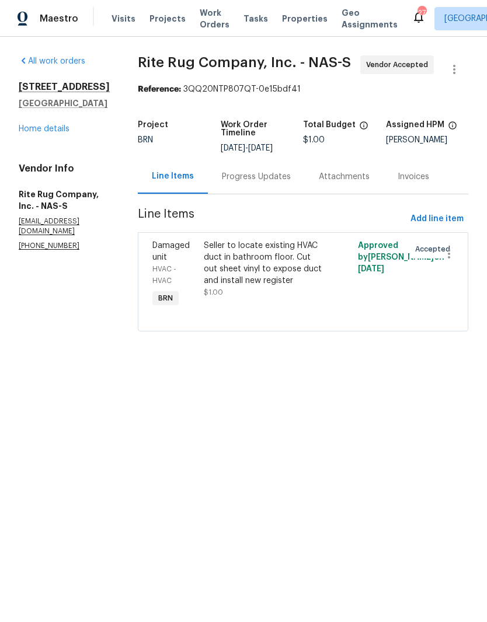
click at [63, 131] on link "Home details" at bounding box center [44, 129] width 51 height 8
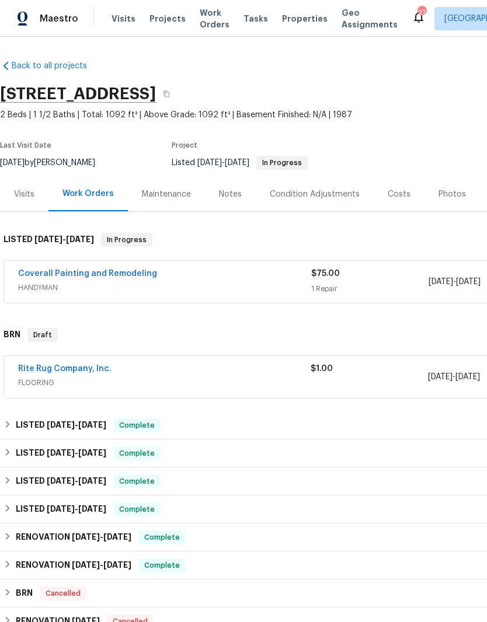
click at [132, 276] on link "Coverall Painting and Remodeling" at bounding box center [87, 274] width 139 height 8
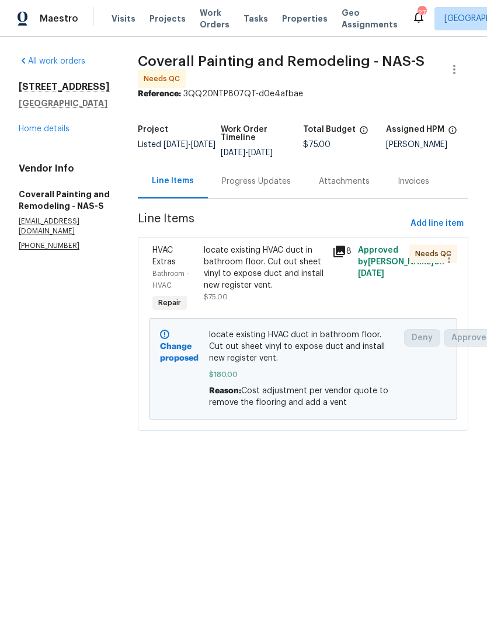
click at [23, 125] on link "Home details" at bounding box center [44, 129] width 51 height 8
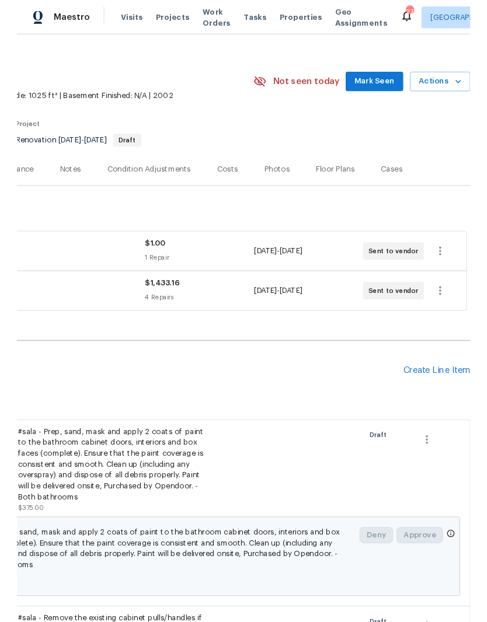
scroll to position [12, 173]
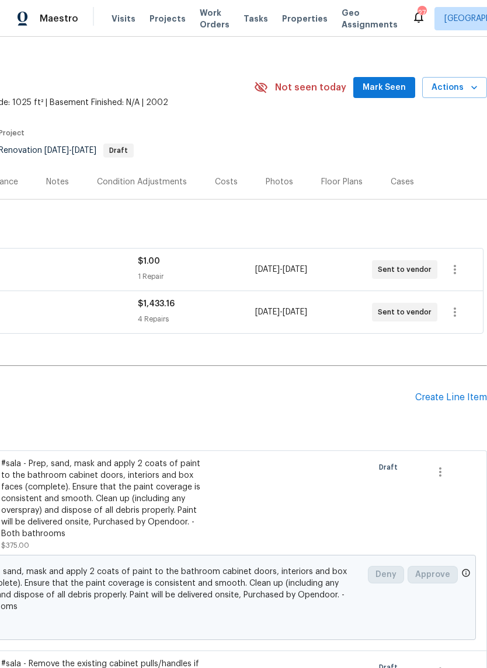
click at [441, 396] on div "Create Line Item" at bounding box center [451, 397] width 72 height 11
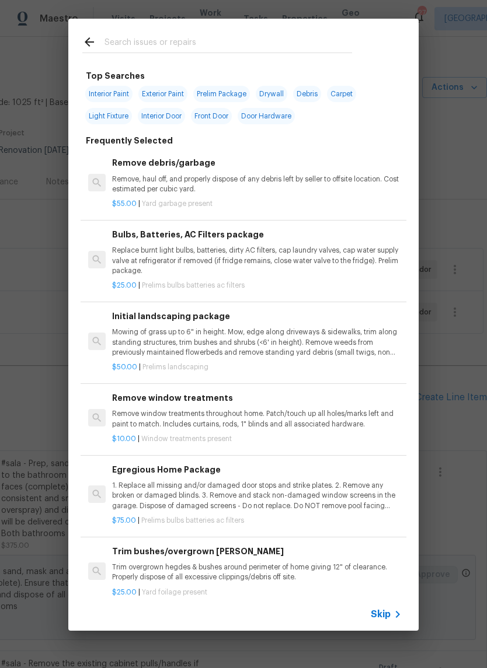
click at [219, 41] on input "text" at bounding box center [228, 44] width 248 height 18
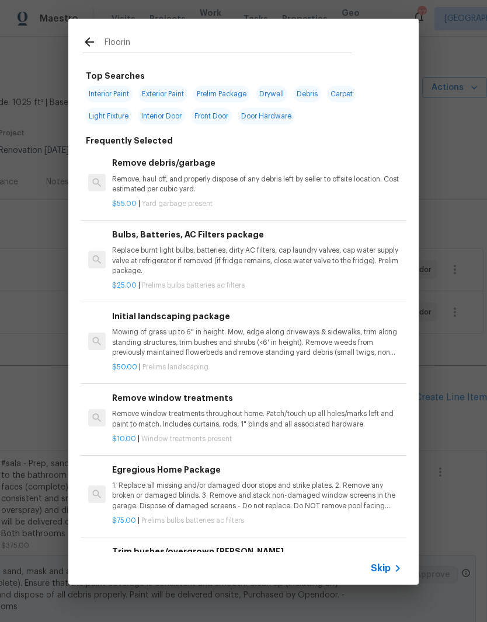
type input "Flooring"
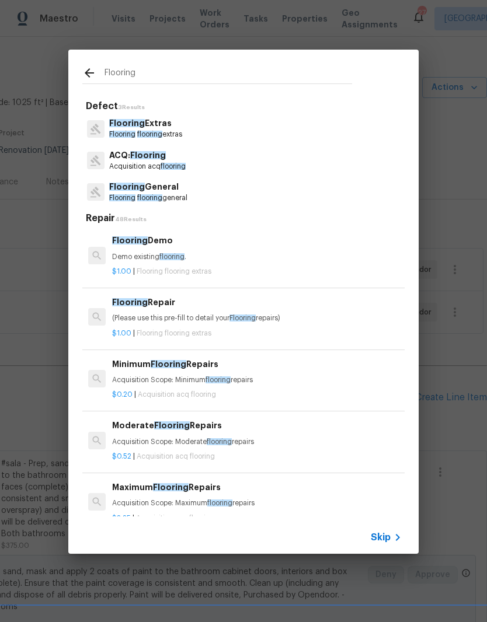
click at [169, 189] on p "Flooring General" at bounding box center [148, 187] width 78 height 12
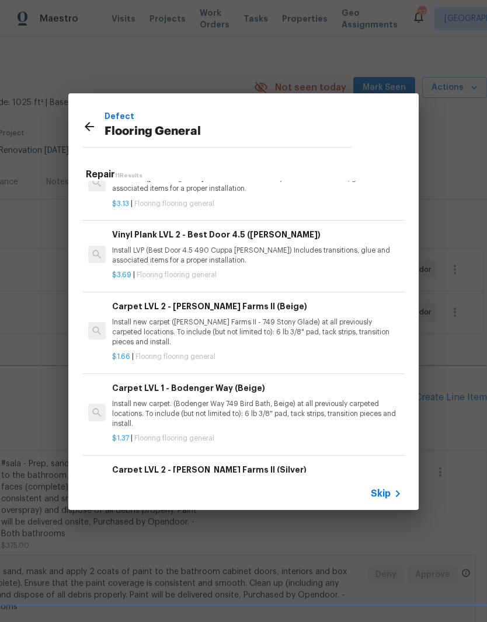
scroll to position [320, 0]
click at [92, 130] on icon at bounding box center [89, 127] width 14 height 14
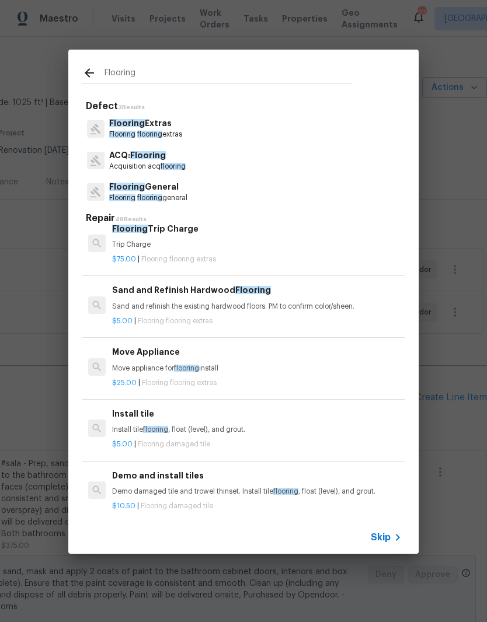
click at [150, 75] on input "Flooring" at bounding box center [228, 75] width 248 height 18
type input "F"
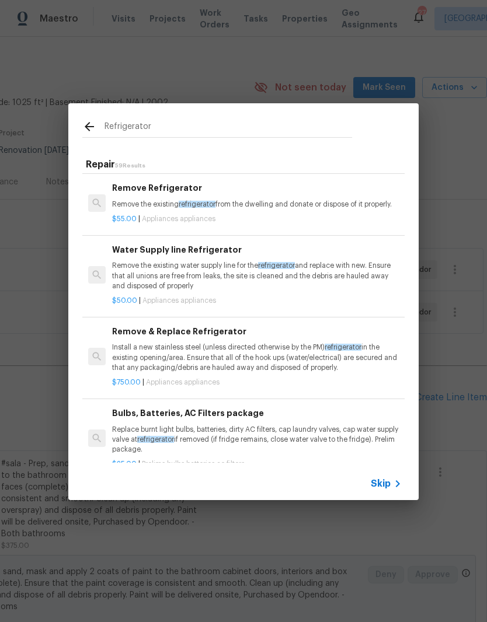
scroll to position [81, 0]
type input "R"
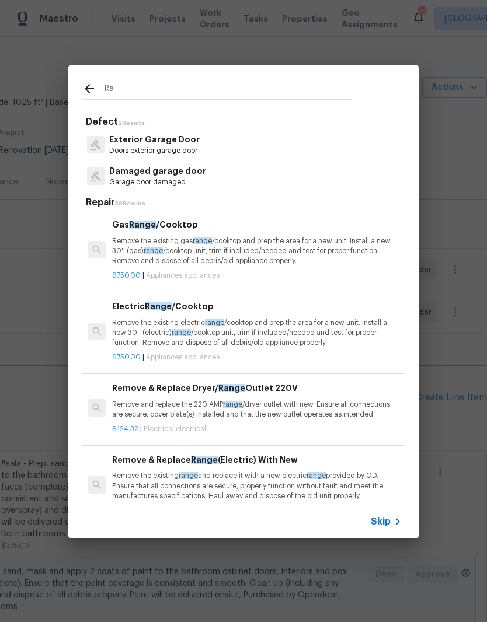
type input "R"
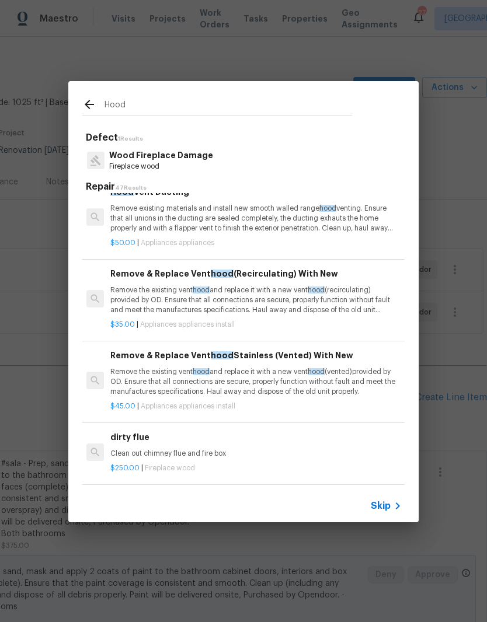
scroll to position [99, 2]
type input "H"
